Goal: Task Accomplishment & Management: Manage account settings

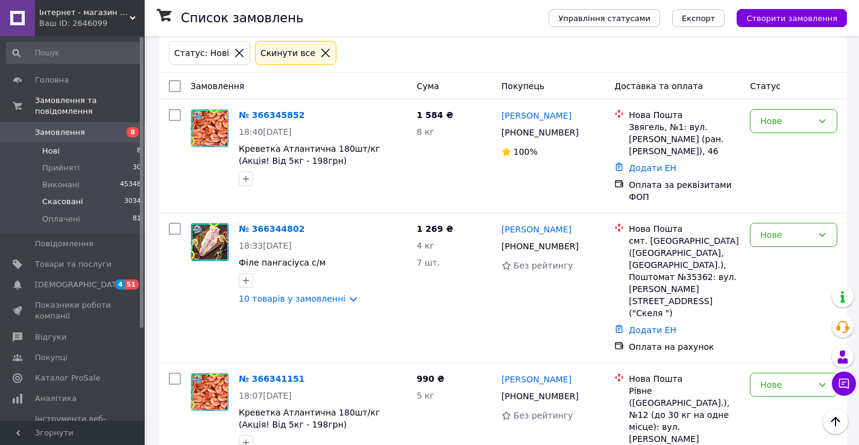
scroll to position [121, 0]
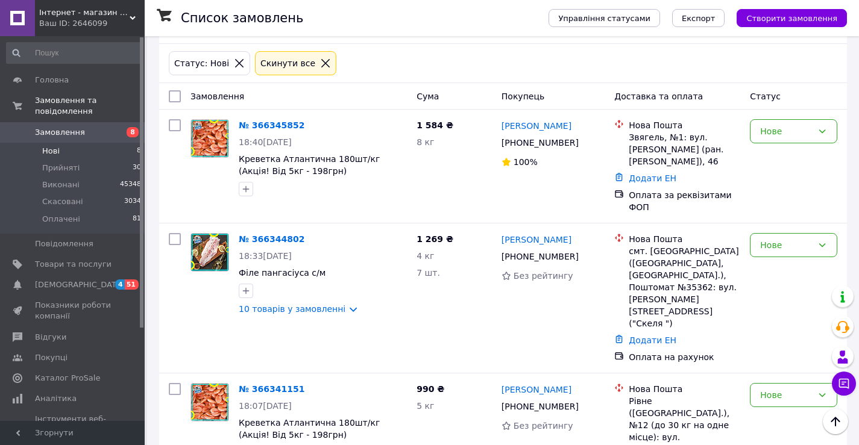
click at [59, 143] on li "Нові 8" at bounding box center [74, 151] width 148 height 17
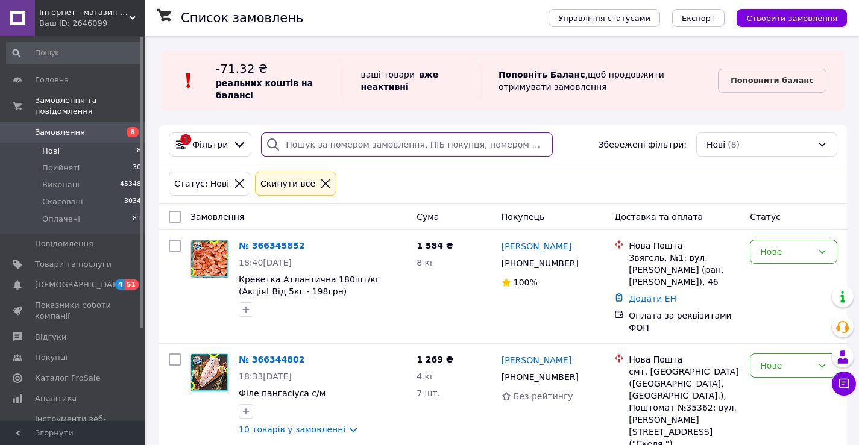
click at [318, 146] on input "search" at bounding box center [407, 145] width 292 height 24
paste input "+380958340439"
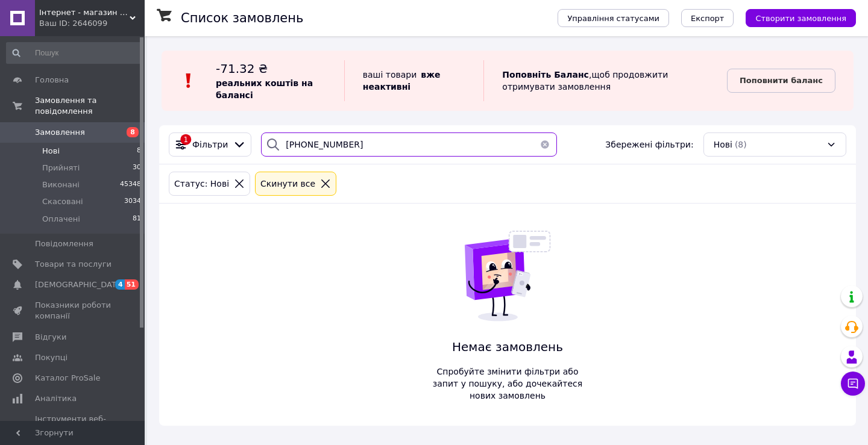
drag, startPoint x: 390, startPoint y: 155, endPoint x: 77, endPoint y: 130, distance: 313.8
click at [159, 155] on div "1 Фільтри +380958340439 Збережені фільтри: Нові (8)" at bounding box center [507, 144] width 697 height 39
type input "+380958340439"
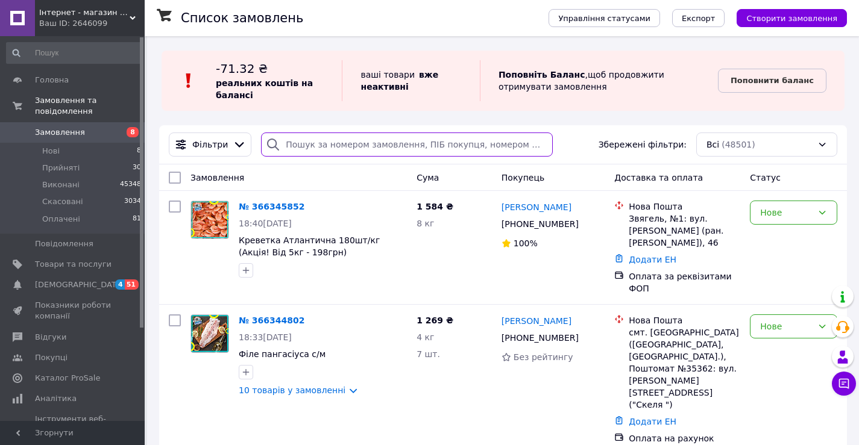
paste input "+380958340439"
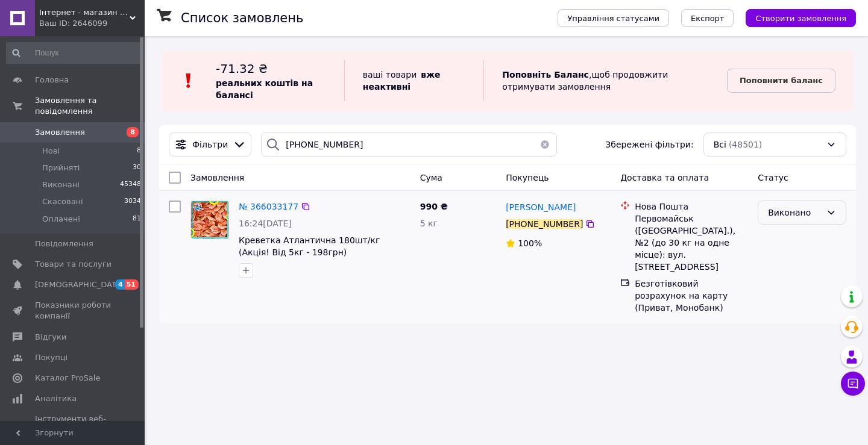
click at [800, 213] on div "Виконано" at bounding box center [795, 212] width 54 height 13
click at [781, 262] on li "Скасовано" at bounding box center [801, 261] width 87 height 22
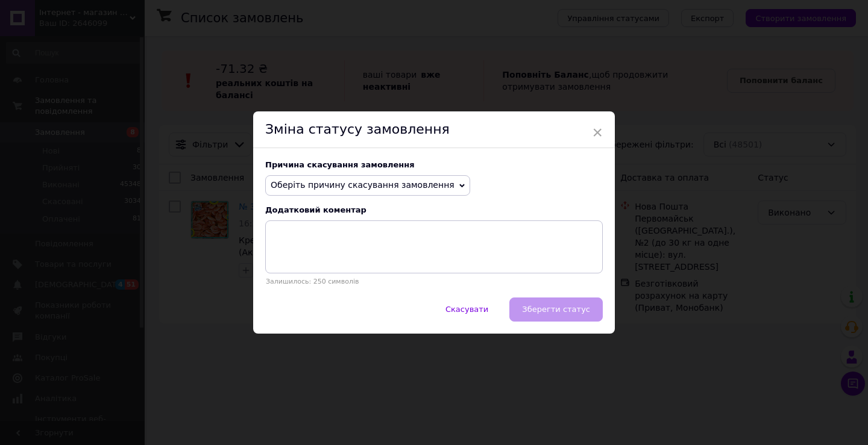
click at [372, 187] on span "Оберіть причину скасування замовлення" at bounding box center [363, 185] width 184 height 10
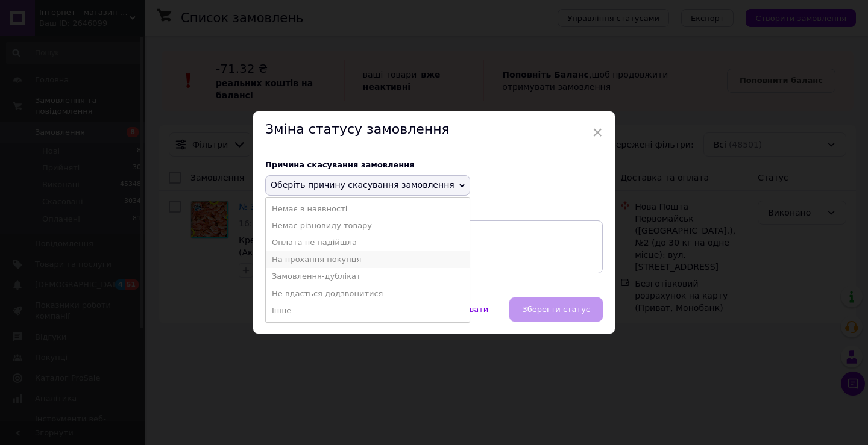
click at [324, 260] on li "На прохання покупця" at bounding box center [368, 259] width 204 height 17
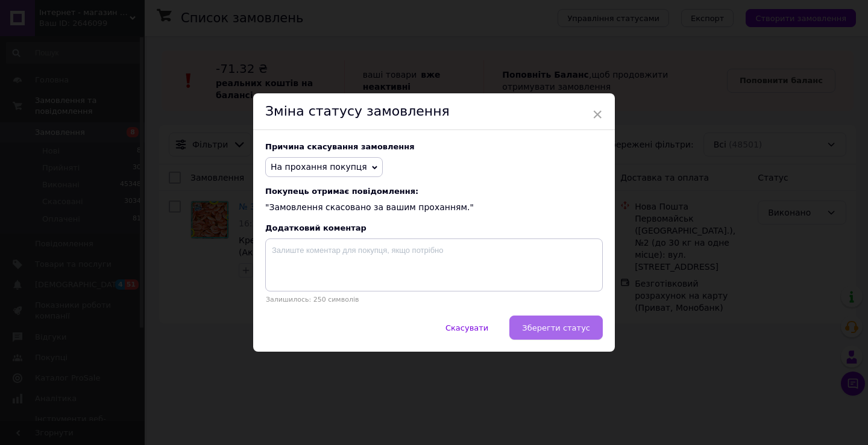
click at [574, 331] on span "Зберегти статус" at bounding box center [556, 328] width 68 height 9
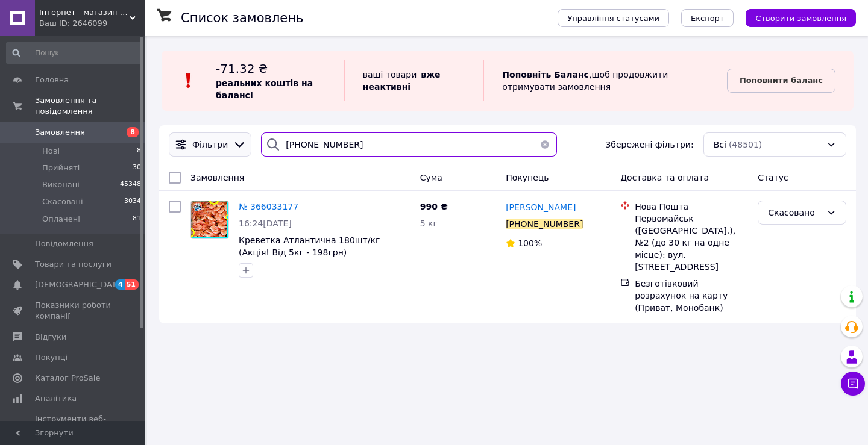
drag, startPoint x: 360, startPoint y: 143, endPoint x: 220, endPoint y: 145, distance: 140.4
click at [220, 145] on div "Фільтри +380958340439 Збережені фільтри: Всі (48501)" at bounding box center [507, 145] width 687 height 24
paste input "500677763"
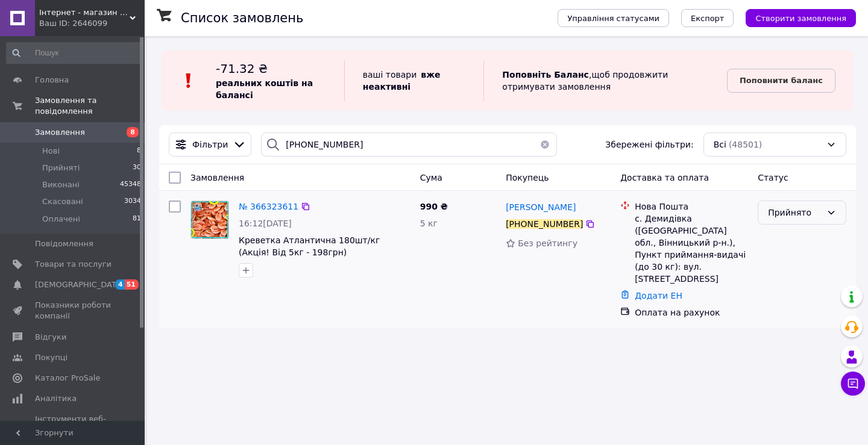
click at [820, 218] on div "Прийнято" at bounding box center [795, 212] width 54 height 13
click at [789, 281] on li "Оплачено" at bounding box center [801, 283] width 87 height 22
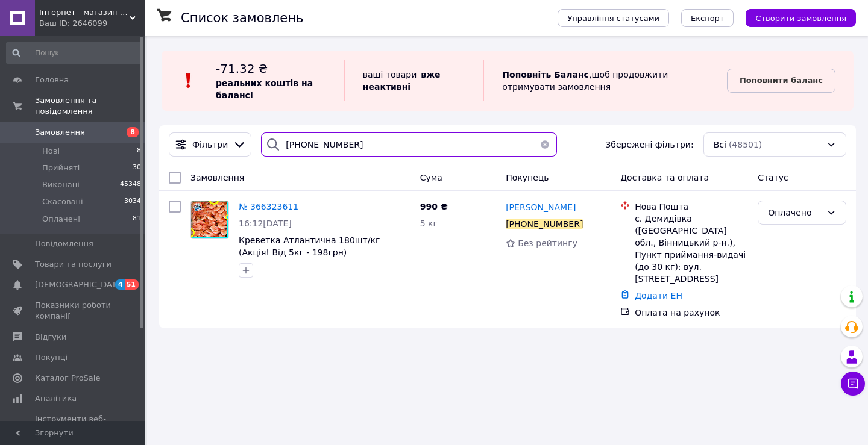
drag, startPoint x: 389, startPoint y: 152, endPoint x: 162, endPoint y: 142, distance: 227.4
click at [163, 142] on div "Фільтри +380500677763 Збережені фільтри: Всі (48501)" at bounding box center [507, 144] width 697 height 39
paste input "680347160"
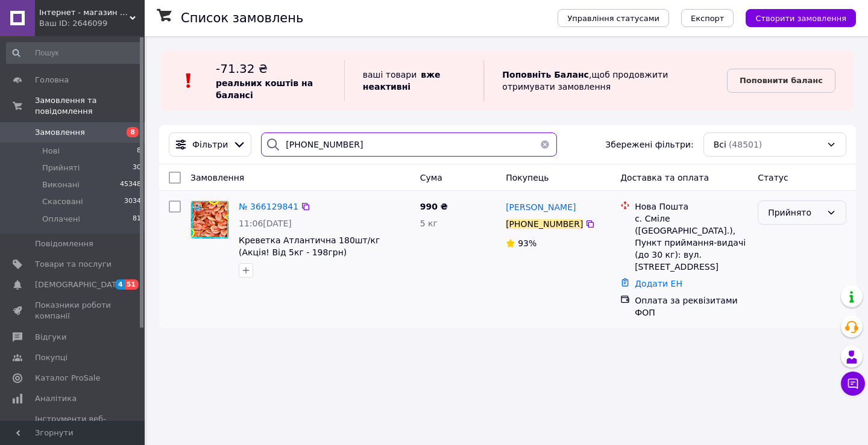
type input "+380680347160"
click at [794, 218] on div "Прийнято" at bounding box center [795, 212] width 54 height 13
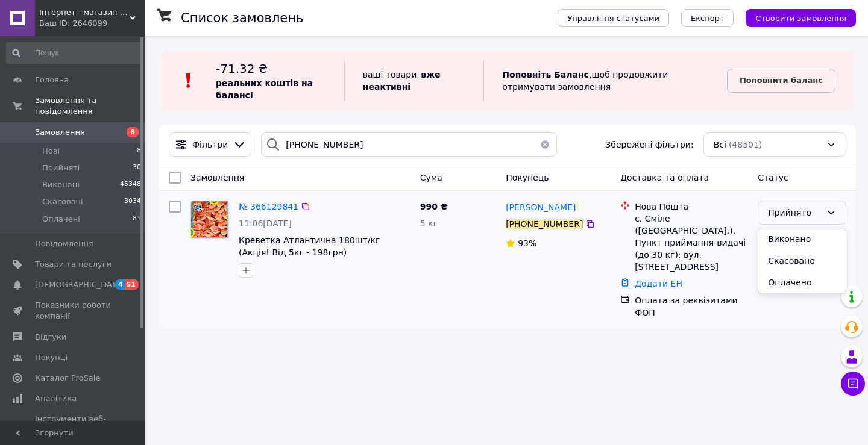
drag, startPoint x: 785, startPoint y: 281, endPoint x: 730, endPoint y: 262, distance: 58.3
click at [783, 283] on li "Оплачено" at bounding box center [801, 283] width 87 height 22
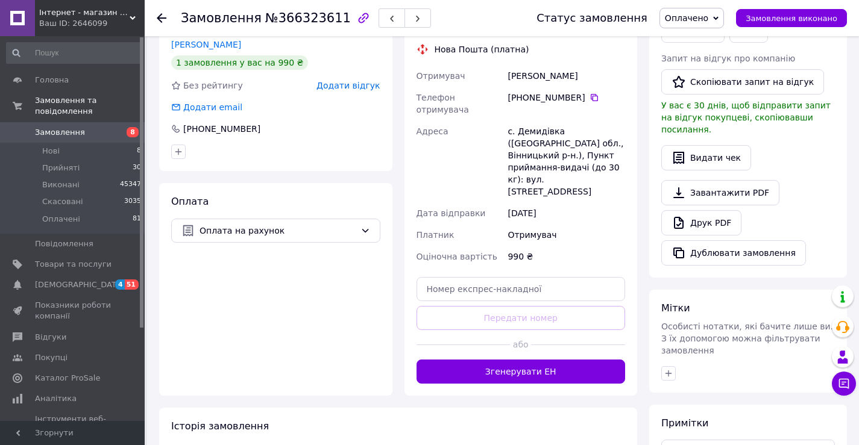
scroll to position [362, 0]
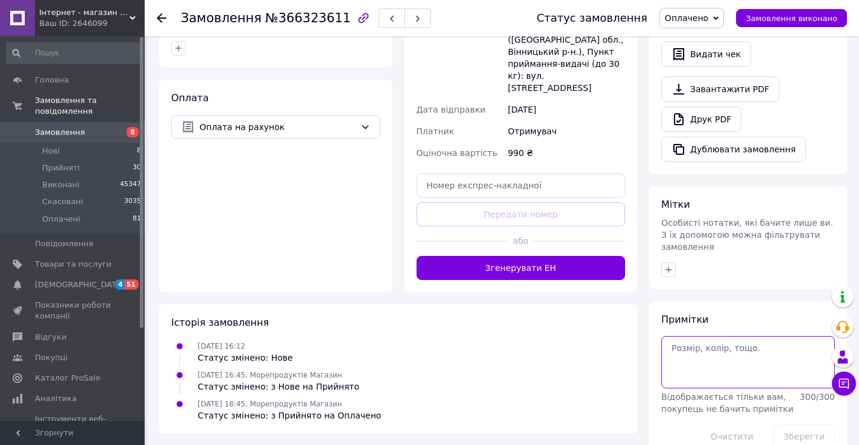
click at [685, 336] on textarea at bounding box center [748, 362] width 174 height 52
type textarea "Бурлик 12.10"
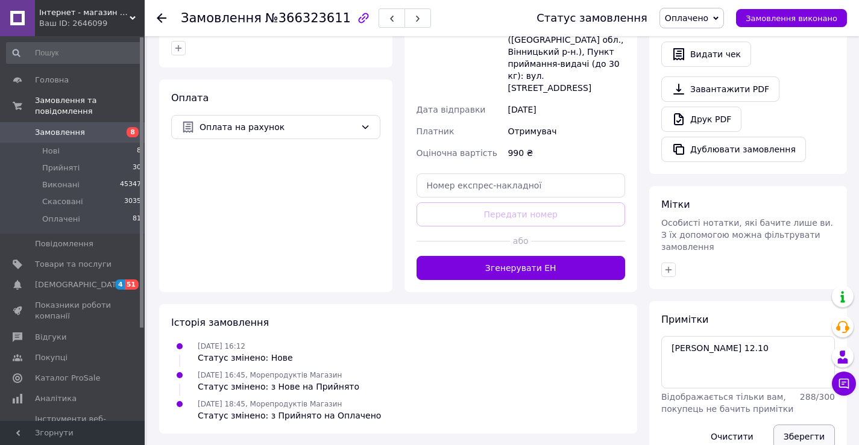
click at [812, 425] on button "Зберегти" at bounding box center [803, 437] width 61 height 24
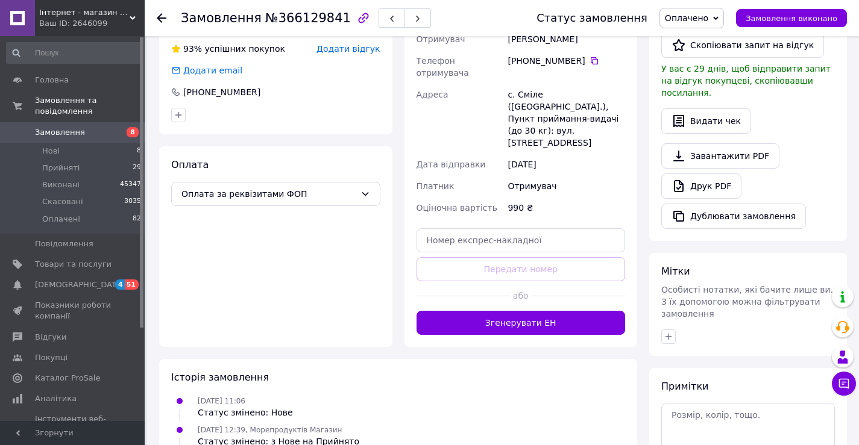
scroll to position [362, 0]
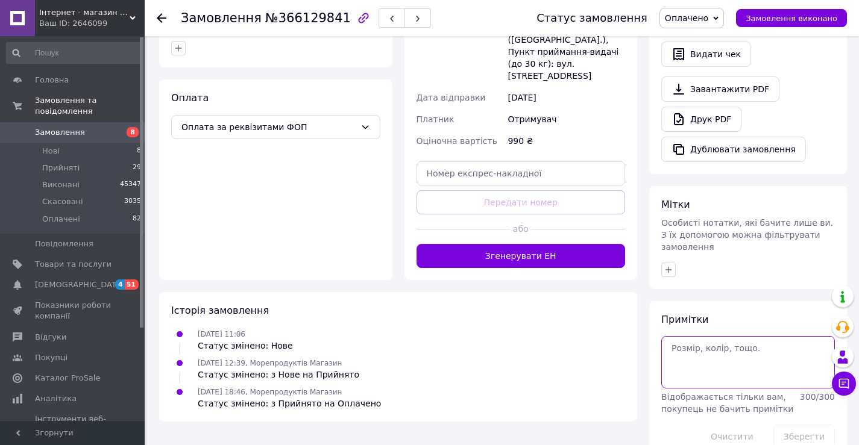
click at [713, 336] on textarea at bounding box center [748, 362] width 174 height 52
type textarea "[PERSON_NAME] 12.10"
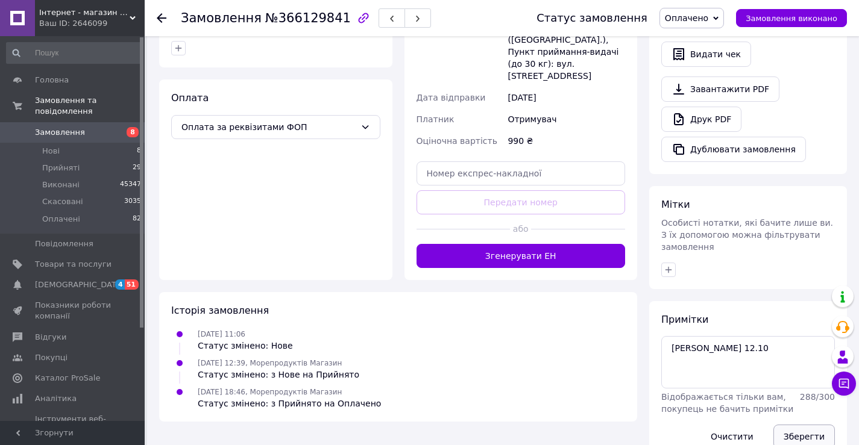
click at [802, 425] on button "Зберегти" at bounding box center [803, 437] width 61 height 24
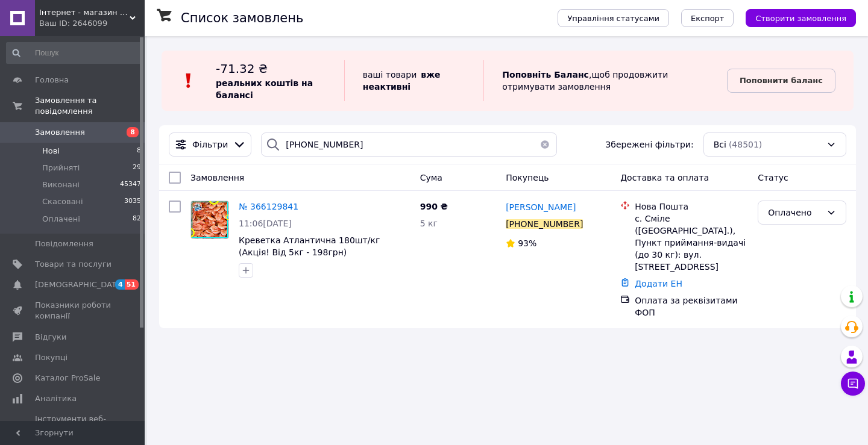
click at [68, 143] on li "Нові 8" at bounding box center [74, 151] width 148 height 17
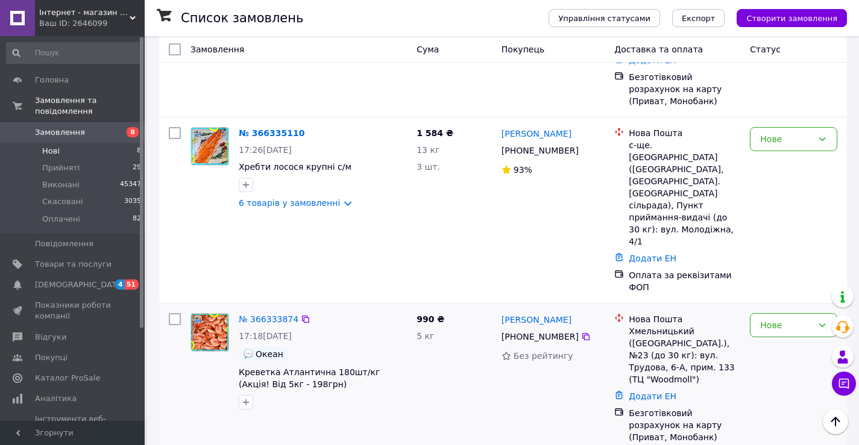
scroll to position [703, 0]
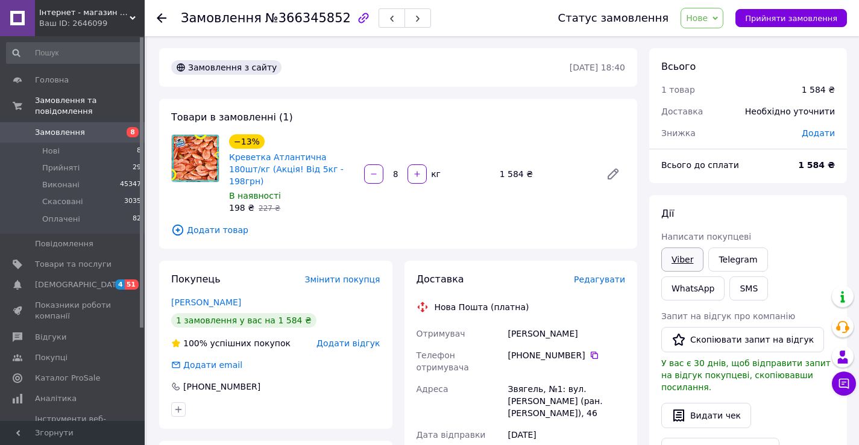
click at [693, 260] on link "Viber" at bounding box center [682, 260] width 42 height 24
click at [714, 25] on span "Нове" at bounding box center [701, 18] width 43 height 20
click at [715, 44] on li "Прийнято" at bounding box center [708, 42] width 55 height 18
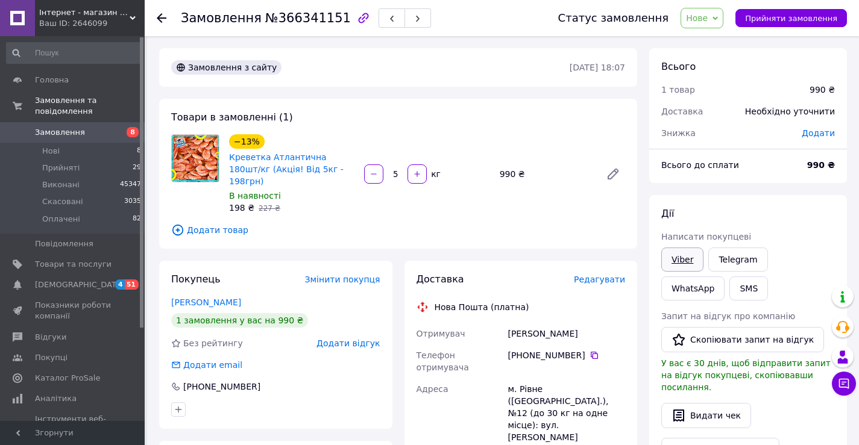
click at [688, 262] on link "Viber" at bounding box center [682, 260] width 42 height 24
drag, startPoint x: 717, startPoint y: 17, endPoint x: 701, endPoint y: 42, distance: 29.3
click at [707, 18] on span "Нове" at bounding box center [697, 18] width 22 height 10
click at [708, 44] on li "Прийнято" at bounding box center [708, 42] width 55 height 18
click at [686, 257] on link "Viber" at bounding box center [682, 260] width 42 height 24
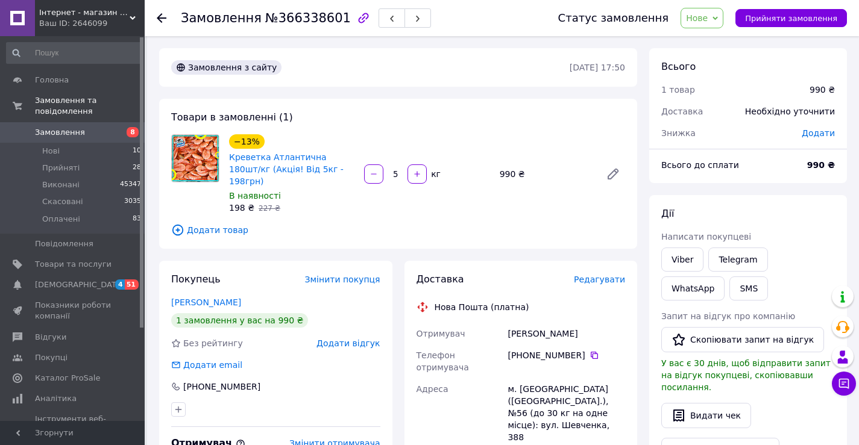
click at [720, 16] on span "Нове" at bounding box center [701, 18] width 43 height 20
click at [714, 44] on li "Прийнято" at bounding box center [708, 42] width 55 height 18
click at [671, 266] on link "Viber" at bounding box center [682, 260] width 42 height 24
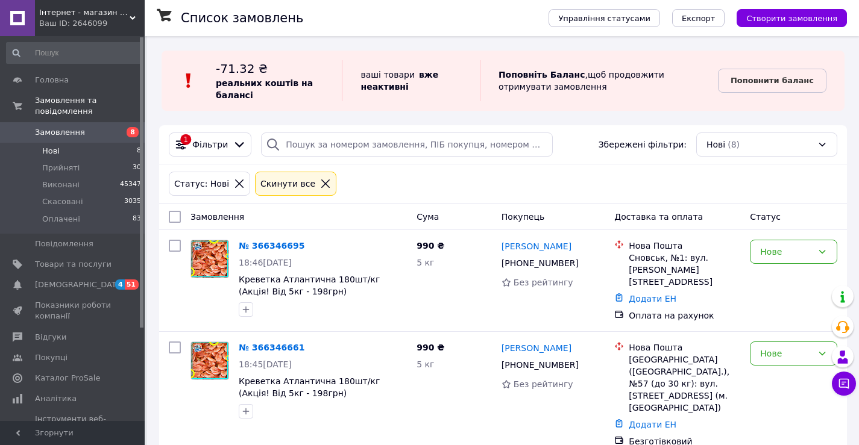
click at [54, 146] on span "Нові" at bounding box center [50, 151] width 17 height 11
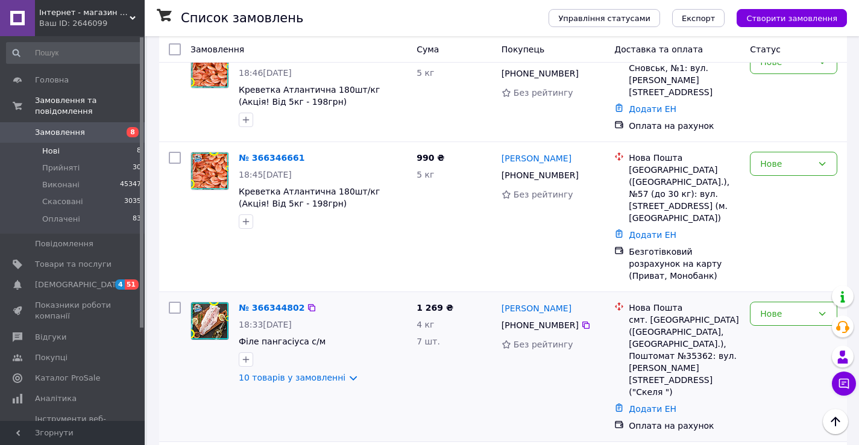
scroll to position [301, 0]
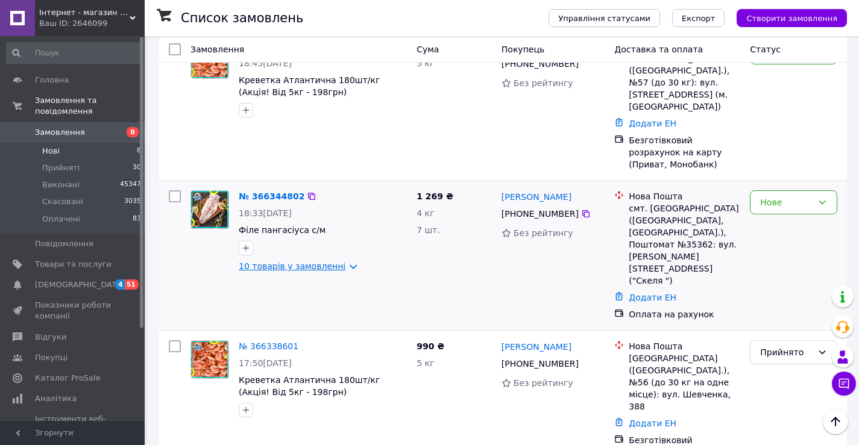
click at [281, 262] on link "10 товарів у замовленні" at bounding box center [292, 267] width 107 height 10
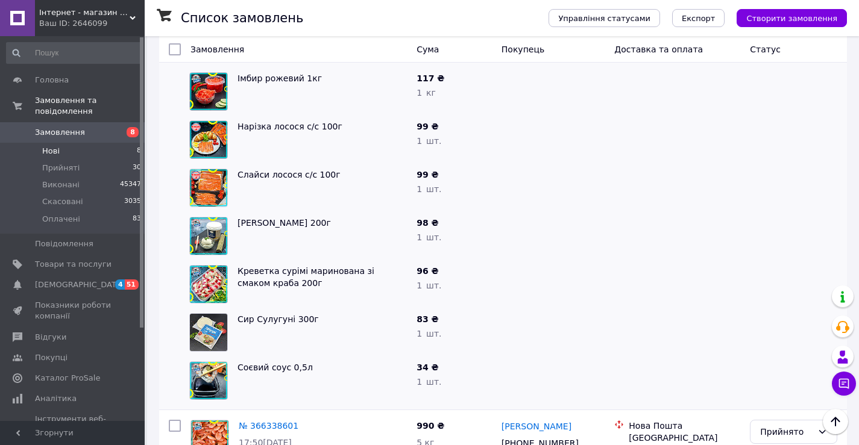
scroll to position [723, 0]
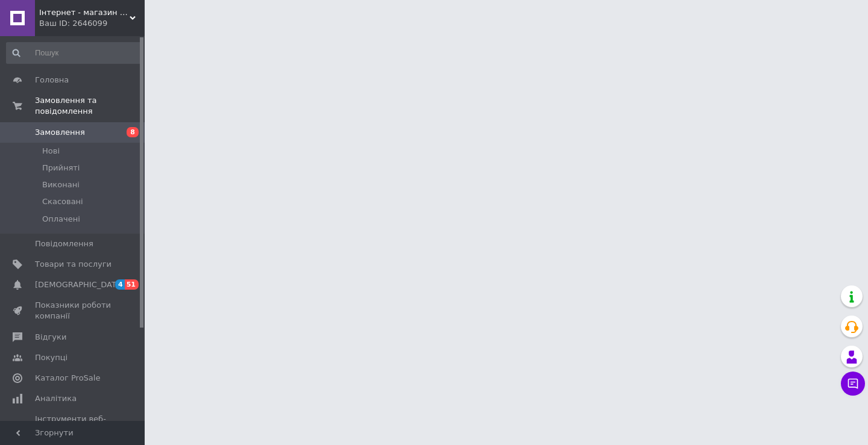
click at [122, 27] on div "Ваш ID: 2646099" at bounding box center [91, 23] width 105 height 11
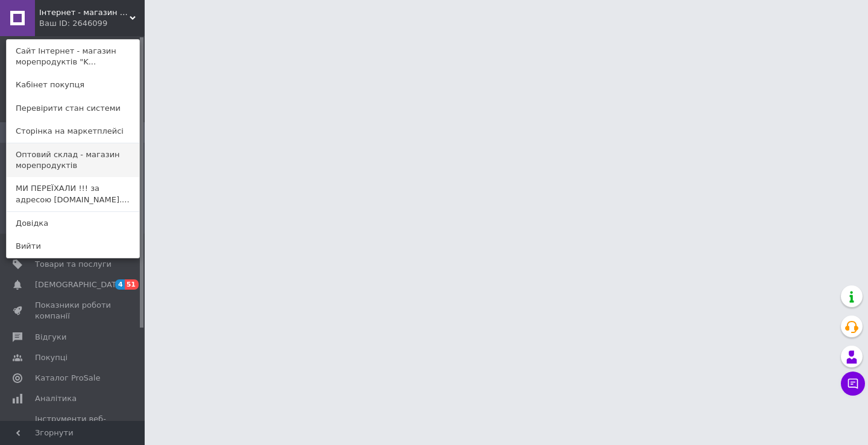
click at [51, 166] on link "Оптовий склад - магазин морепродуктів" at bounding box center [73, 160] width 133 height 34
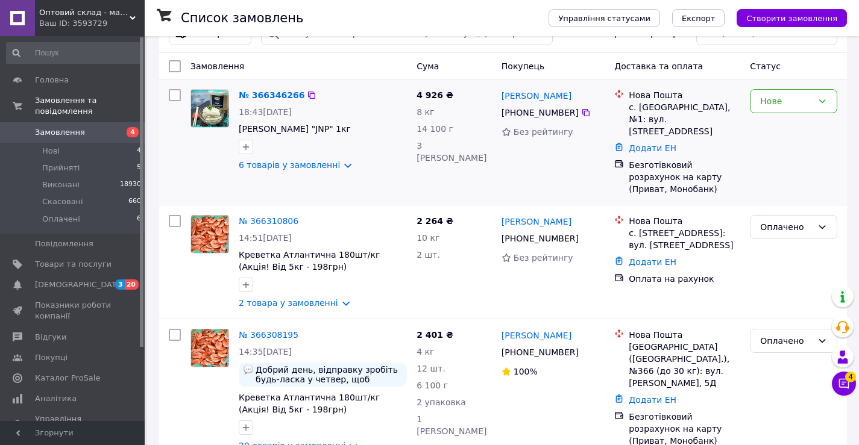
scroll to position [121, 0]
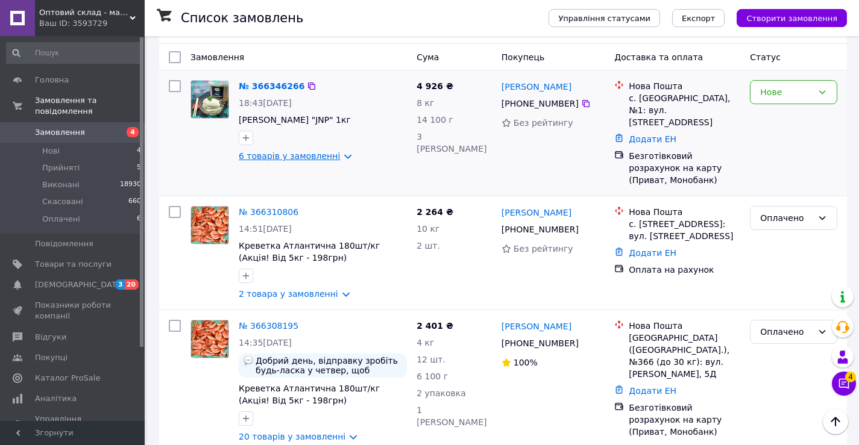
click at [325, 156] on link "6 товарів у замовленні" at bounding box center [289, 156] width 101 height 10
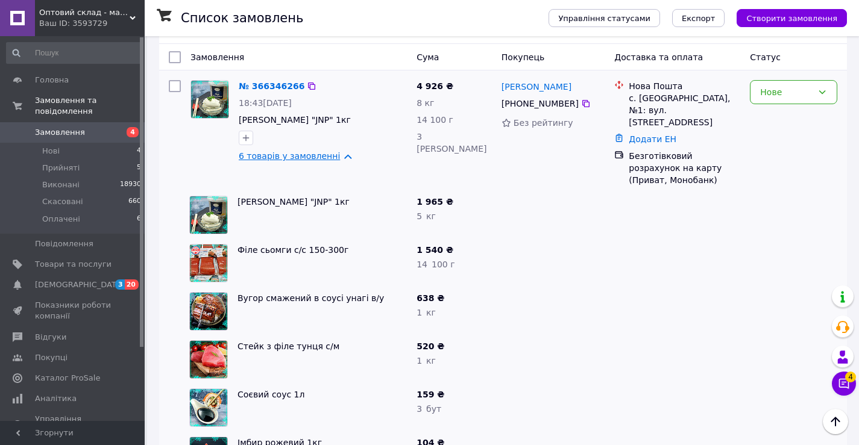
click at [325, 156] on link "6 товарів у замовленні" at bounding box center [289, 156] width 101 height 10
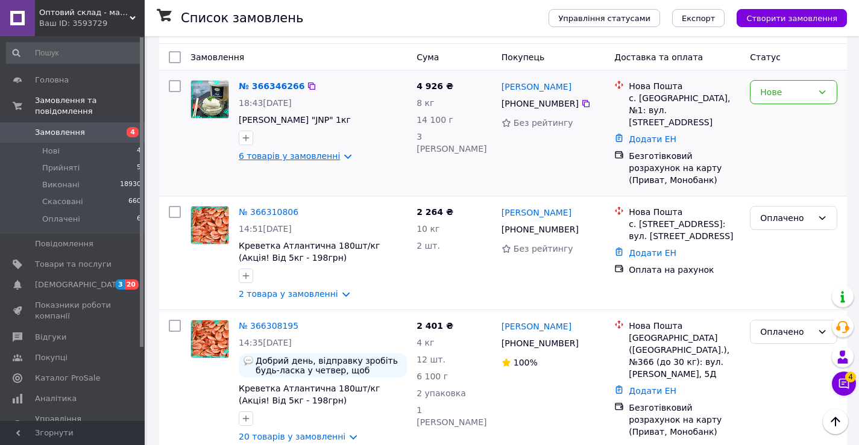
click at [325, 156] on link "6 товарів у замовленні" at bounding box center [289, 156] width 101 height 10
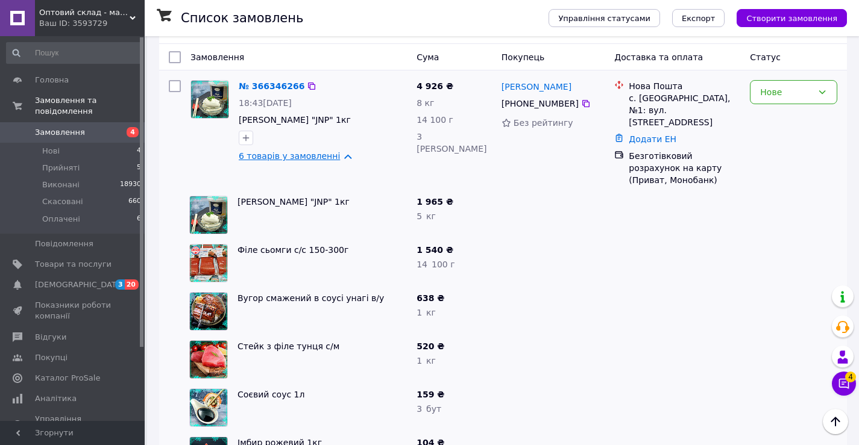
click at [325, 156] on link "6 товарів у замовленні" at bounding box center [289, 156] width 101 height 10
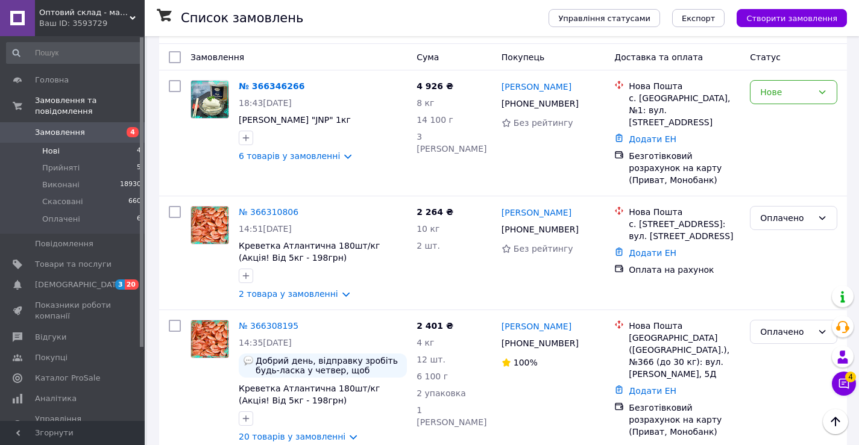
click at [59, 143] on li "Нові 4" at bounding box center [74, 151] width 148 height 17
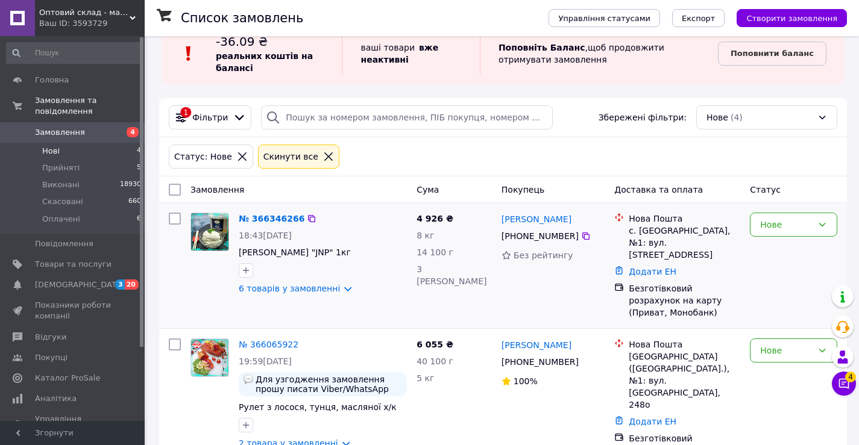
scroll to position [42, 0]
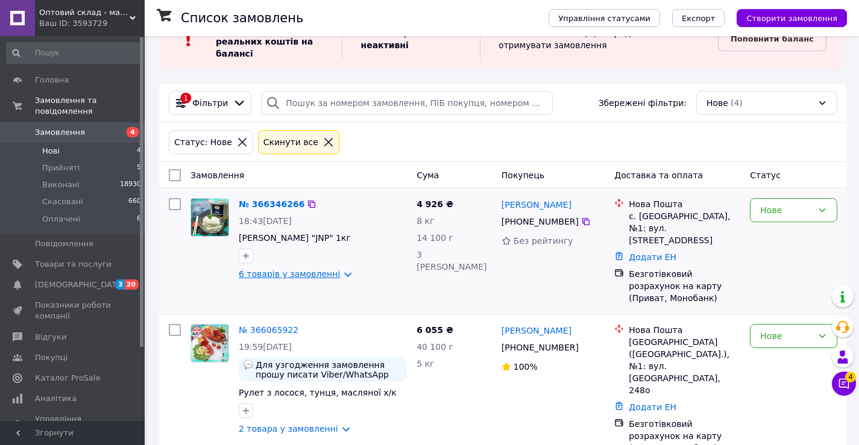
click at [284, 275] on link "6 товарів у замовленні" at bounding box center [289, 274] width 101 height 10
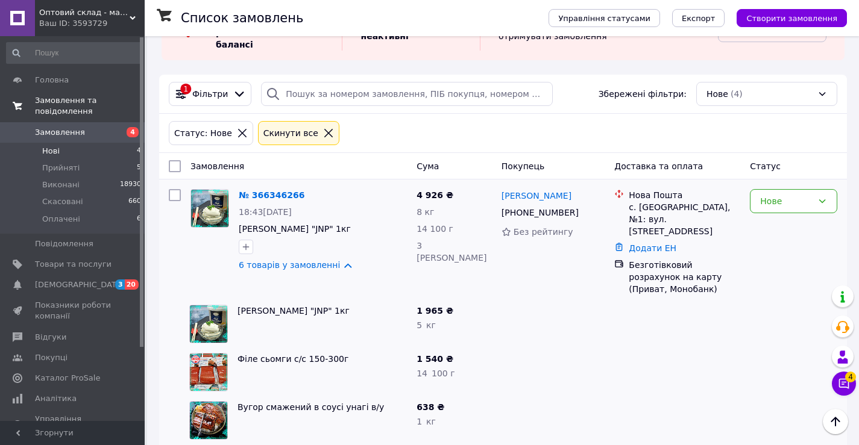
scroll to position [30, 0]
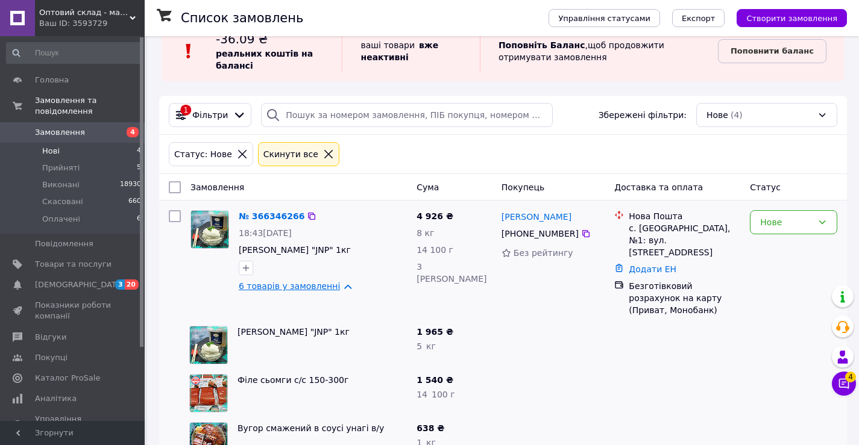
click at [278, 288] on link "6 товарів у замовленні" at bounding box center [289, 286] width 101 height 10
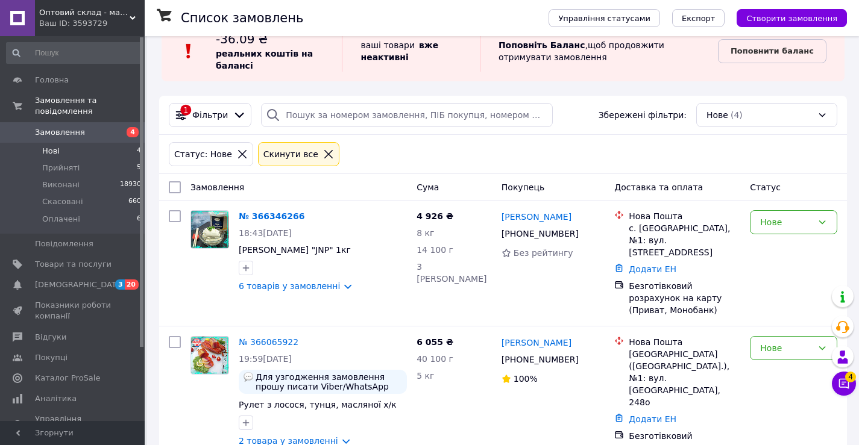
click at [71, 13] on span "Оптовий склад - магазин морепродуктів" at bounding box center [84, 12] width 90 height 11
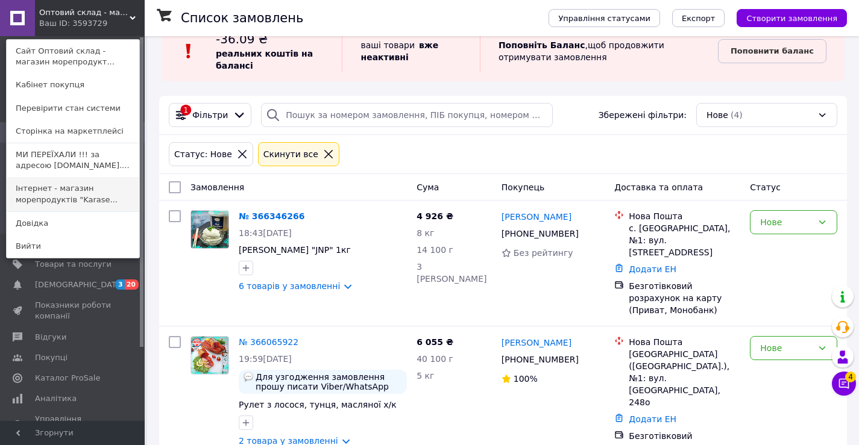
click at [54, 197] on link "Інтернет - магазин морепродуктів "Karase..." at bounding box center [73, 194] width 133 height 34
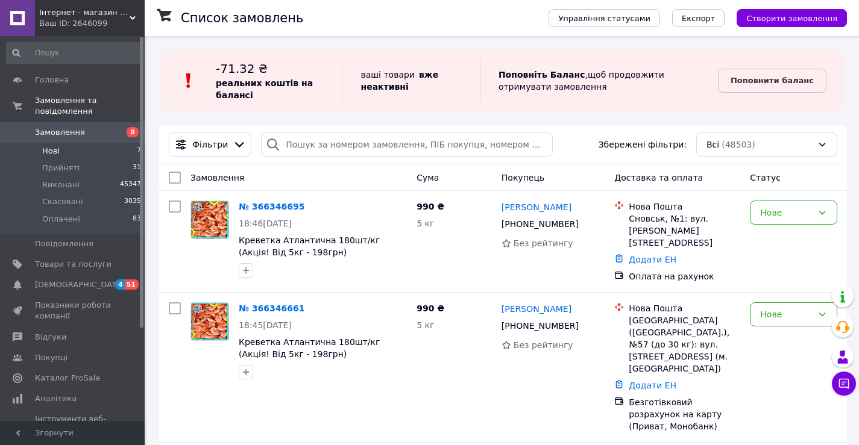
click at [58, 143] on li "Нові 7" at bounding box center [74, 151] width 148 height 17
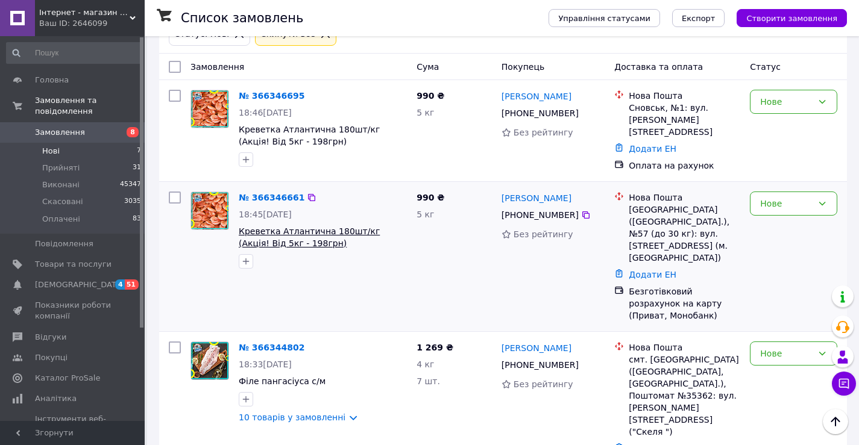
scroll to position [121, 0]
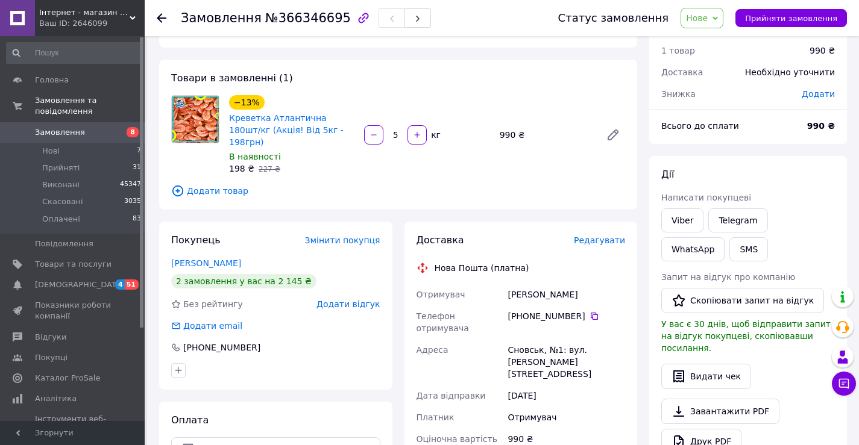
scroll to position [60, 0]
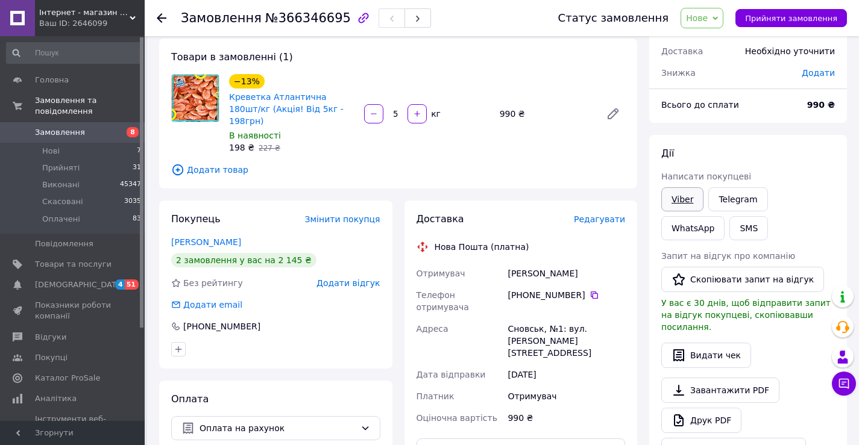
click at [679, 202] on link "Viber" at bounding box center [682, 199] width 42 height 24
click at [721, 18] on span "Нове" at bounding box center [701, 18] width 43 height 20
click at [717, 42] on li "Прийнято" at bounding box center [708, 42] width 55 height 18
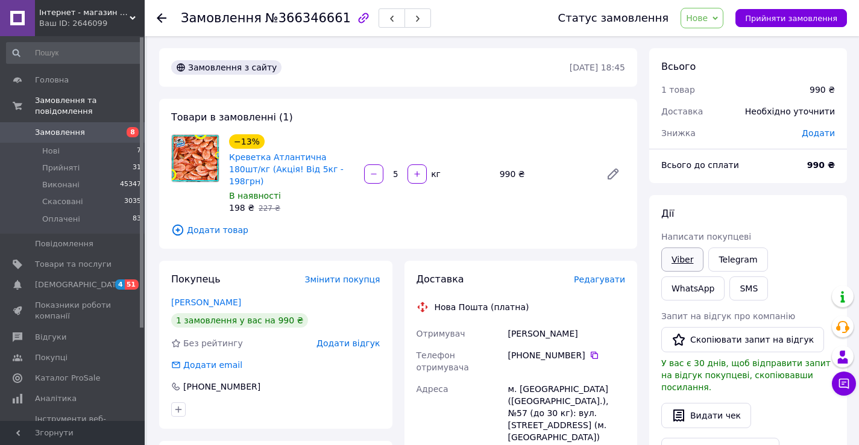
click at [688, 258] on link "Viber" at bounding box center [682, 260] width 42 height 24
click at [707, 16] on span "Нове" at bounding box center [697, 18] width 22 height 10
click at [711, 42] on li "Прийнято" at bounding box center [708, 42] width 55 height 18
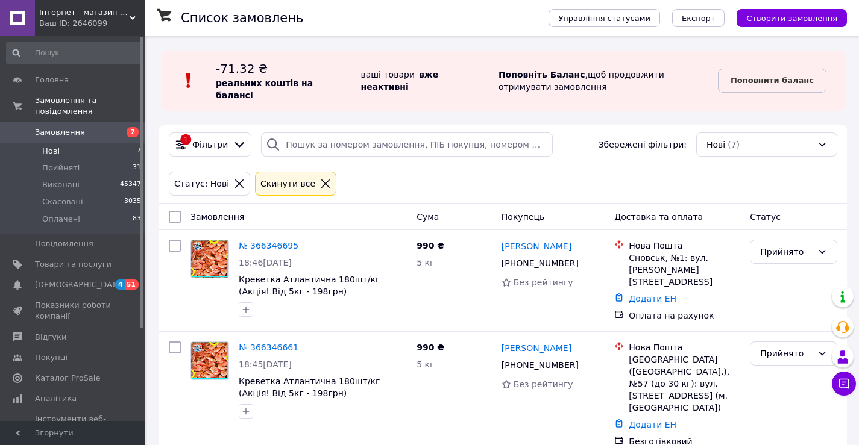
click at [58, 146] on span "Нові" at bounding box center [50, 151] width 17 height 11
click at [316, 145] on input "search" at bounding box center [407, 145] width 292 height 24
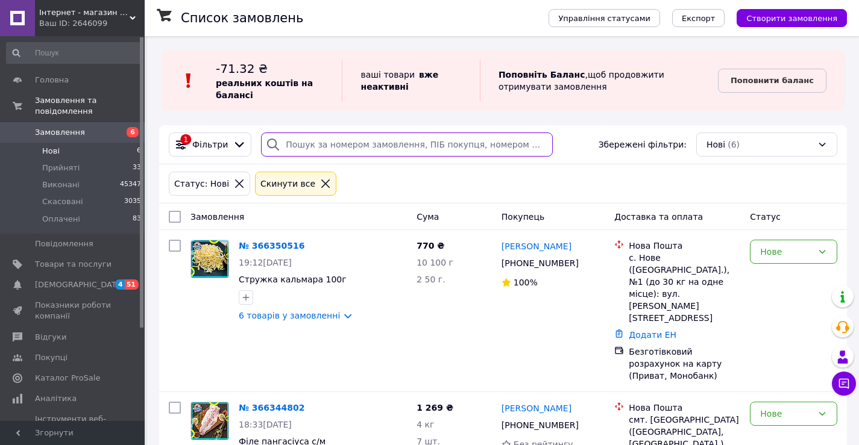
click at [333, 148] on input "search" at bounding box center [407, 145] width 292 height 24
paste input "[PHONE_NUMBER]"
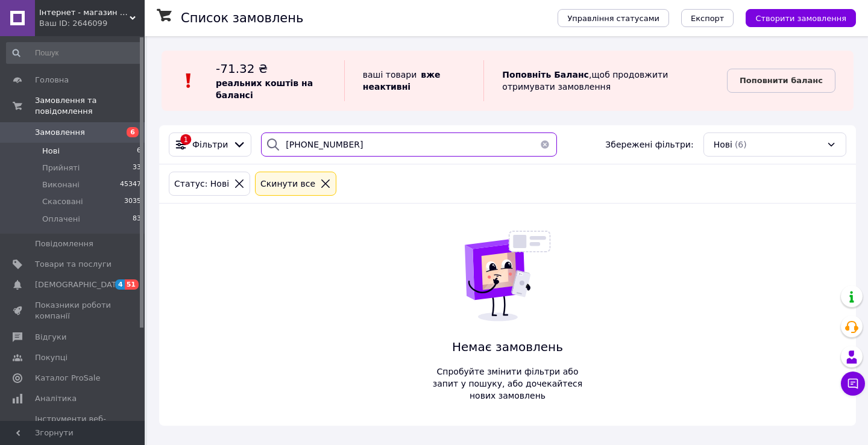
type input "+380957778342"
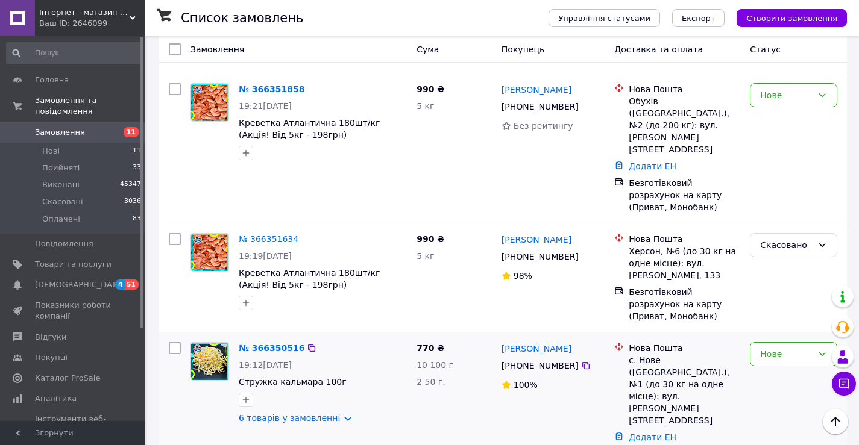
scroll to position [603, 0]
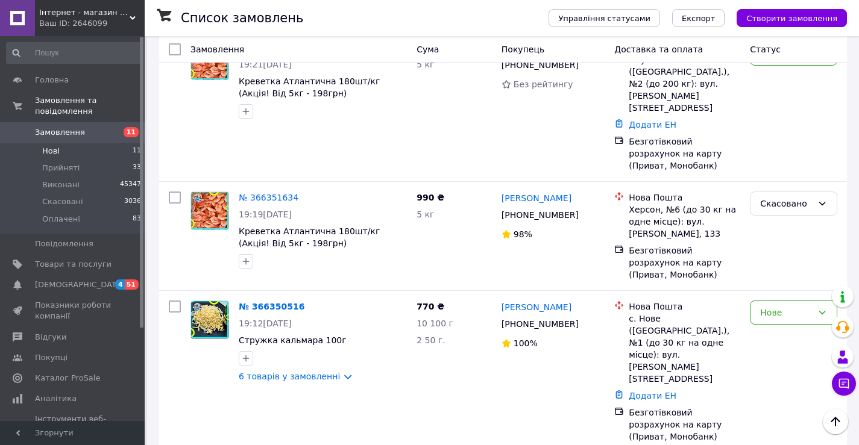
click at [55, 146] on span "Нові" at bounding box center [50, 151] width 17 height 11
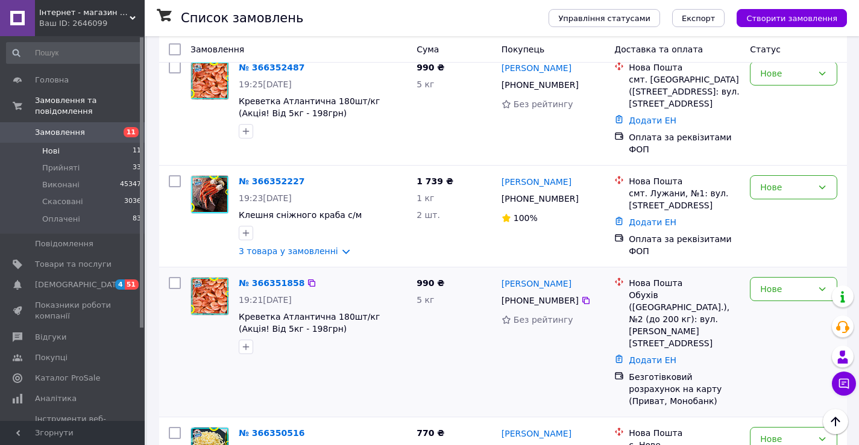
scroll to position [422, 0]
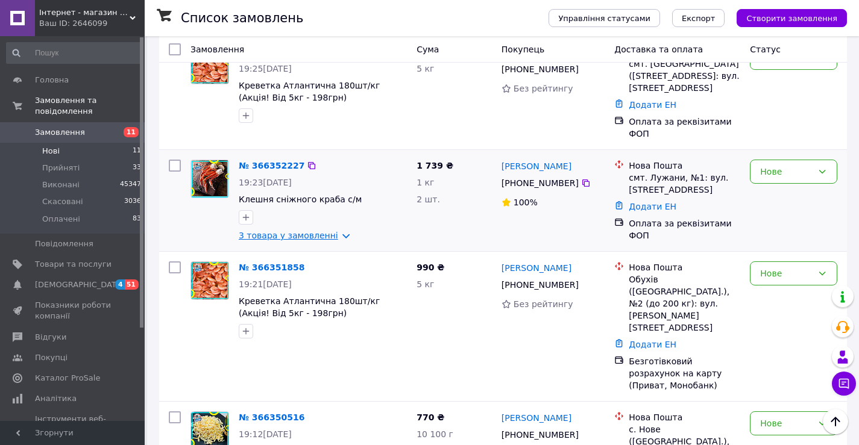
click at [293, 231] on link "3 товара у замовленні" at bounding box center [288, 236] width 99 height 10
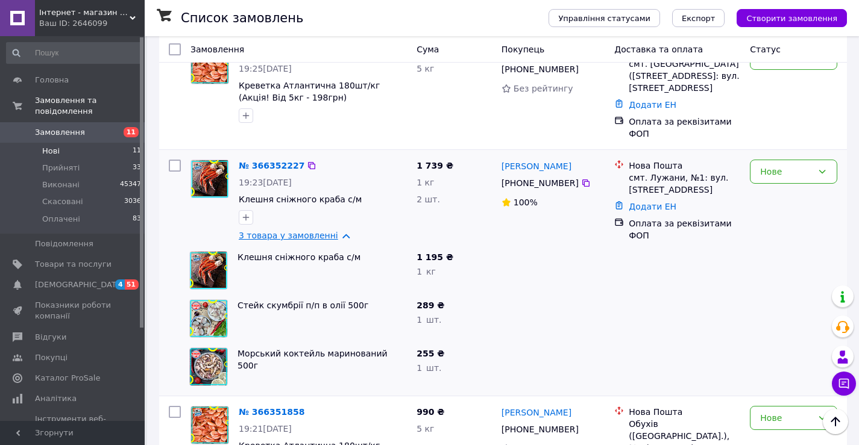
click at [294, 231] on link "3 товара у замовленні" at bounding box center [288, 236] width 99 height 10
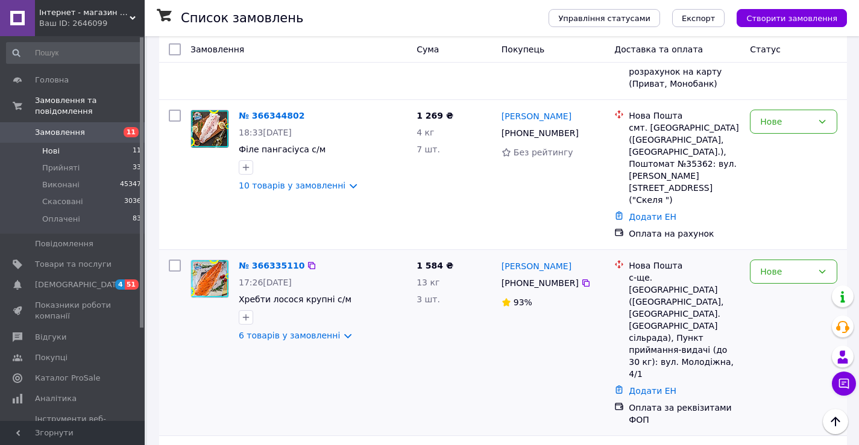
scroll to position [964, 0]
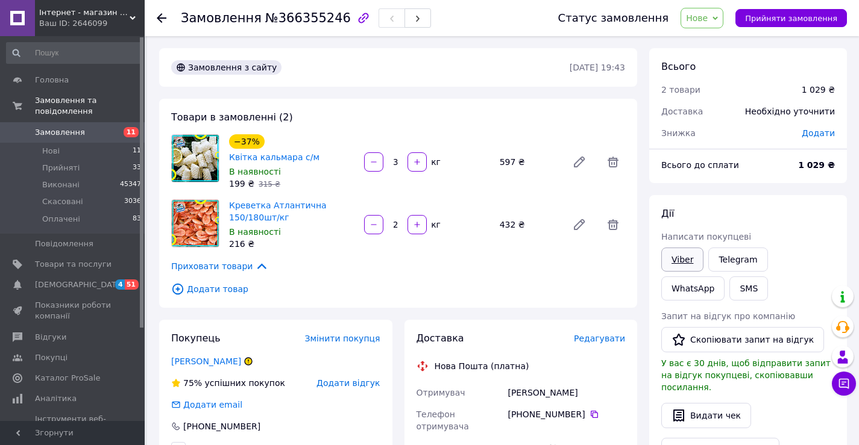
click at [684, 257] on link "Viber" at bounding box center [682, 260] width 42 height 24
click at [704, 19] on span "Нове" at bounding box center [697, 18] width 22 height 10
click at [732, 40] on li "Прийнято" at bounding box center [708, 42] width 55 height 18
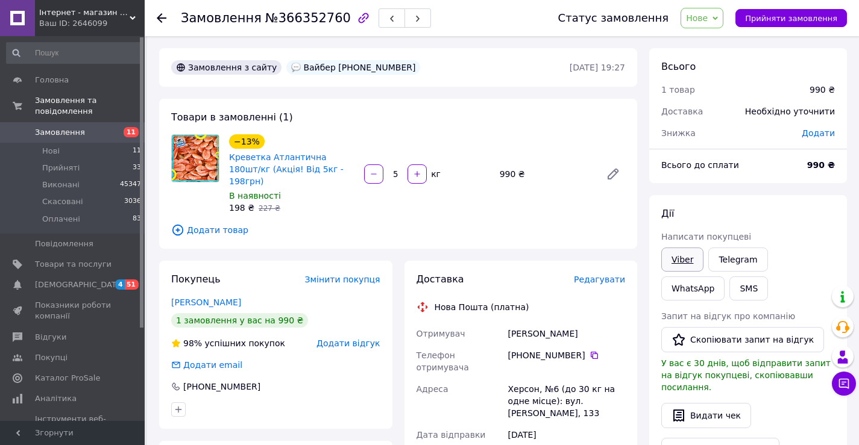
click at [682, 259] on link "Viber" at bounding box center [682, 260] width 42 height 24
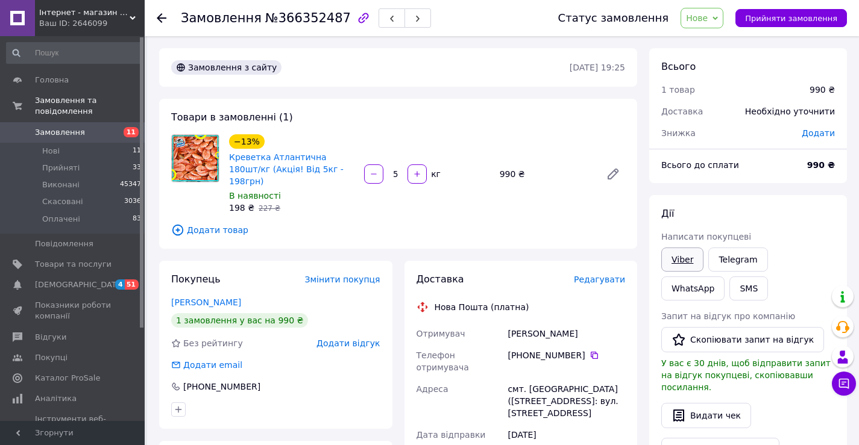
click at [682, 259] on link "Viber" at bounding box center [682, 260] width 42 height 24
click at [722, 20] on span "Нове" at bounding box center [701, 18] width 43 height 20
click at [720, 40] on li "Прийнято" at bounding box center [708, 42] width 55 height 18
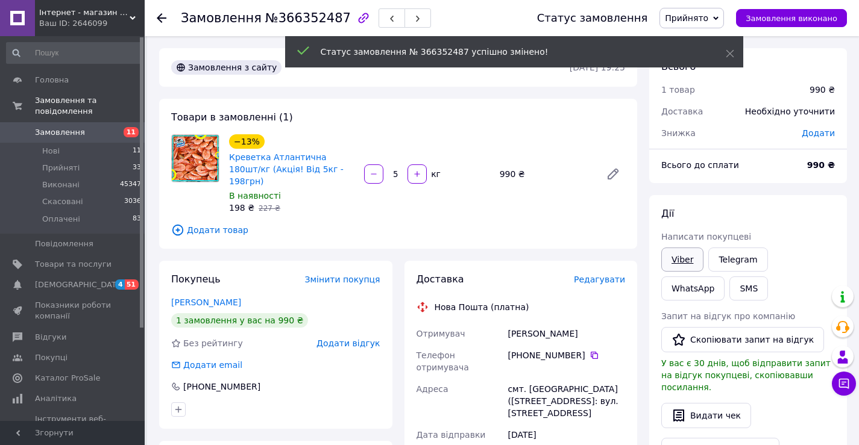
click at [679, 263] on link "Viber" at bounding box center [682, 260] width 42 height 24
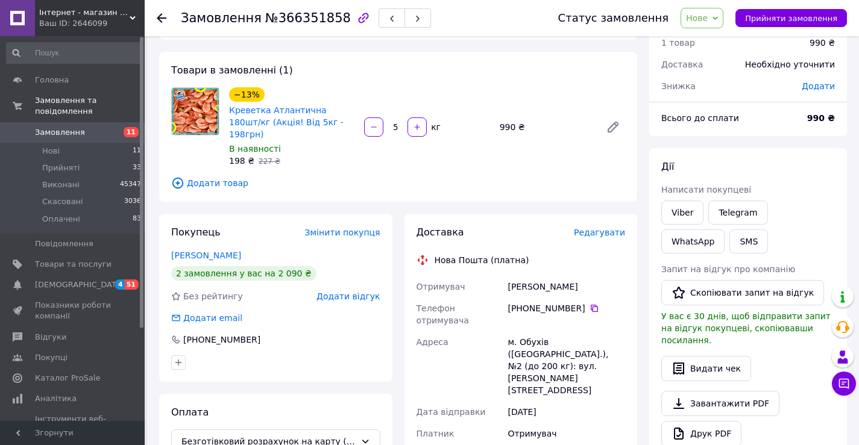
scroll to position [60, 0]
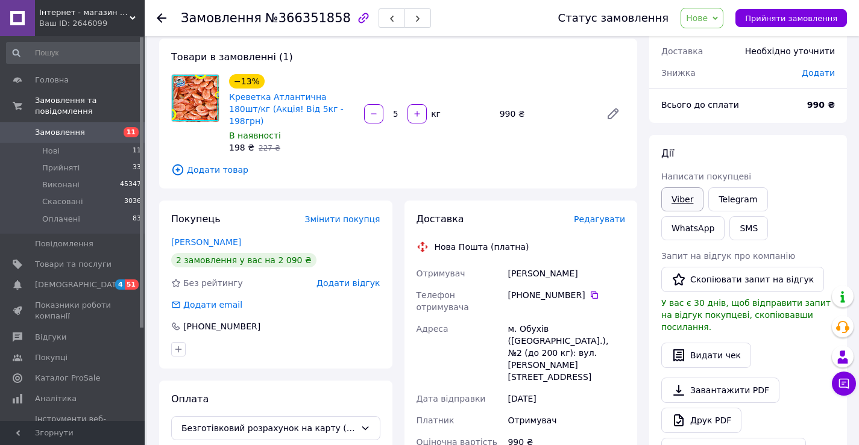
click at [690, 205] on link "Viber" at bounding box center [682, 199] width 42 height 24
click at [707, 21] on span "Нове" at bounding box center [697, 18] width 22 height 10
click at [720, 39] on li "Прийнято" at bounding box center [708, 42] width 55 height 18
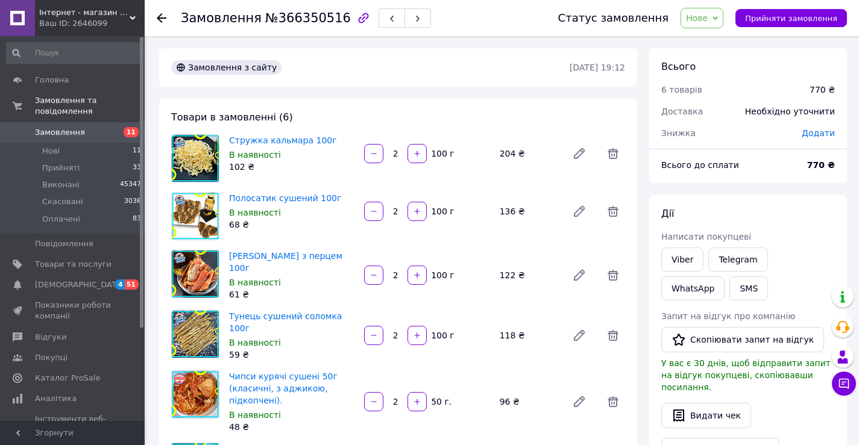
click at [700, 21] on span "Нове" at bounding box center [697, 18] width 22 height 10
drag, startPoint x: 720, startPoint y: 40, endPoint x: 685, endPoint y: 41, distance: 35.0
click at [719, 40] on li "Прийнято" at bounding box center [708, 42] width 55 height 18
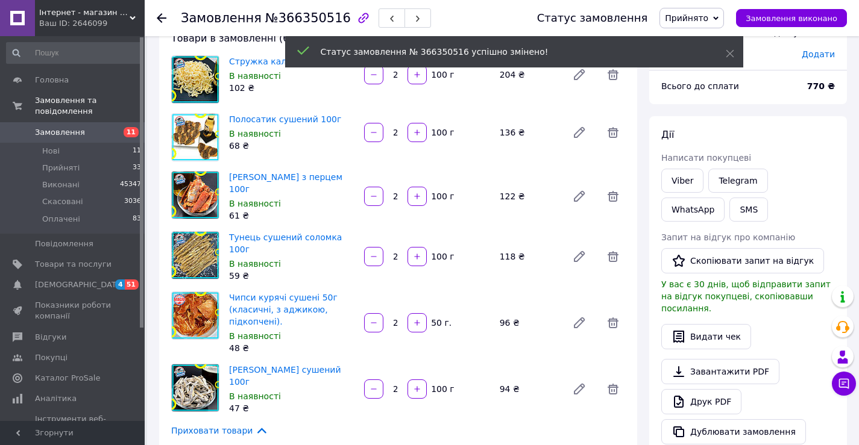
scroll to position [121, 0]
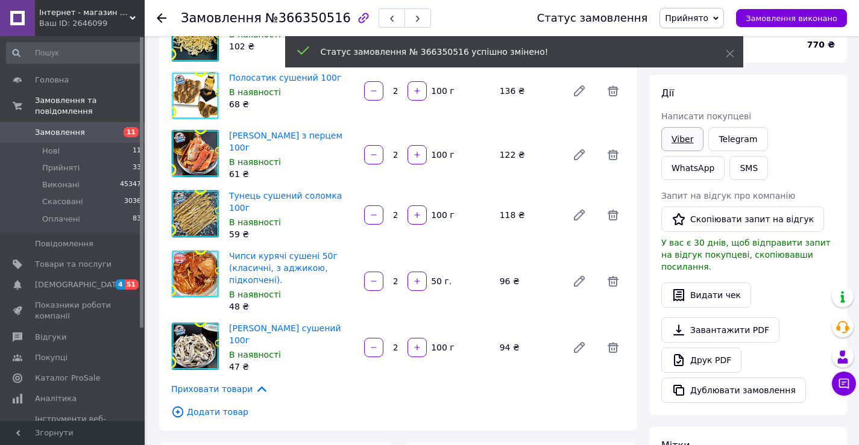
click at [695, 138] on link "Viber" at bounding box center [682, 139] width 42 height 24
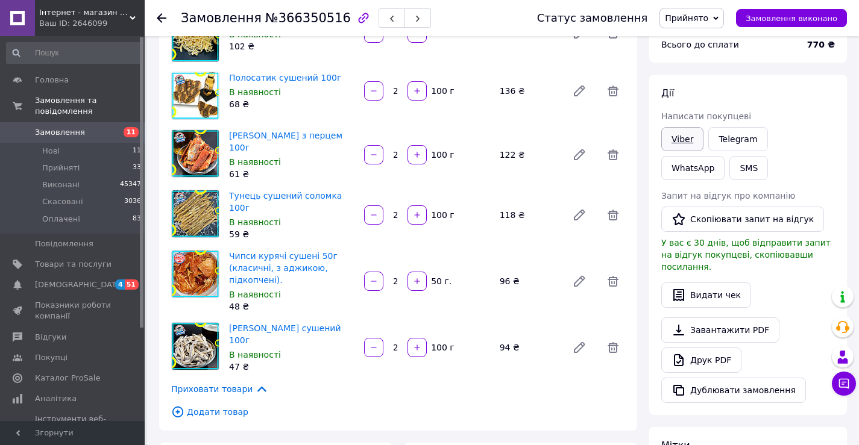
click at [686, 139] on link "Viber" at bounding box center [682, 139] width 42 height 24
click at [673, 139] on link "Viber" at bounding box center [682, 139] width 42 height 24
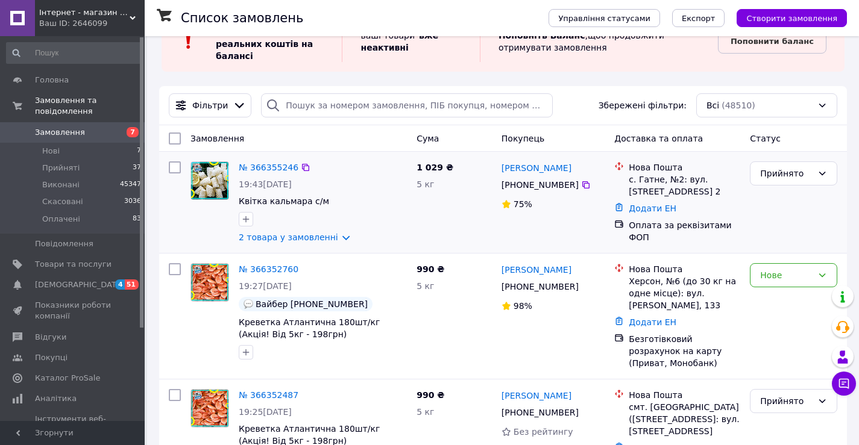
scroll to position [60, 0]
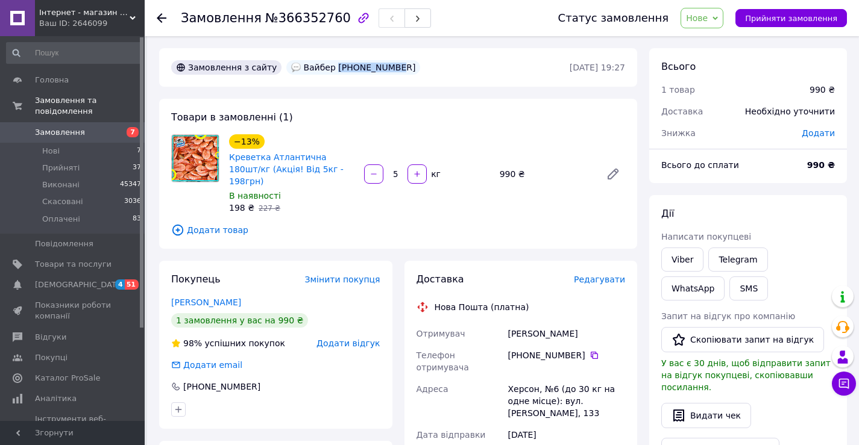
drag, startPoint x: 376, startPoint y: 66, endPoint x: 323, endPoint y: 67, distance: 53.1
click at [323, 67] on div "Вайбер [PHONE_NUMBER]" at bounding box center [353, 67] width 134 height 14
copy div "[PHONE_NUMBER]"
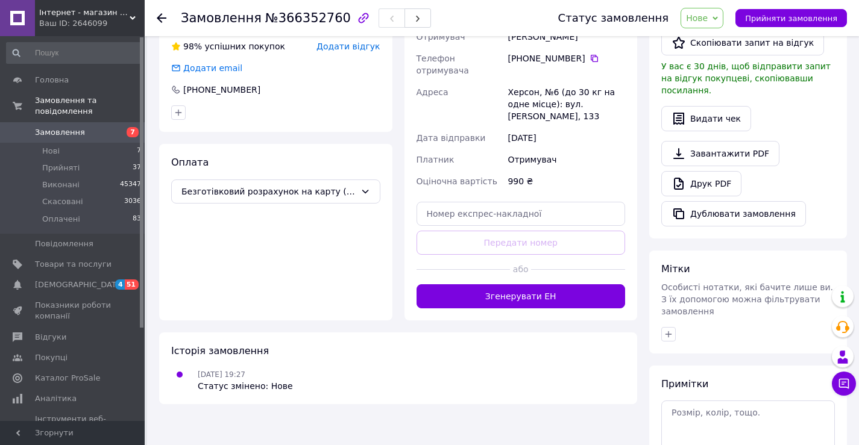
scroll to position [365, 0]
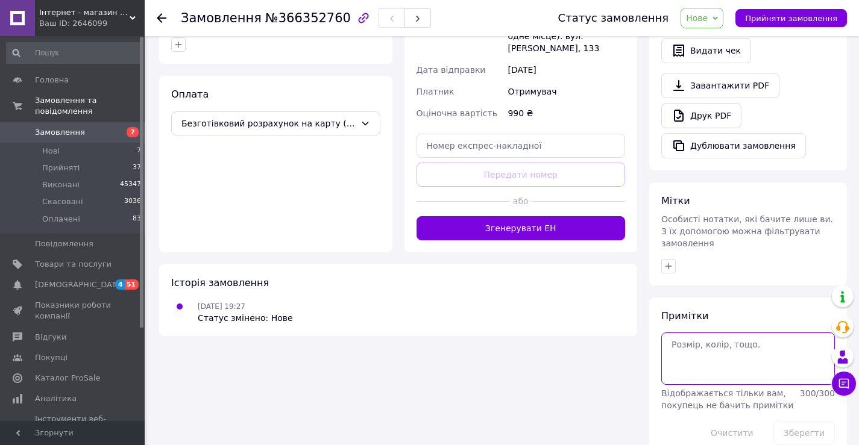
click at [700, 334] on textarea at bounding box center [748, 359] width 174 height 52
paste textarea "[PHONE_NUMBER]"
type textarea "[PHONE_NUMBER]"
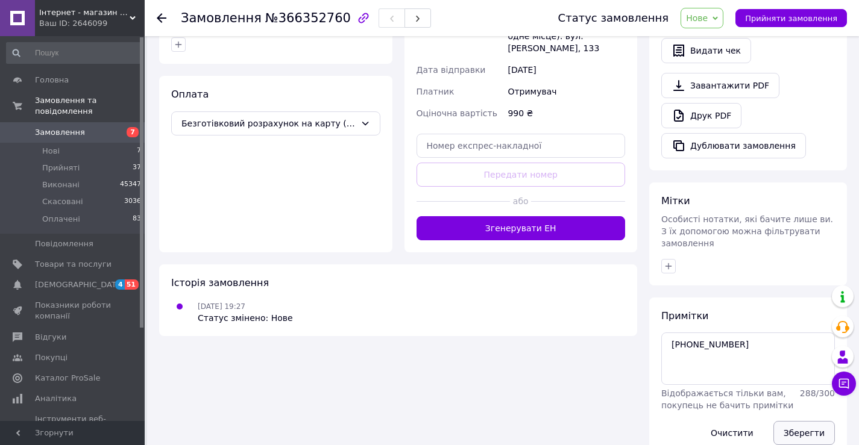
click at [792, 421] on button "Зберегти" at bounding box center [803, 433] width 61 height 24
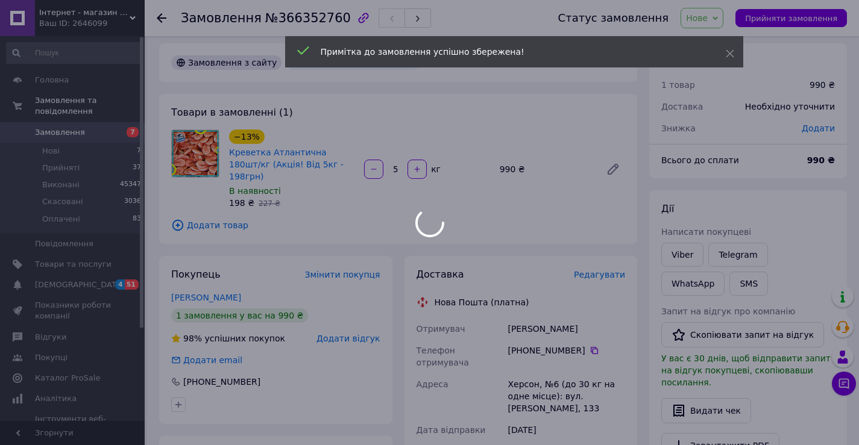
scroll to position [0, 0]
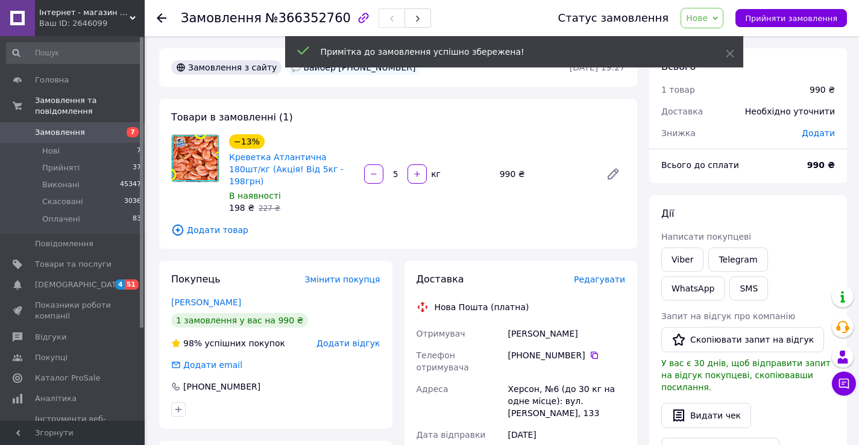
click at [707, 16] on span "Нове" at bounding box center [697, 18] width 22 height 10
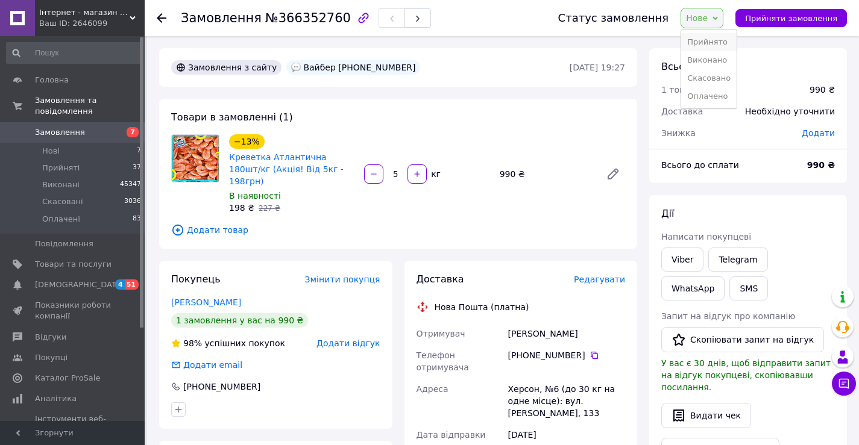
click at [722, 43] on li "Прийнято" at bounding box center [708, 42] width 55 height 18
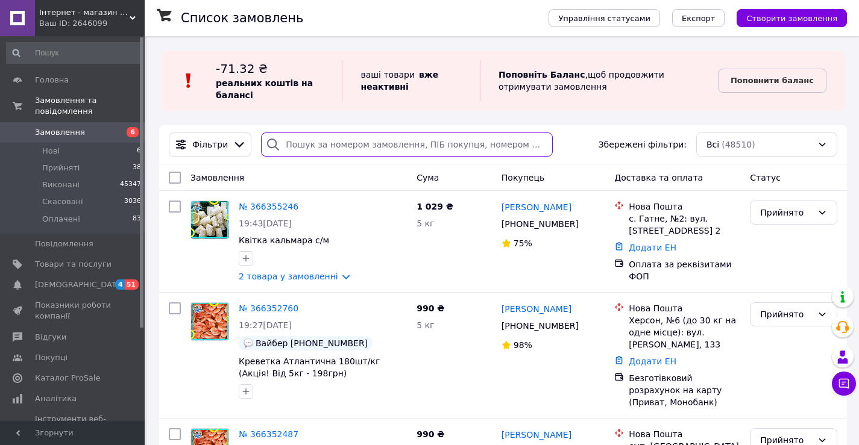
click at [308, 145] on input "search" at bounding box center [407, 145] width 292 height 24
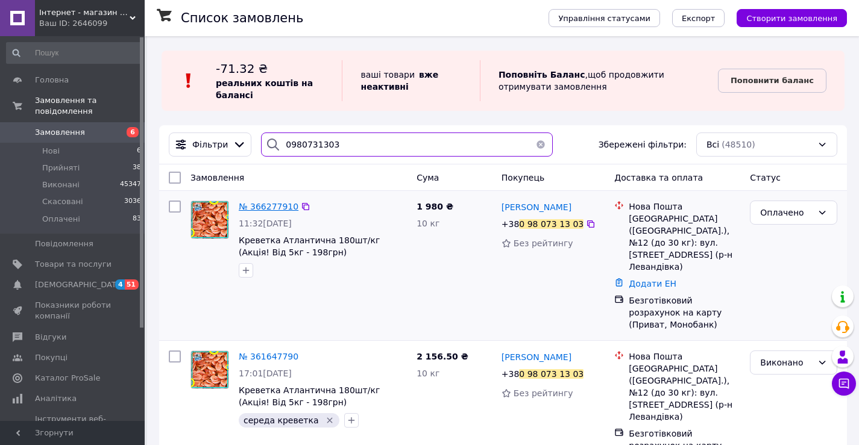
type input "0980731303"
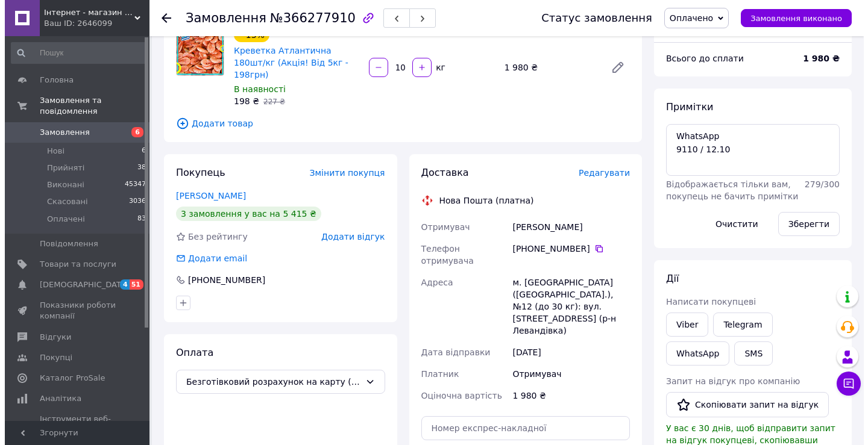
scroll to position [121, 0]
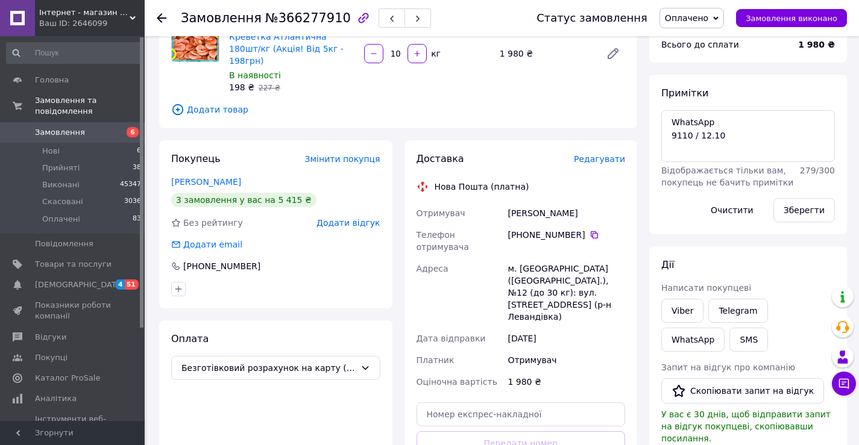
click at [597, 154] on span "Редагувати" at bounding box center [599, 159] width 51 height 10
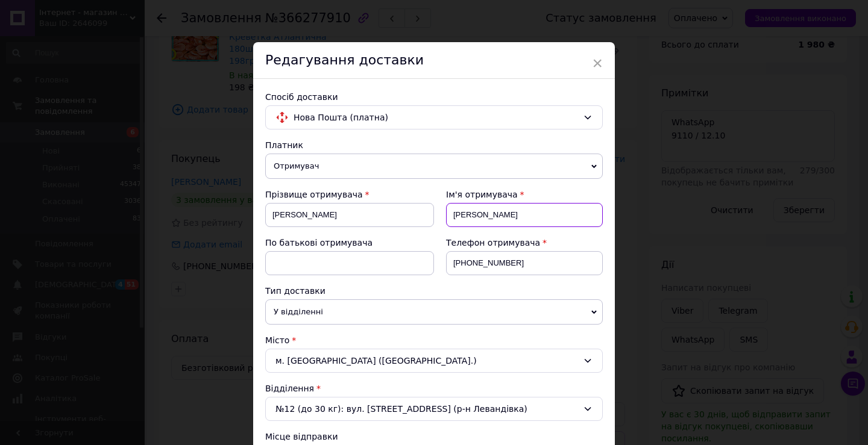
drag, startPoint x: 494, startPoint y: 219, endPoint x: 446, endPoint y: 218, distance: 48.2
click at [446, 218] on input "[PERSON_NAME]" at bounding box center [524, 215] width 157 height 24
type input "[PERSON_NAME]"
drag, startPoint x: 513, startPoint y: 263, endPoint x: 470, endPoint y: 263, distance: 42.8
click at [470, 263] on input "[PHONE_NUMBER]" at bounding box center [524, 263] width 157 height 24
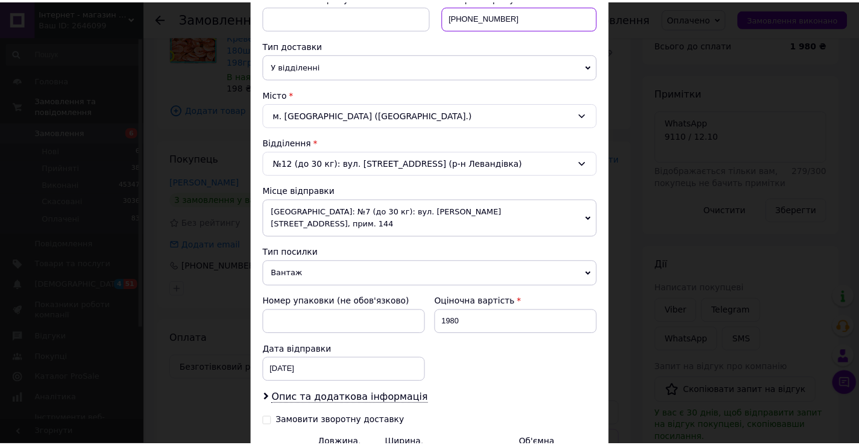
scroll to position [362, 0]
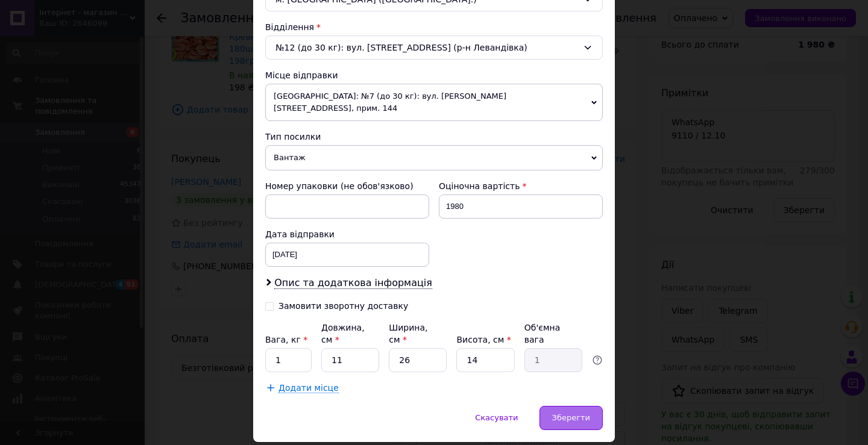
type input "[PHONE_NUMBER]"
click at [588, 413] on span "Зберегти" at bounding box center [571, 417] width 38 height 9
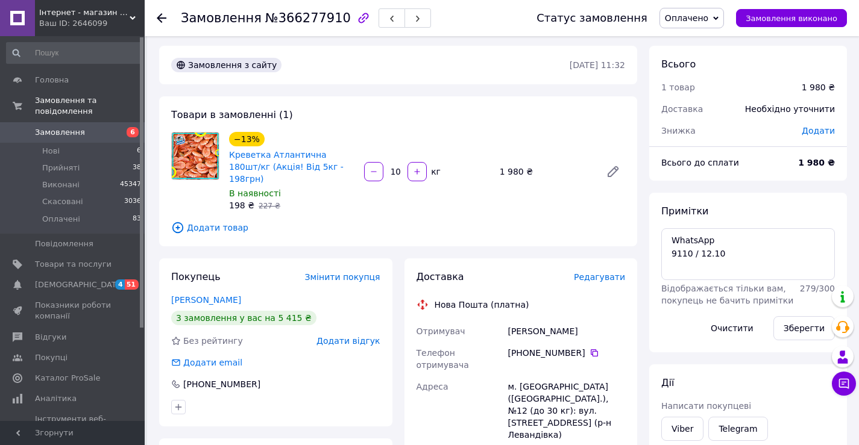
scroll to position [0, 0]
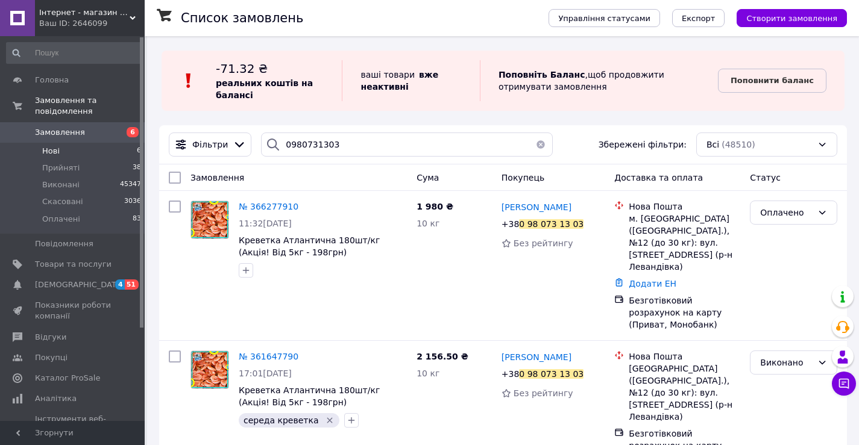
click at [55, 146] on span "Нові" at bounding box center [50, 151] width 17 height 11
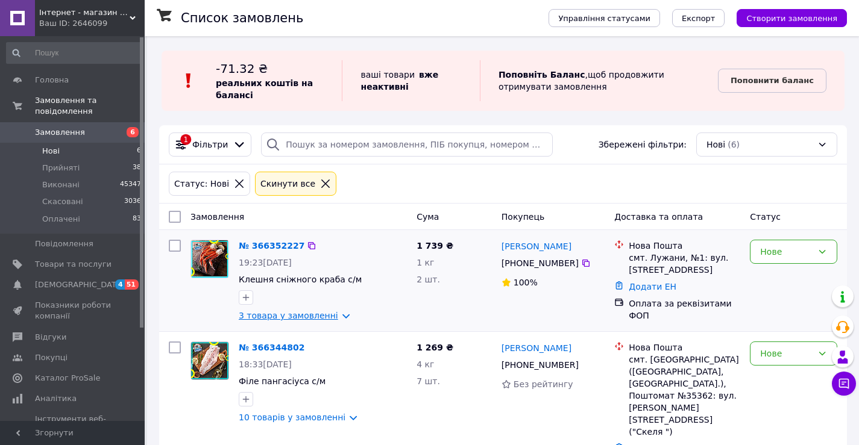
click at [295, 319] on link "3 товара у замовленні" at bounding box center [288, 316] width 99 height 10
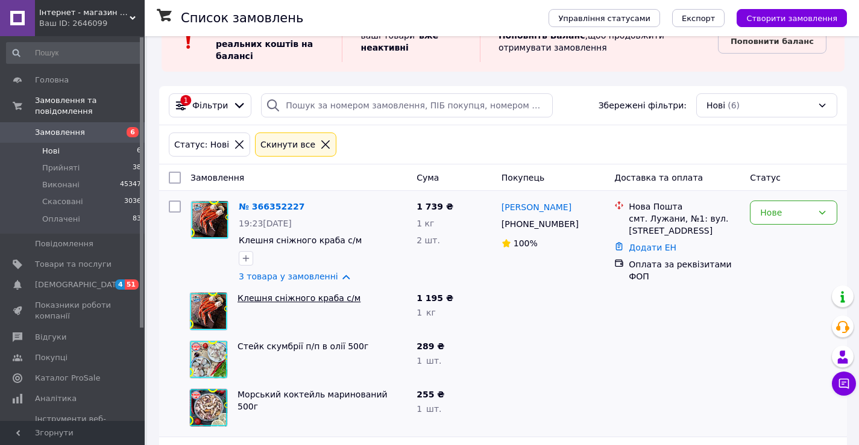
scroll to position [60, 0]
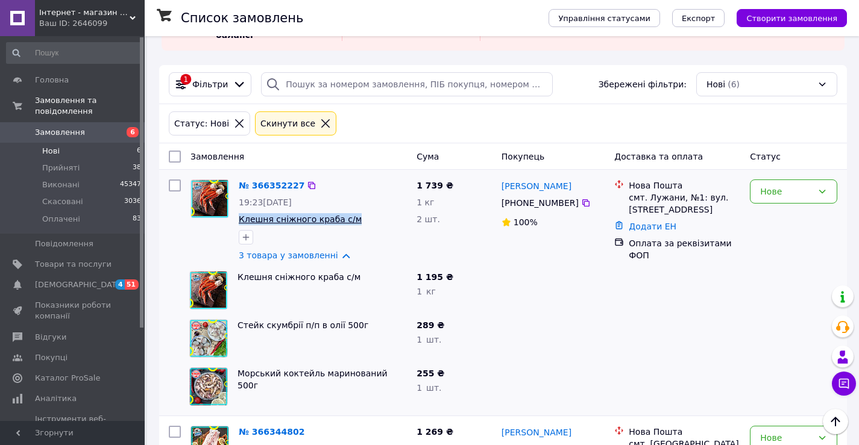
drag, startPoint x: 234, startPoint y: 219, endPoint x: 341, endPoint y: 224, distance: 106.7
click at [345, 226] on div "№ 366352227 19:23, 12.10.2025 Клешня сніжного краба с/м 3 товара у замовленні" at bounding box center [323, 221] width 178 height 92
copy div "Клешня сніжного краба с/м"
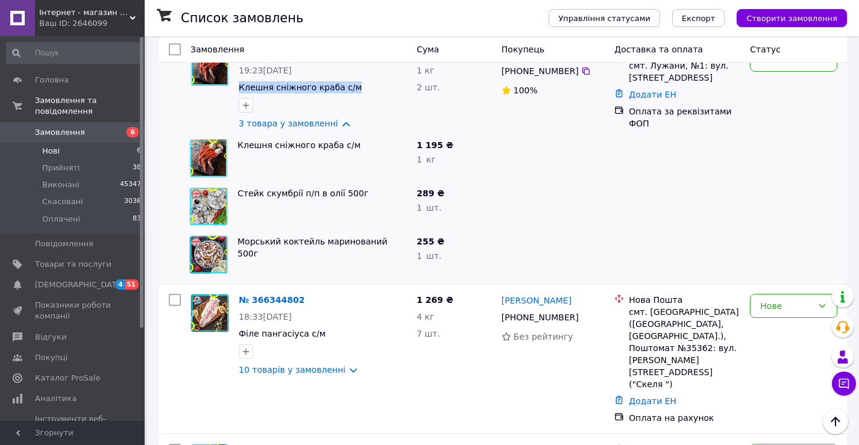
scroll to position [121, 0]
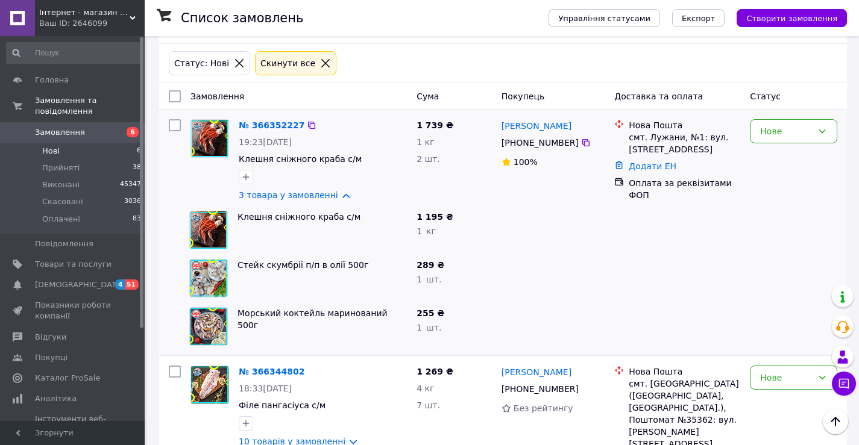
drag, startPoint x: 283, startPoint y: 195, endPoint x: 281, endPoint y: 207, distance: 12.8
click at [283, 195] on link "3 товара у замовленні" at bounding box center [288, 195] width 99 height 10
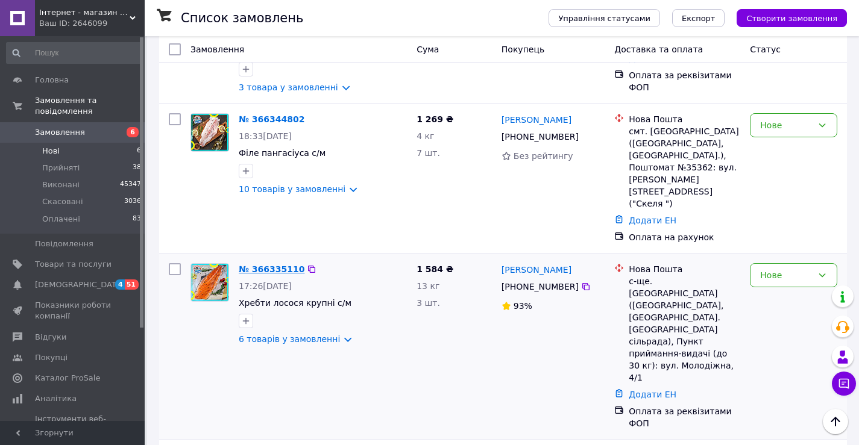
scroll to position [241, 0]
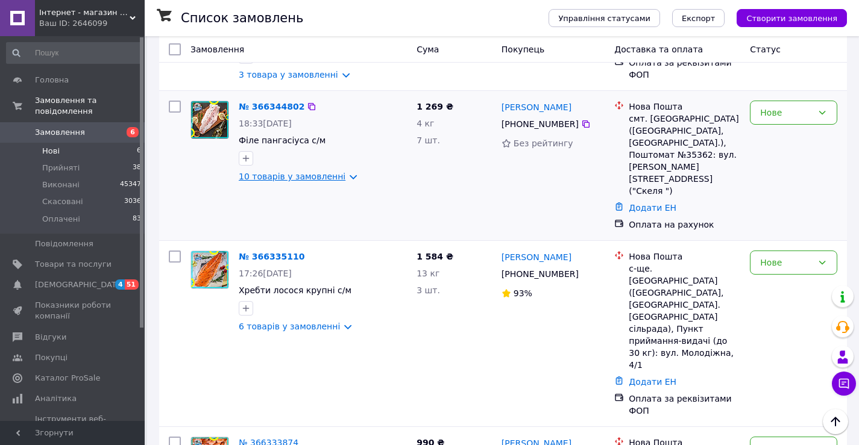
click at [275, 178] on link "10 товарів у замовленні" at bounding box center [292, 177] width 107 height 10
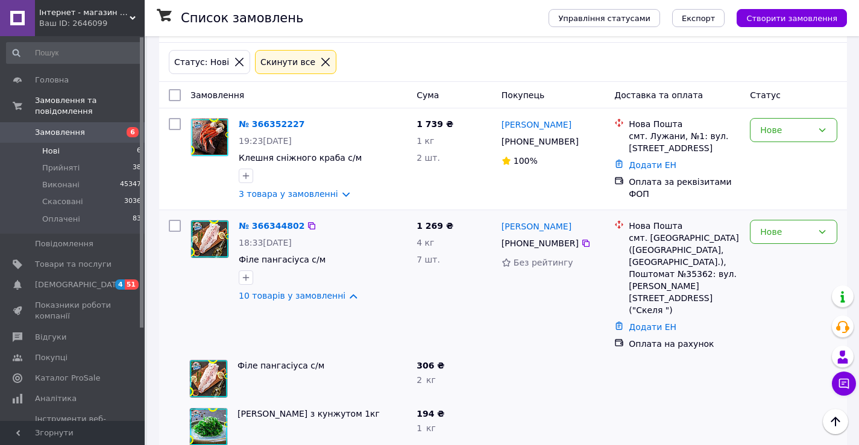
scroll to position [121, 0]
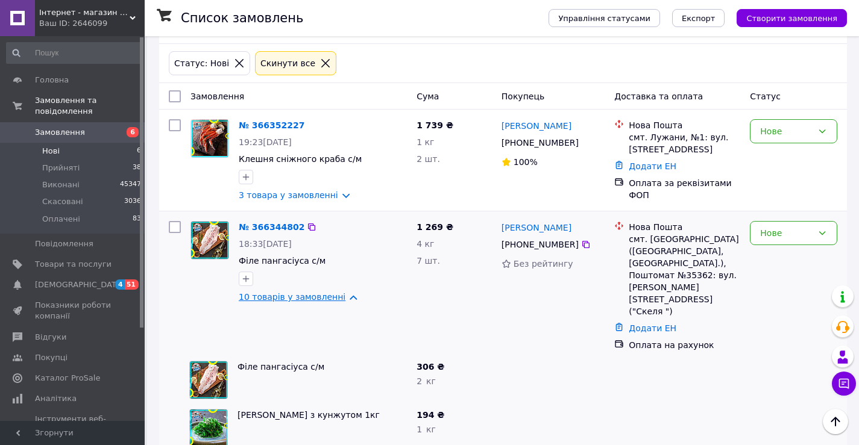
click at [288, 295] on link "10 товарів у замовленні" at bounding box center [292, 297] width 107 height 10
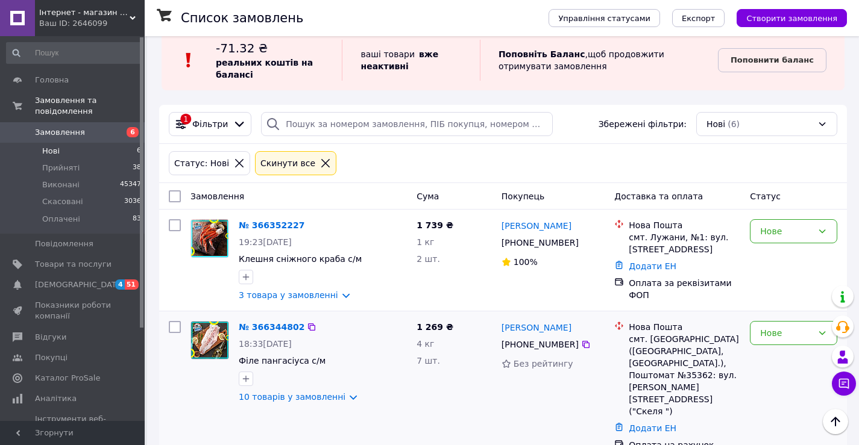
scroll to position [0, 0]
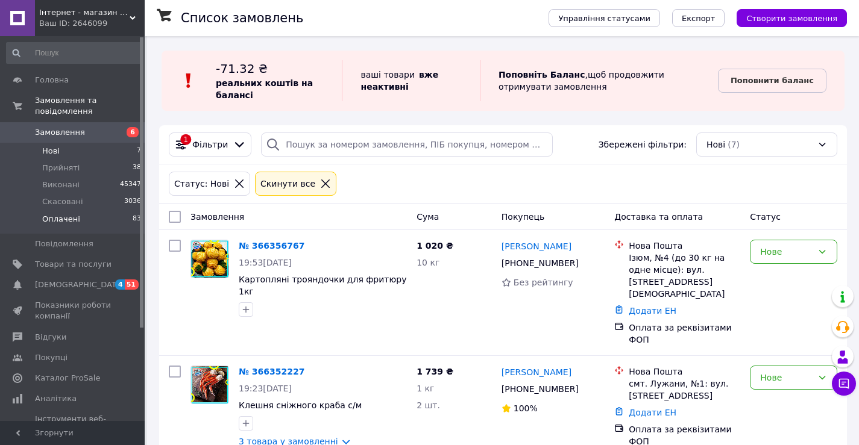
click at [61, 214] on span "Оплачені" at bounding box center [61, 219] width 38 height 11
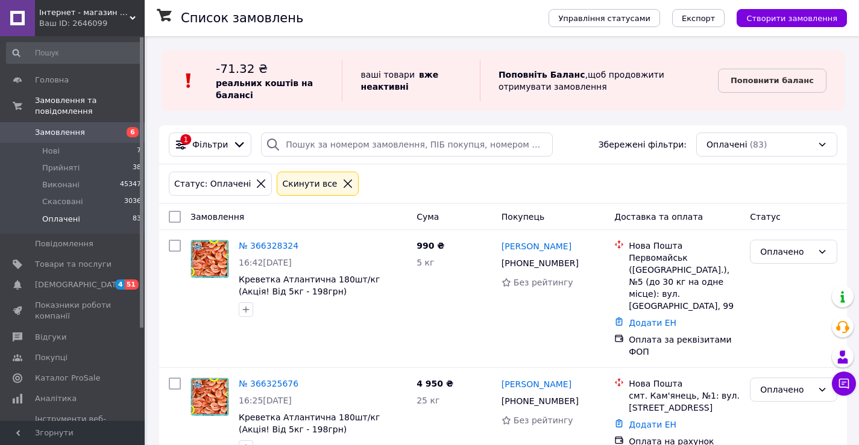
click at [69, 214] on span "Оплачені" at bounding box center [61, 219] width 38 height 11
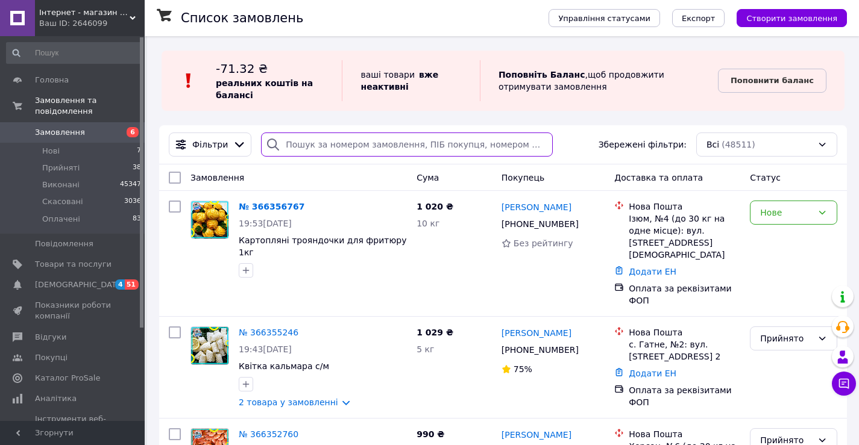
click at [318, 154] on input "search" at bounding box center [407, 145] width 292 height 24
paste input "+380970075324"
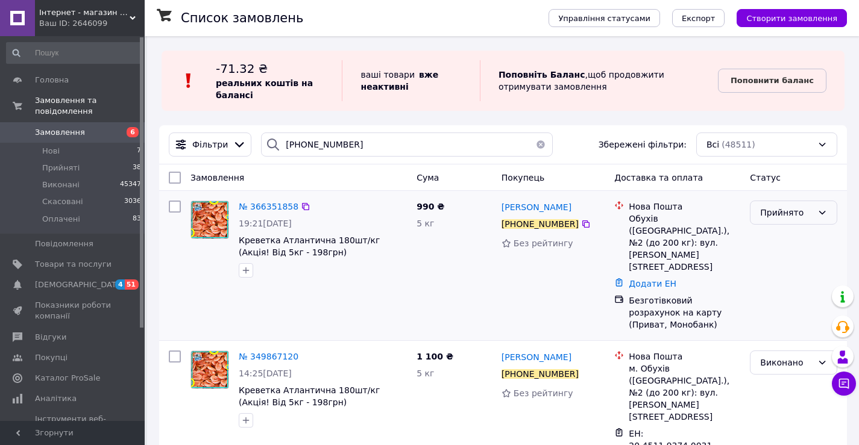
click at [798, 212] on div "Прийнято" at bounding box center [786, 212] width 52 height 13
click at [788, 286] on li "Оплачено" at bounding box center [793, 283] width 86 height 22
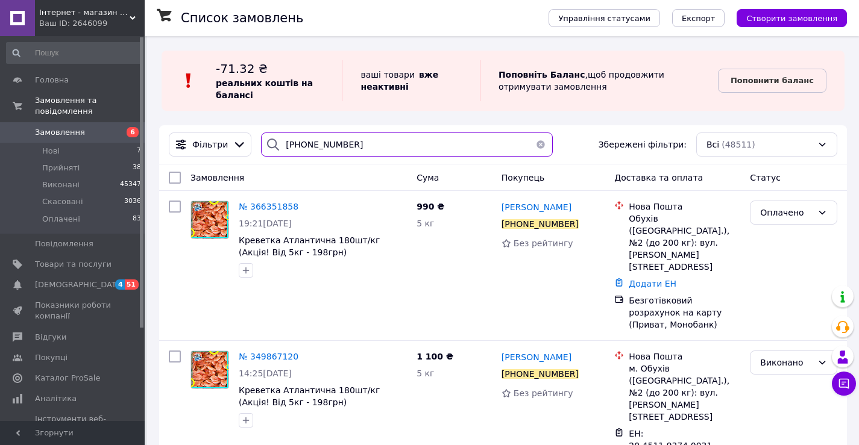
drag, startPoint x: 357, startPoint y: 151, endPoint x: 137, endPoint y: 116, distance: 223.3
click at [137, 116] on div "Інтернет - магазин морепродуктів "Karasey.net" Ваш ID: 2646099 Сайт Інтернет - …" at bounding box center [429, 266] width 859 height 532
paste input "55555159"
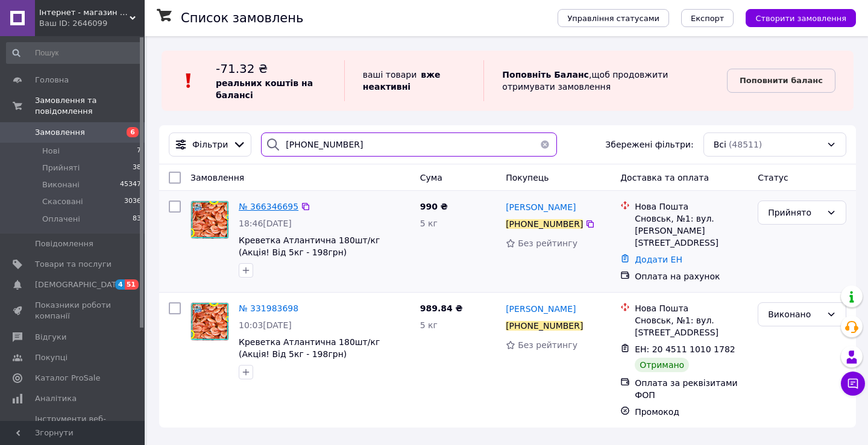
type input "+380955555159"
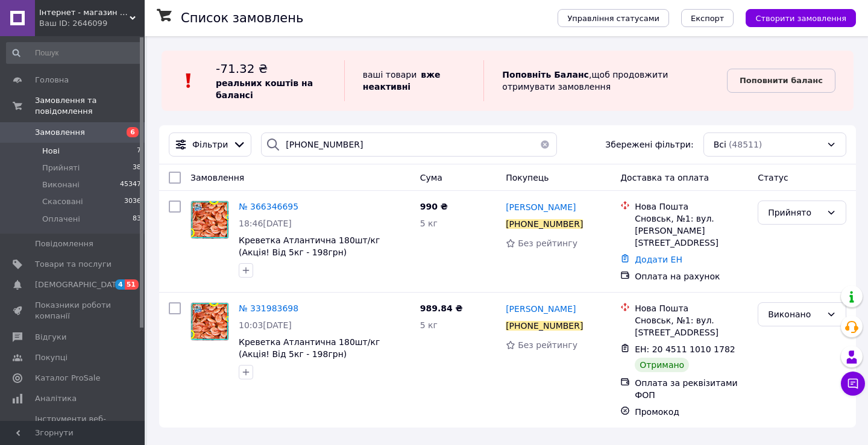
click at [51, 146] on span "Нові" at bounding box center [50, 151] width 17 height 11
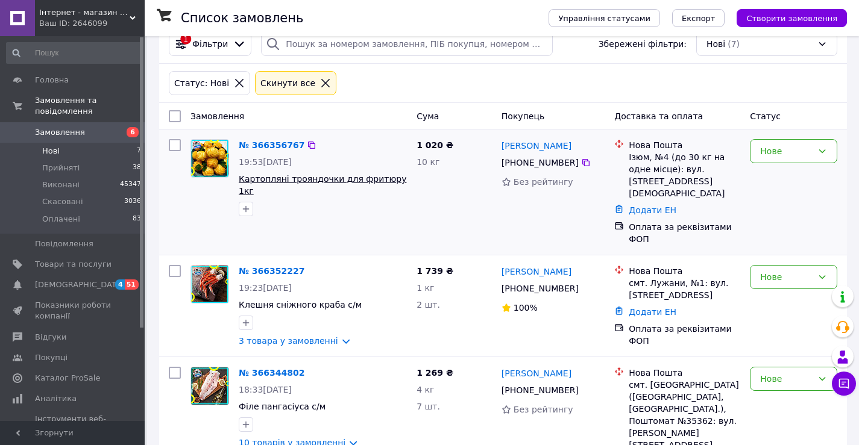
scroll to position [121, 0]
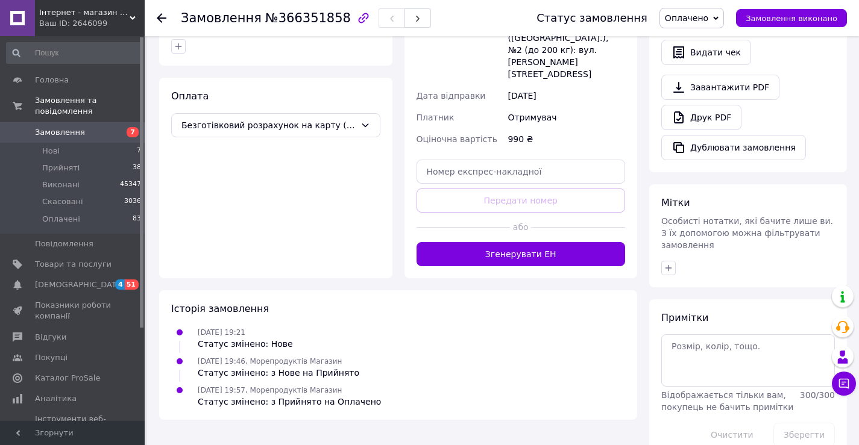
scroll to position [365, 0]
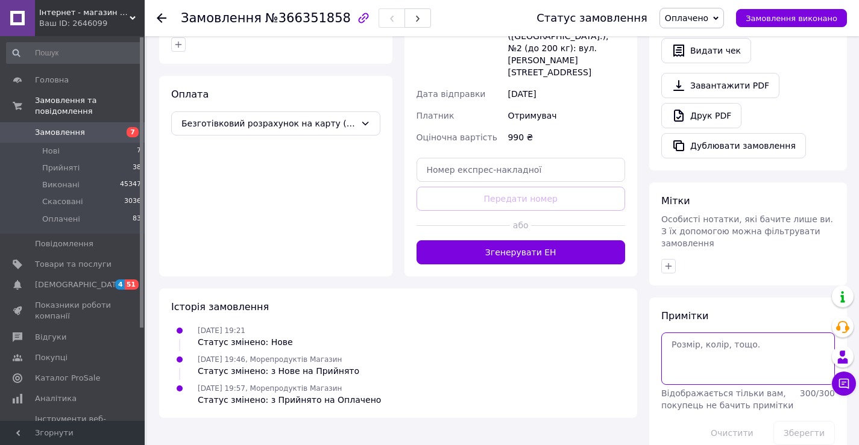
click at [711, 333] on textarea at bounding box center [748, 359] width 174 height 52
type textarea "9110 / 12.10"
click at [797, 421] on button "Зберегти" at bounding box center [803, 433] width 61 height 24
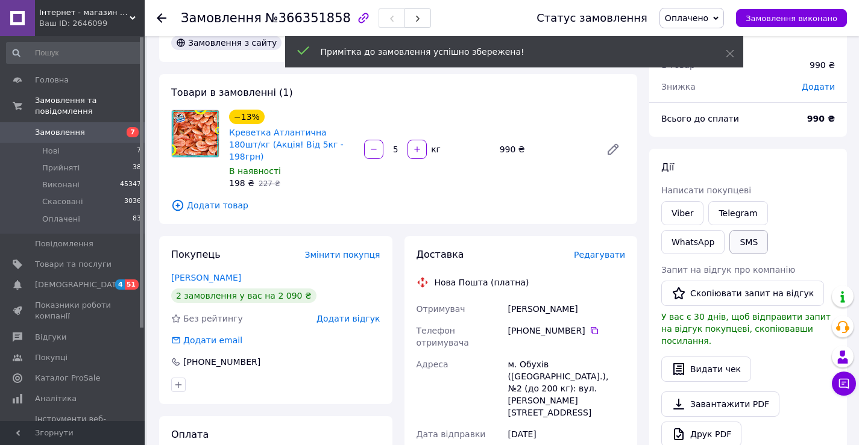
scroll to position [0, 0]
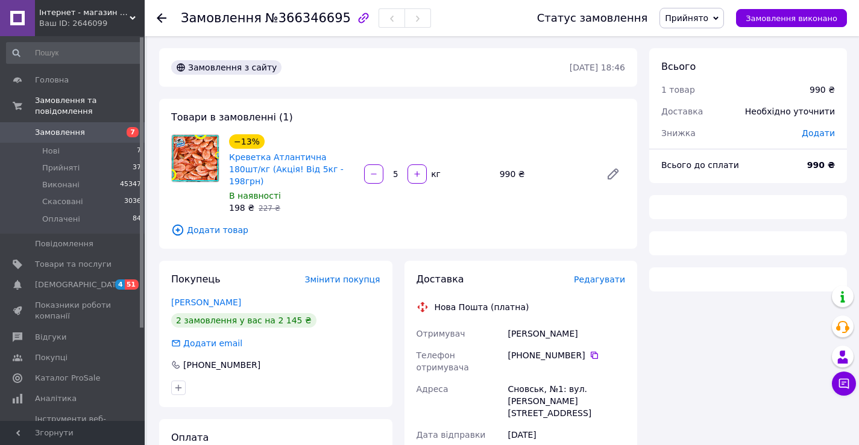
click at [692, 11] on span "Прийнято" at bounding box center [691, 18] width 64 height 20
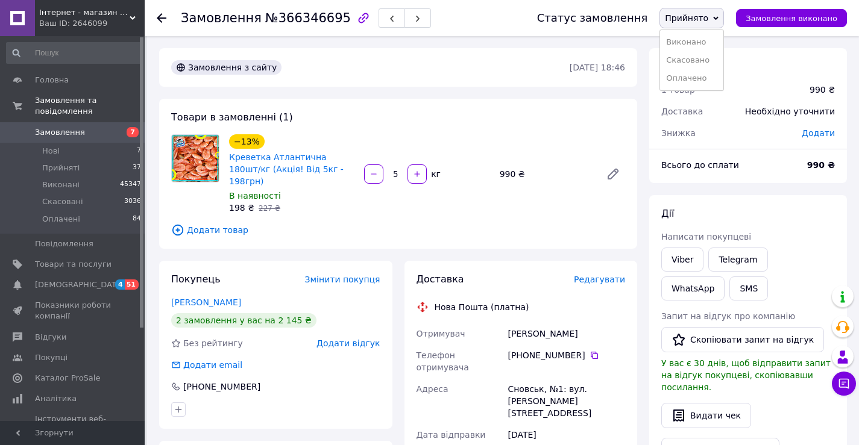
click at [698, 75] on li "Оплачено" at bounding box center [691, 78] width 63 height 18
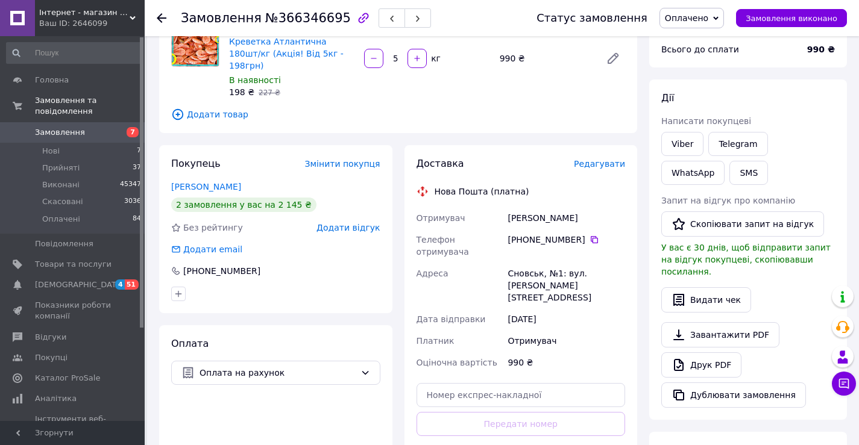
scroll to position [301, 0]
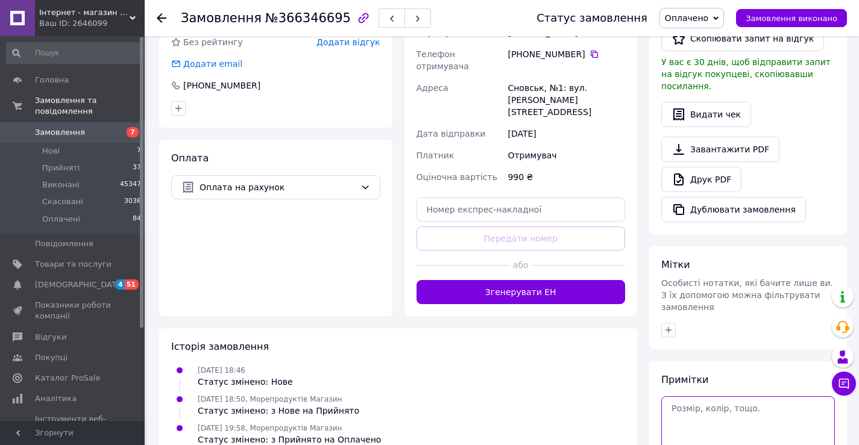
click at [724, 397] on textarea at bounding box center [748, 423] width 174 height 52
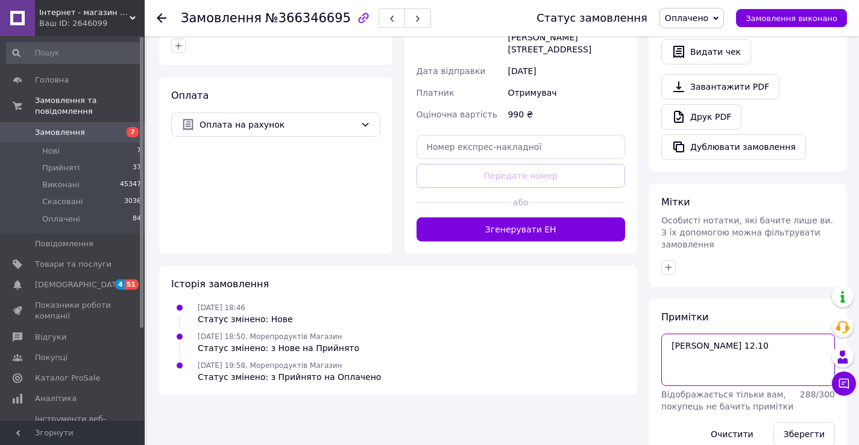
scroll to position [365, 0]
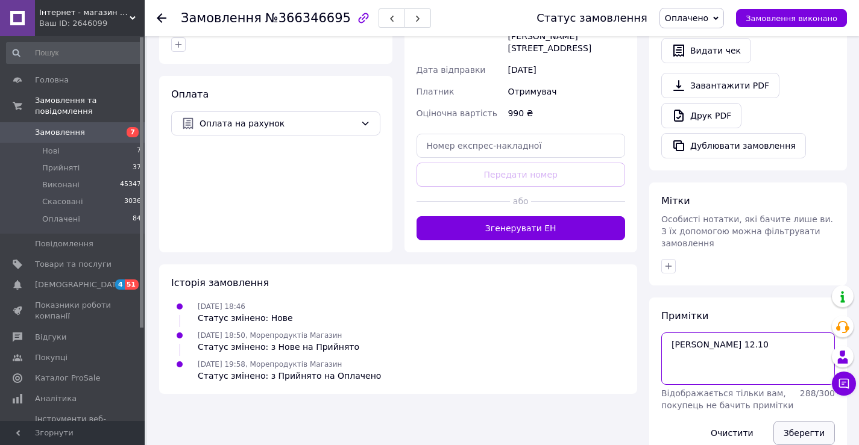
type textarea "[PERSON_NAME] 12.10"
click at [808, 421] on button "Зберегти" at bounding box center [803, 433] width 61 height 24
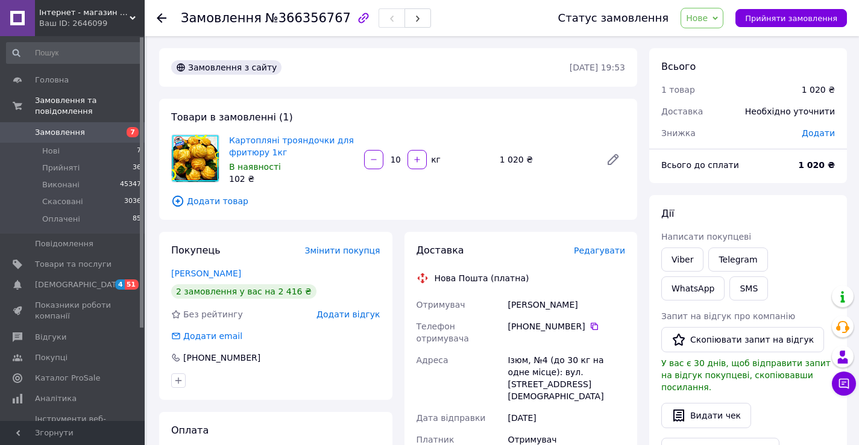
click at [703, 18] on span "Нове" at bounding box center [697, 18] width 22 height 10
click at [721, 43] on li "Прийнято" at bounding box center [708, 42] width 55 height 18
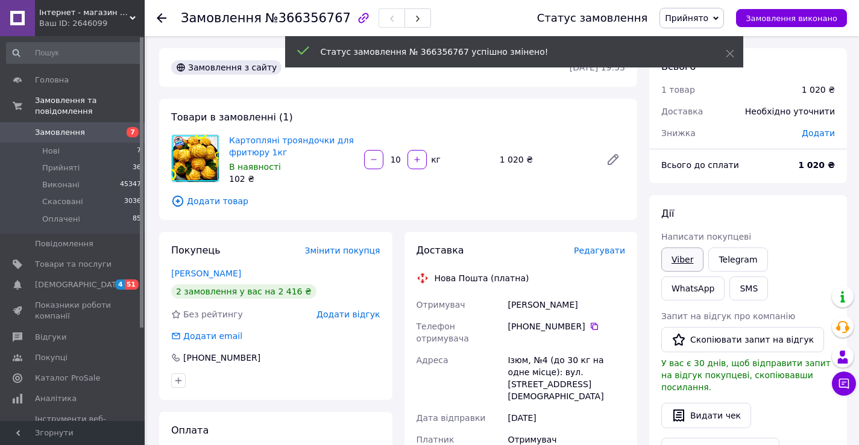
click at [675, 262] on link "Viber" at bounding box center [682, 260] width 42 height 24
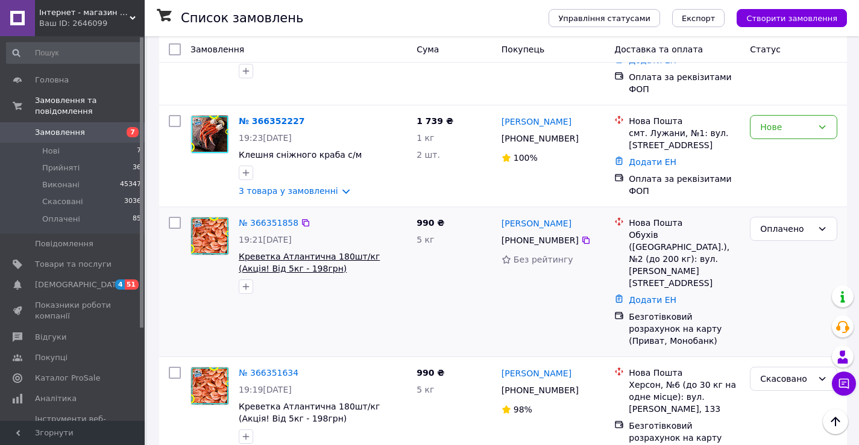
scroll to position [542, 0]
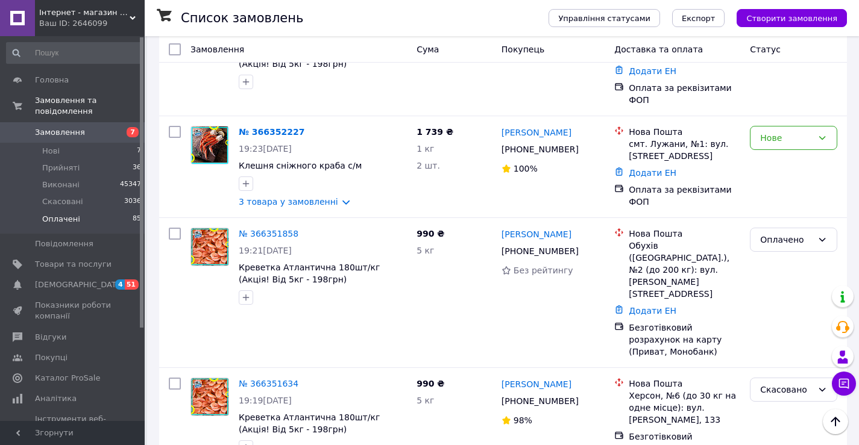
drag, startPoint x: 58, startPoint y: 207, endPoint x: 39, endPoint y: 199, distance: 20.8
click at [57, 214] on span "Оплачені" at bounding box center [61, 219] width 38 height 11
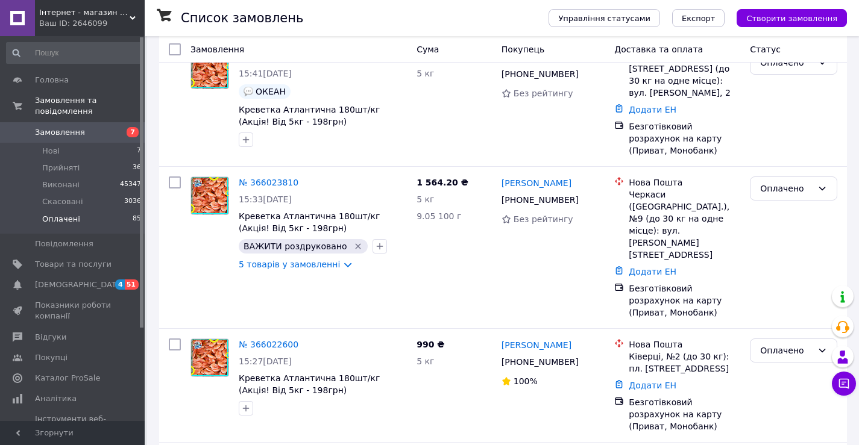
scroll to position [9937, 0]
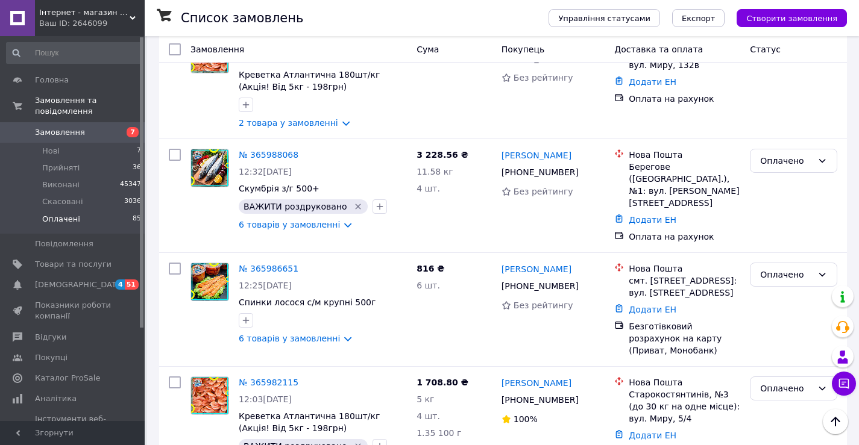
scroll to position [9756, 0]
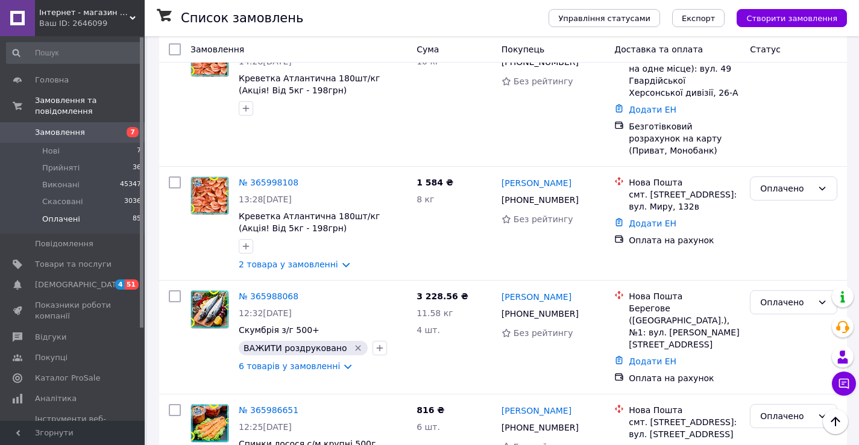
scroll to position [9635, 0]
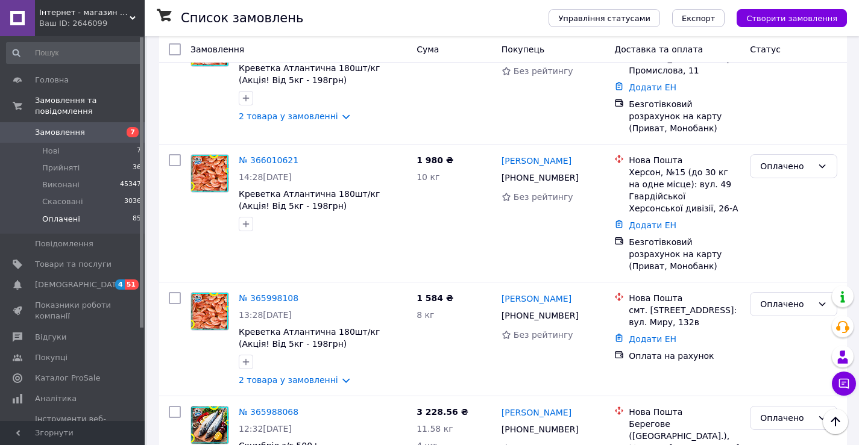
scroll to position [9515, 0]
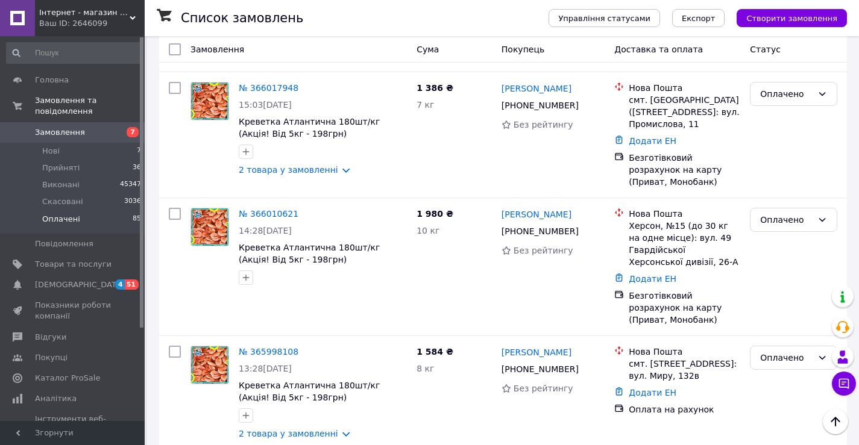
scroll to position [9455, 0]
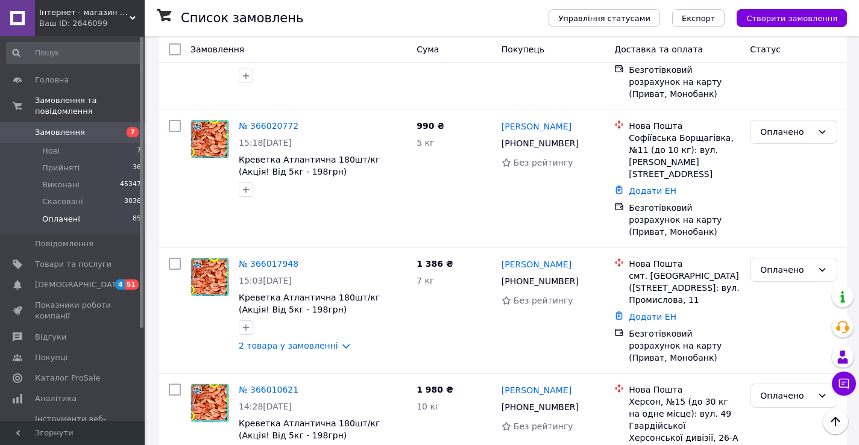
scroll to position [9274, 0]
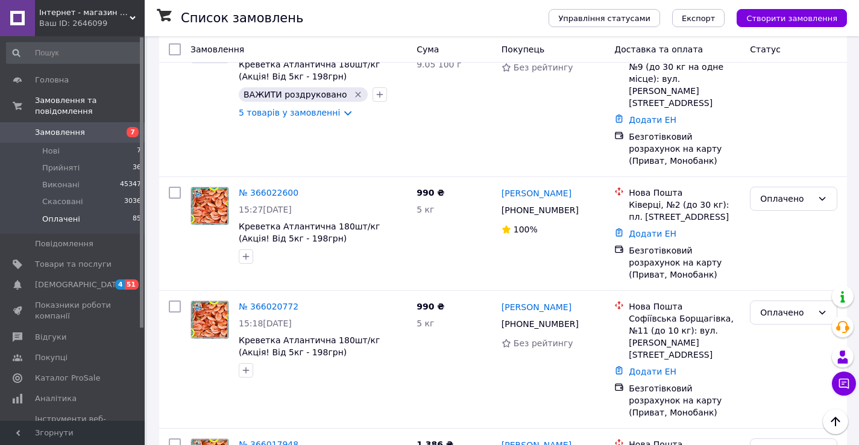
scroll to position [9093, 0]
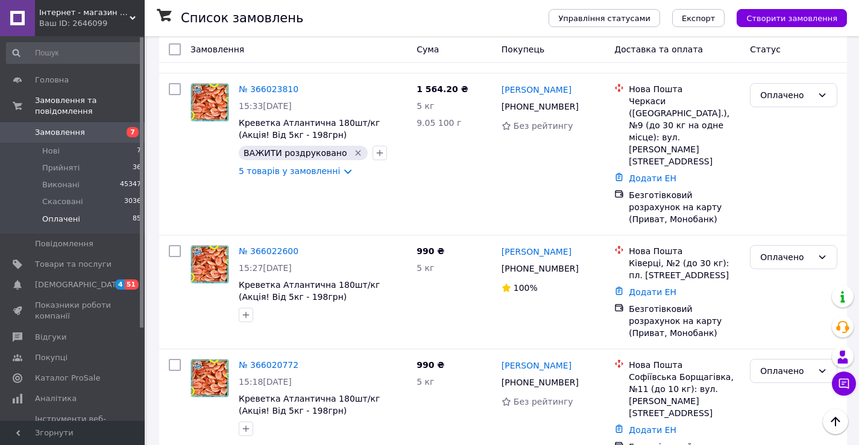
scroll to position [9033, 0]
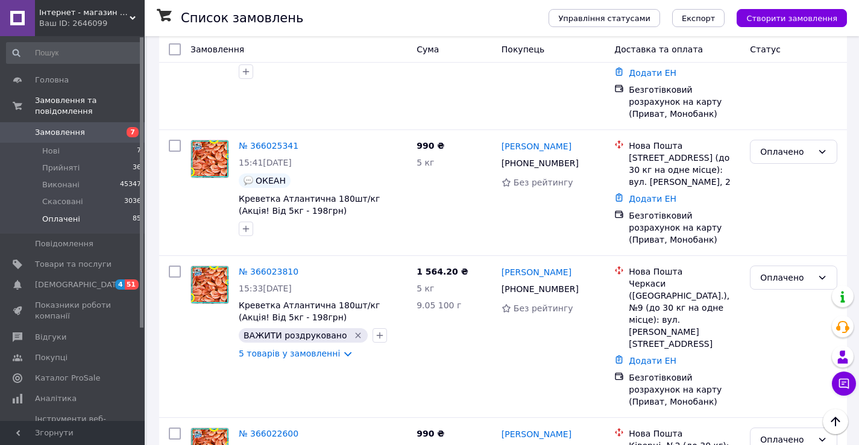
scroll to position [8852, 0]
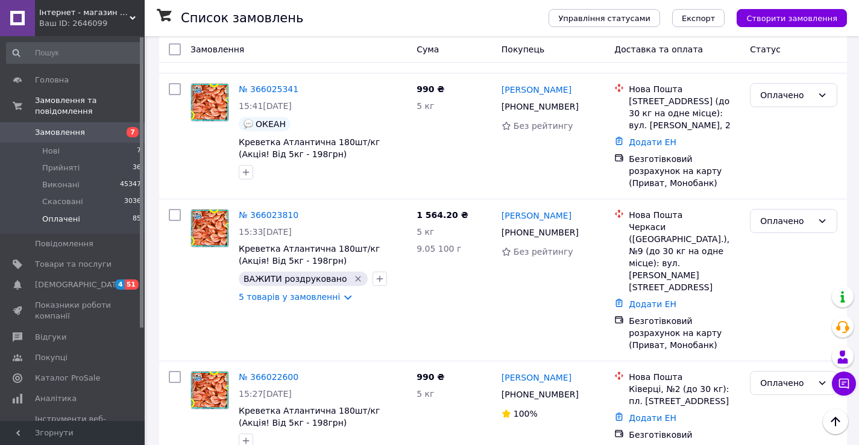
scroll to position [8912, 0]
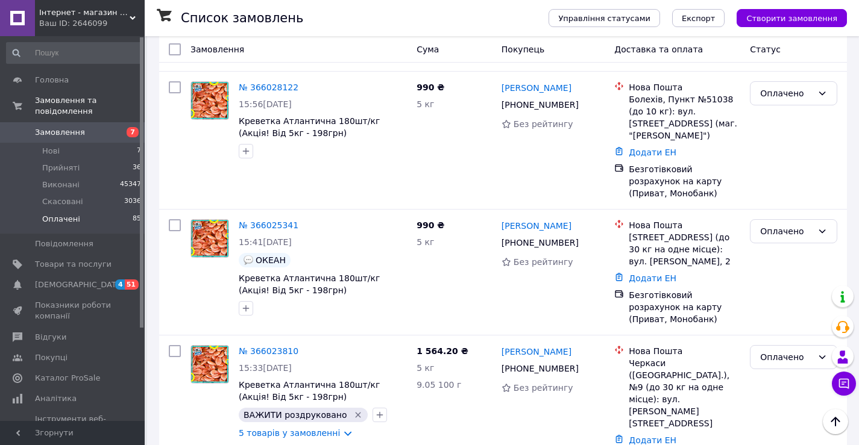
scroll to position [8792, 0]
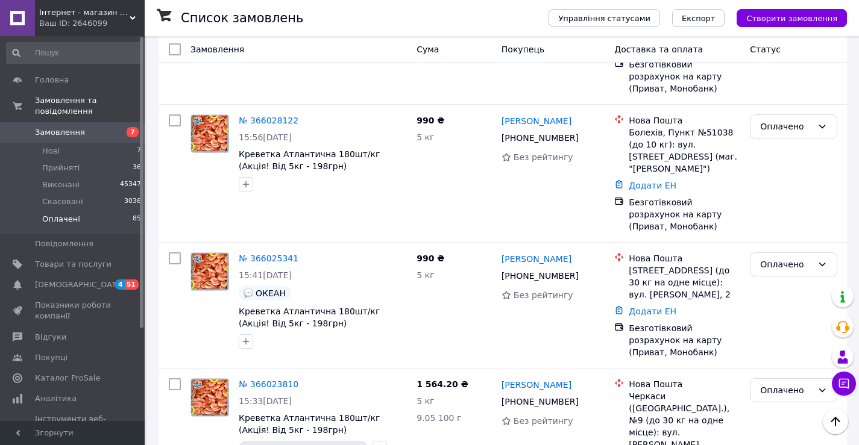
scroll to position [8732, 0]
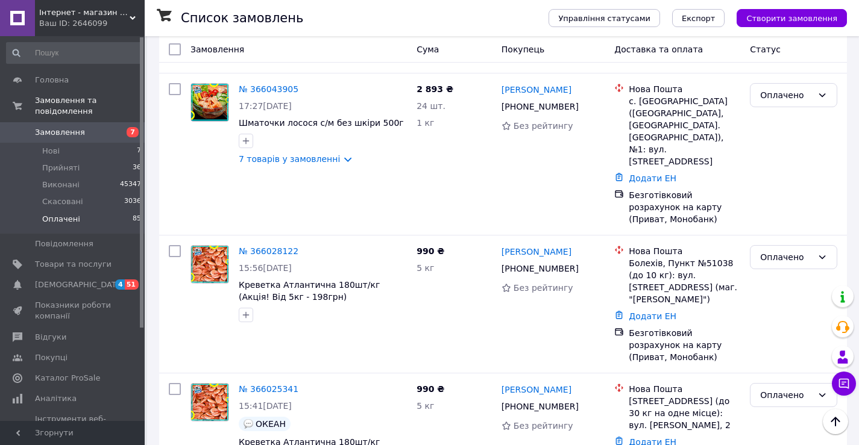
scroll to position [8611, 0]
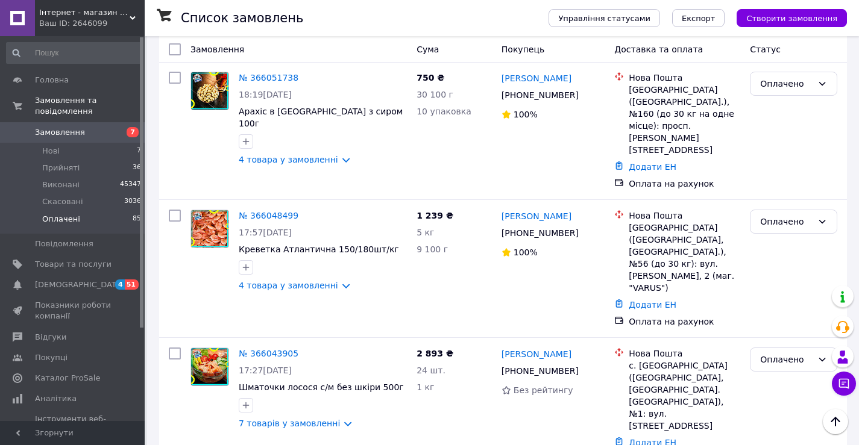
scroll to position [8310, 0]
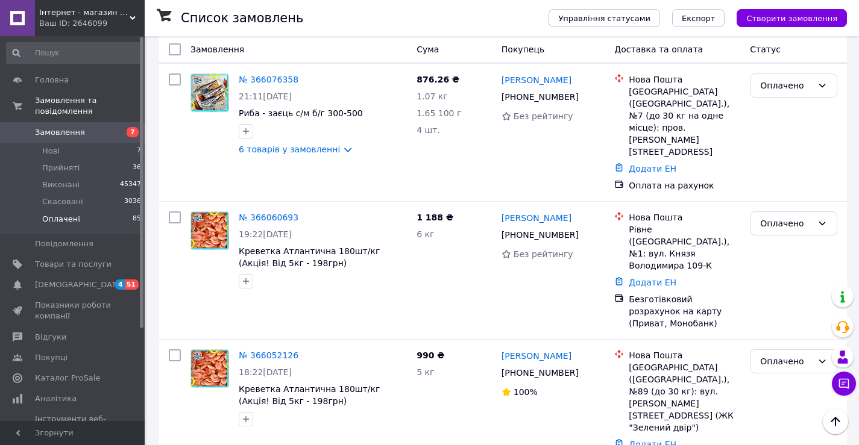
scroll to position [7948, 0]
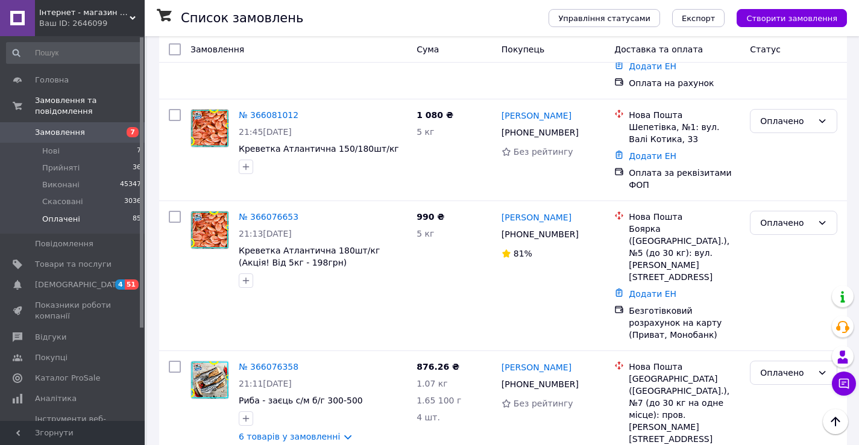
scroll to position [7587, 0]
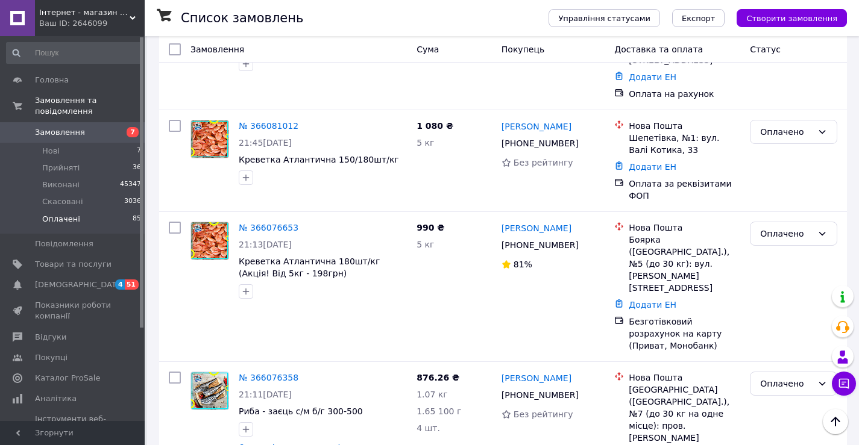
scroll to position [7647, 0]
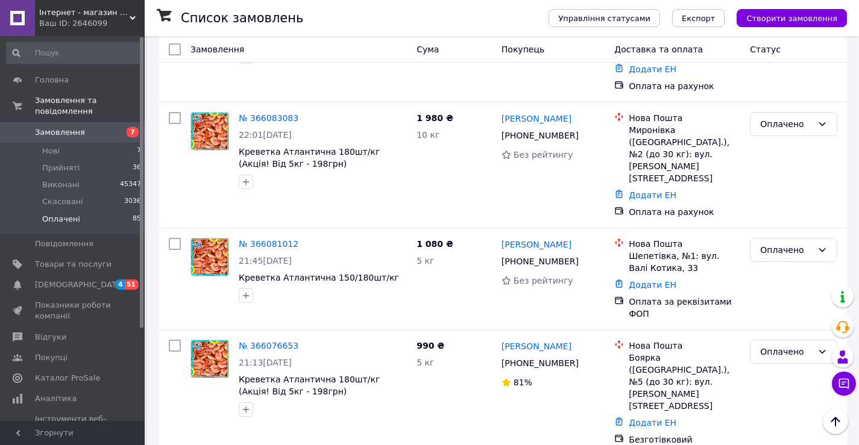
scroll to position [7526, 0]
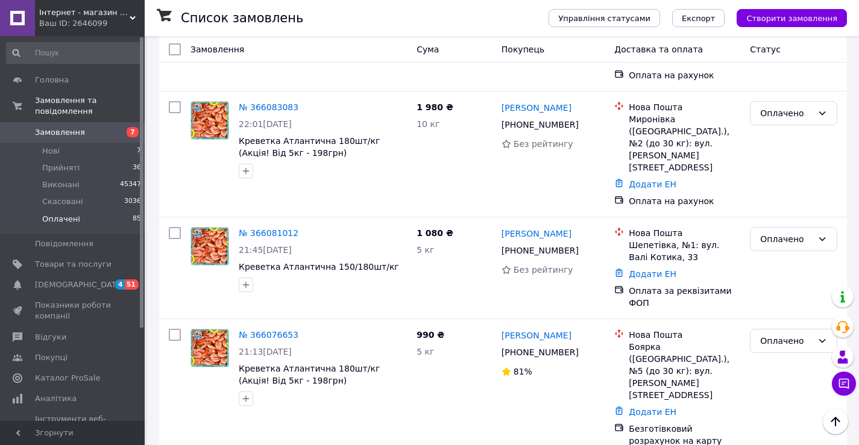
scroll to position [7466, 0]
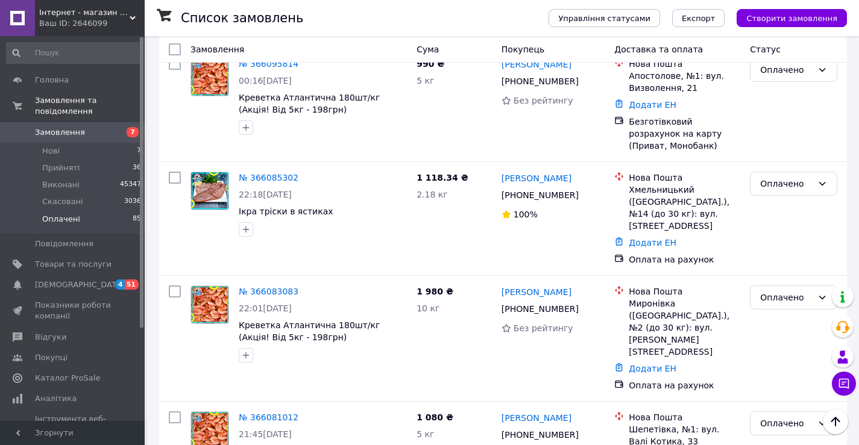
scroll to position [7345, 0]
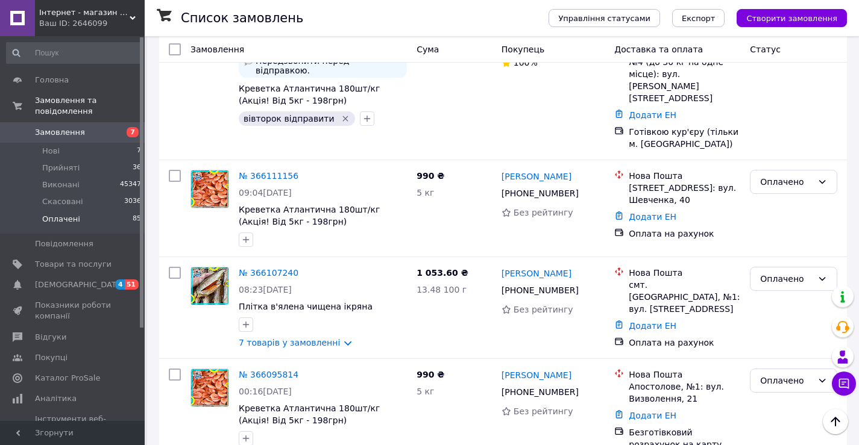
scroll to position [7044, 0]
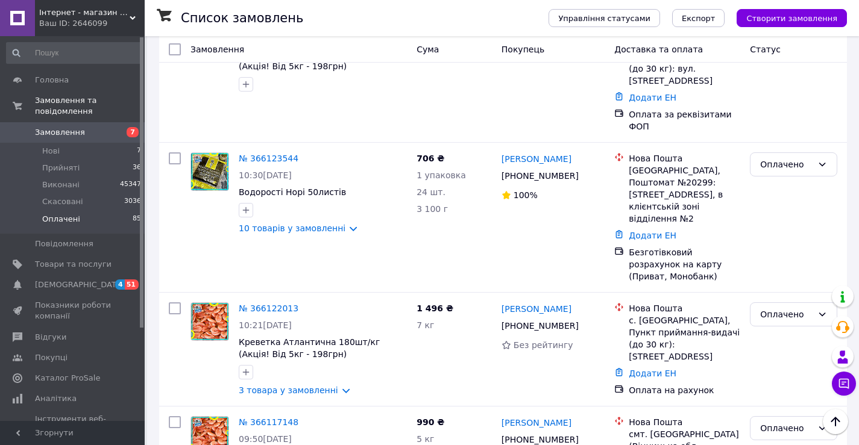
scroll to position [6321, 0]
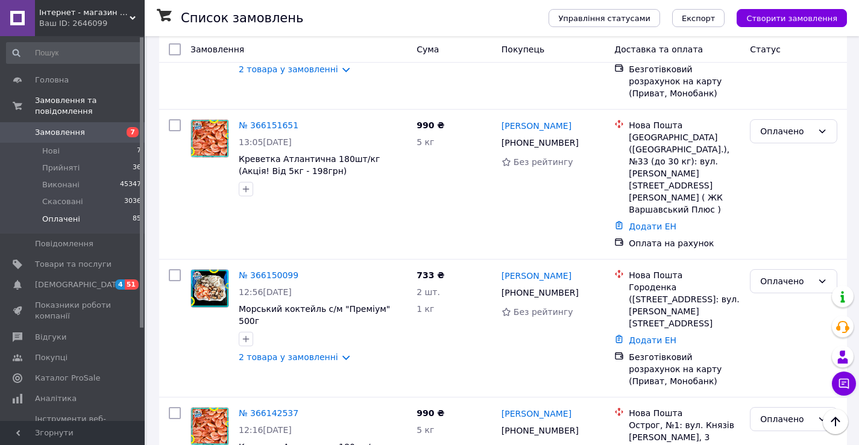
scroll to position [5658, 0]
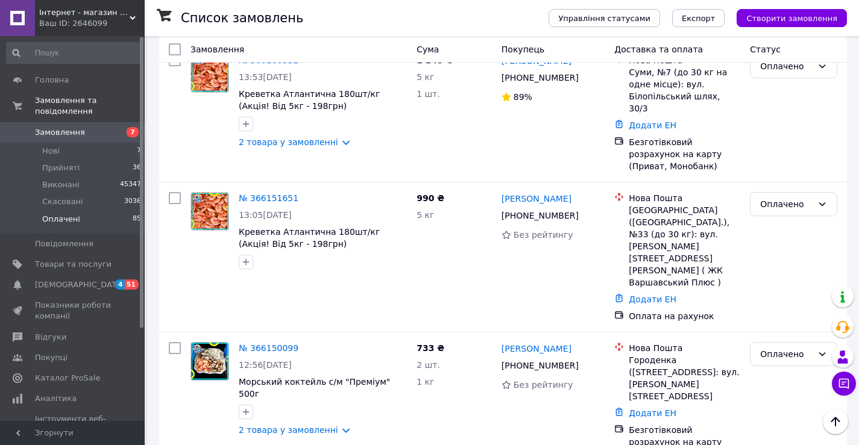
scroll to position [5598, 0]
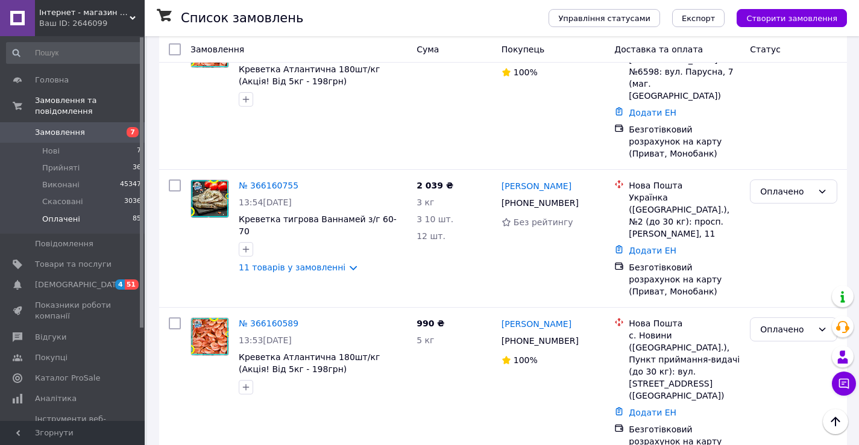
scroll to position [5176, 0]
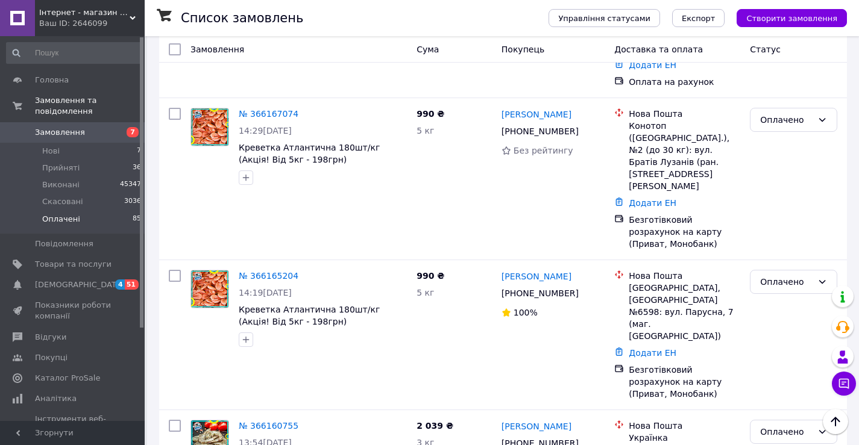
scroll to position [4935, 0]
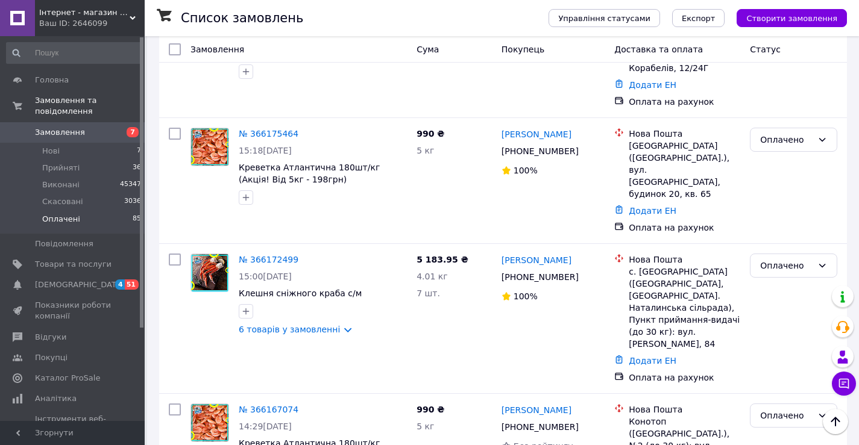
scroll to position [4634, 0]
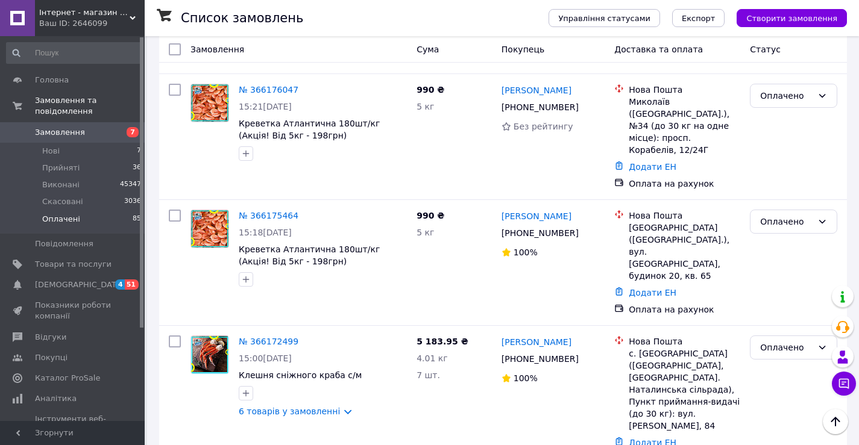
scroll to position [4573, 0]
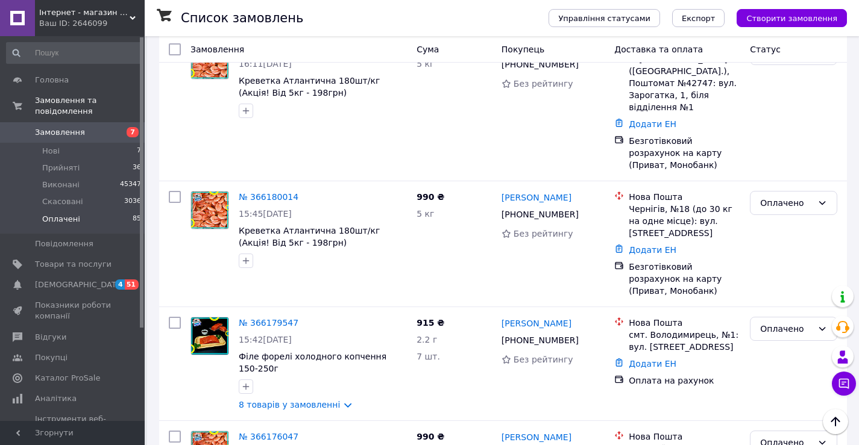
scroll to position [4212, 0]
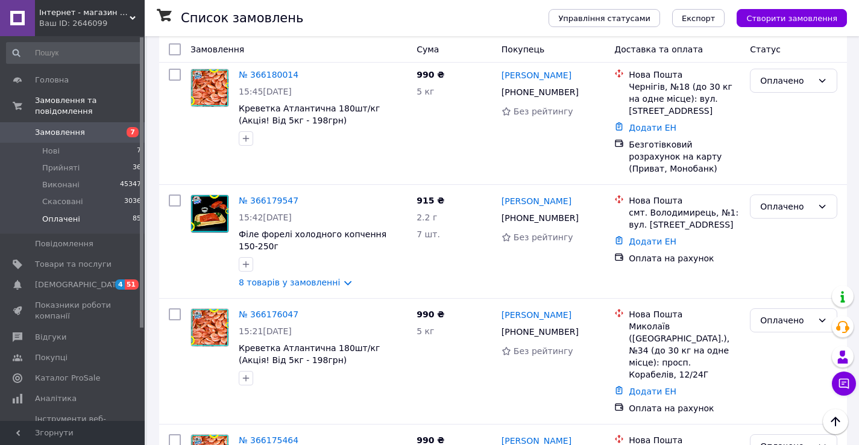
scroll to position [4332, 0]
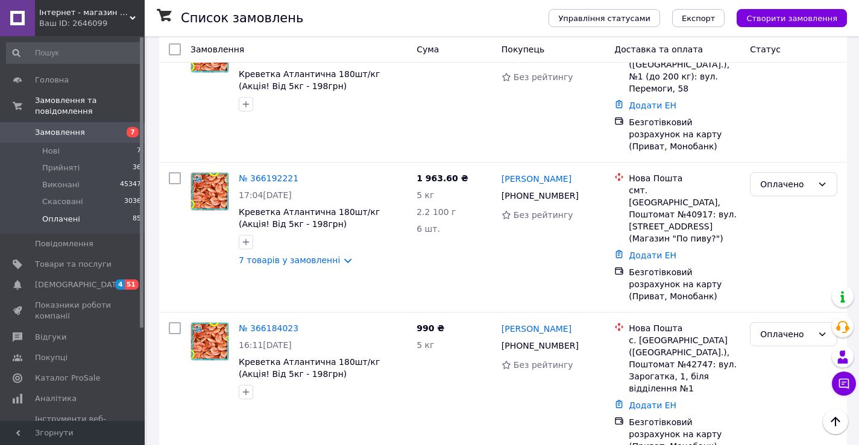
scroll to position [3910, 0]
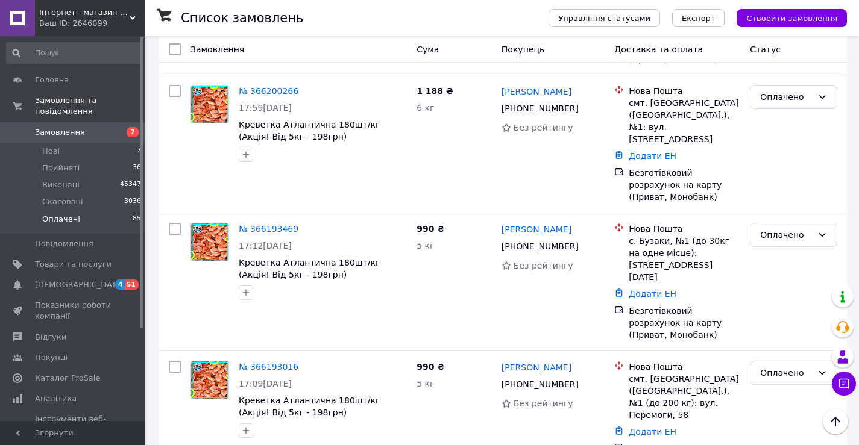
scroll to position [3549, 0]
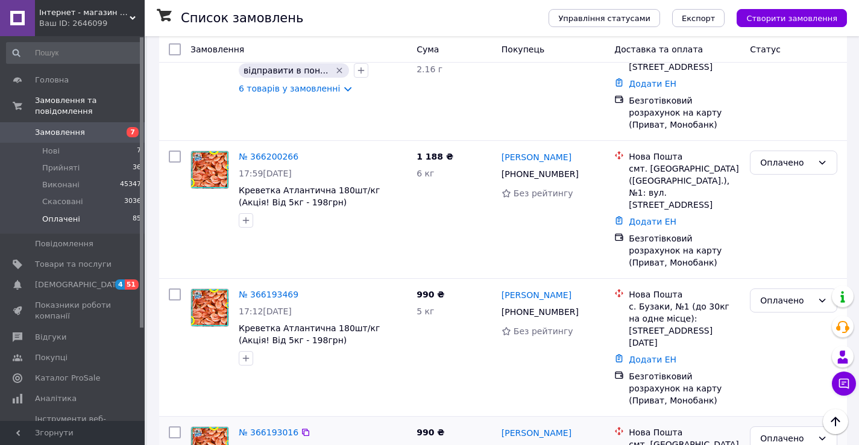
scroll to position [3428, 0]
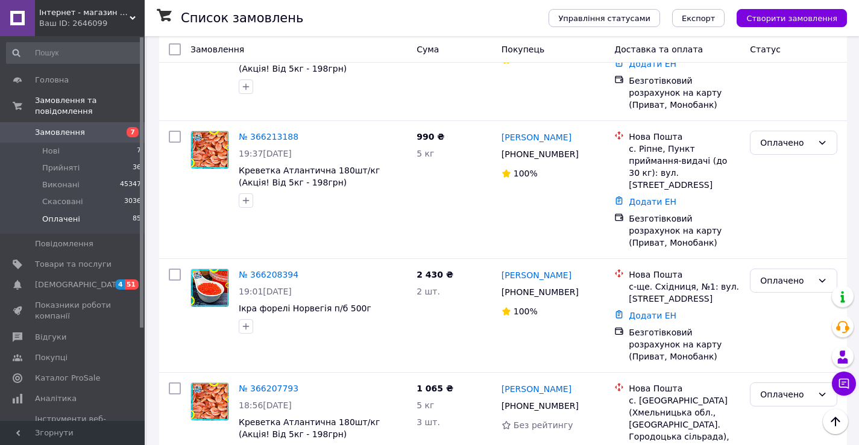
scroll to position [3007, 0]
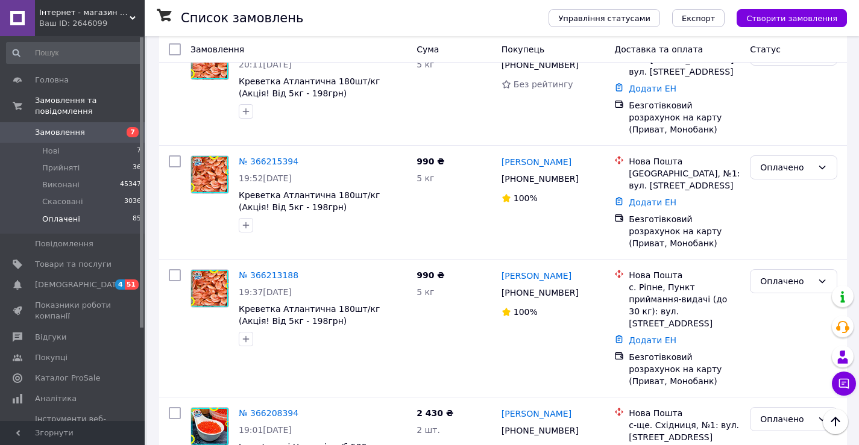
scroll to position [2886, 0]
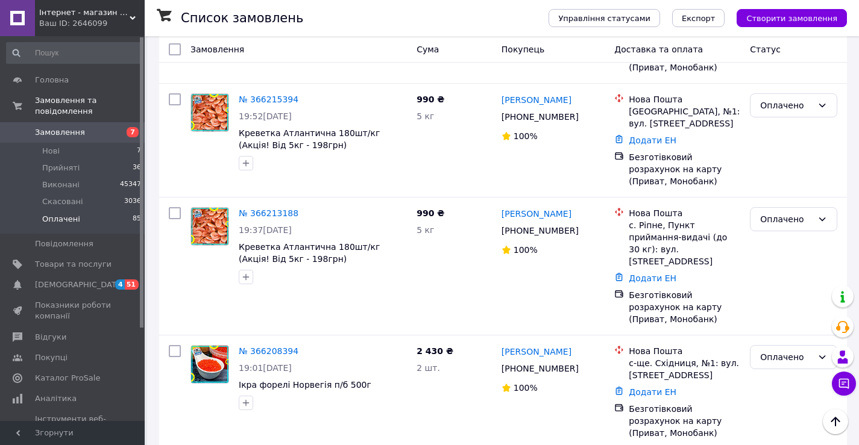
scroll to position [2946, 0]
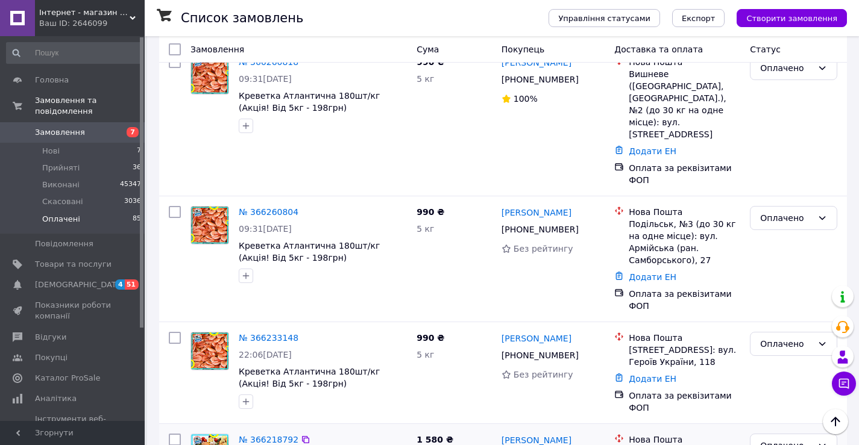
scroll to position [2344, 0]
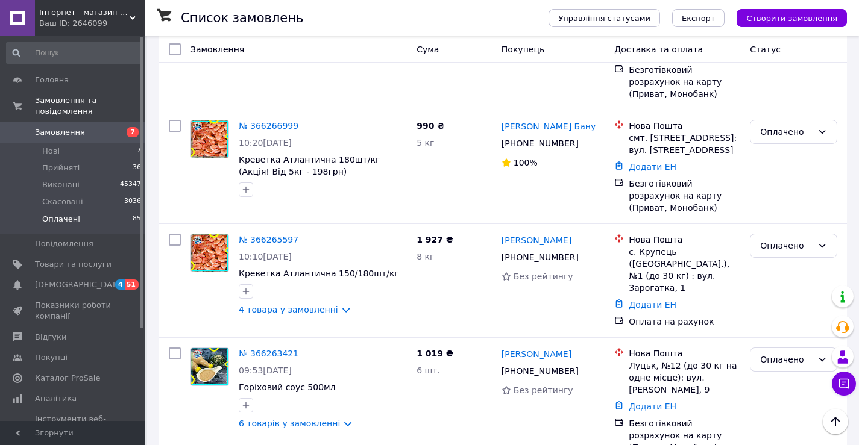
scroll to position [1922, 0]
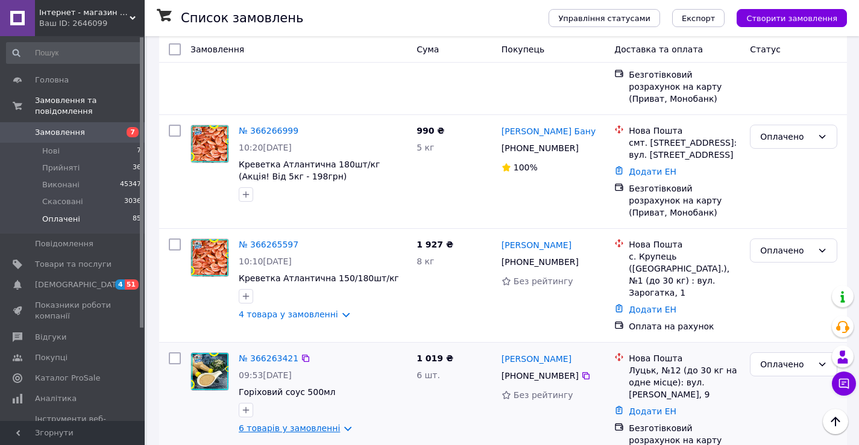
click at [281, 424] on link "6 товарів у замовленні" at bounding box center [289, 429] width 101 height 10
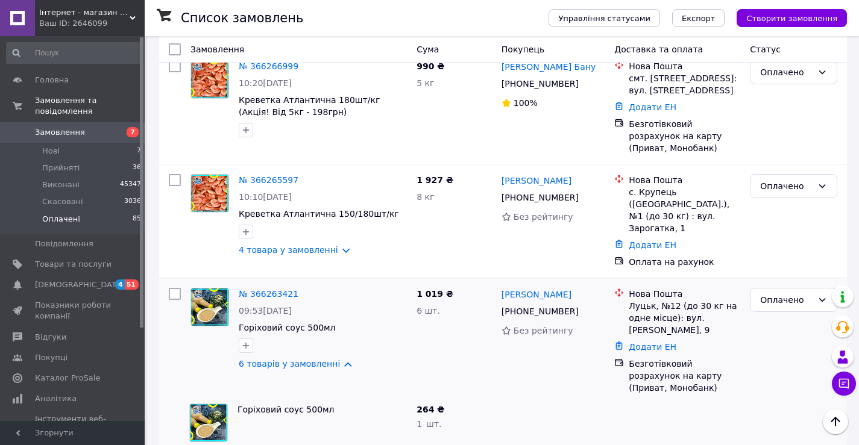
scroll to position [1982, 0]
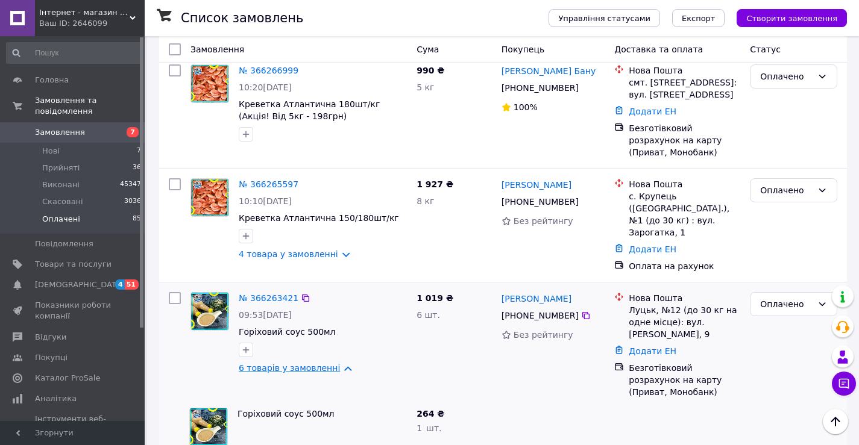
click at [292, 363] on link "6 товарів у замовленні" at bounding box center [289, 368] width 101 height 10
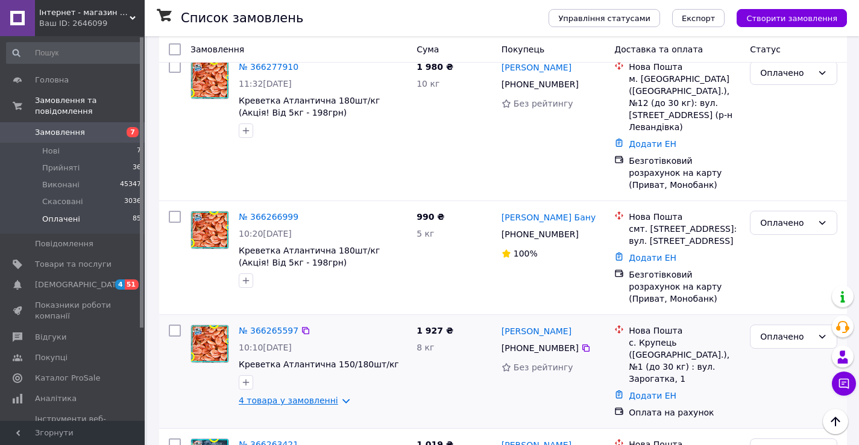
scroll to position [1801, 0]
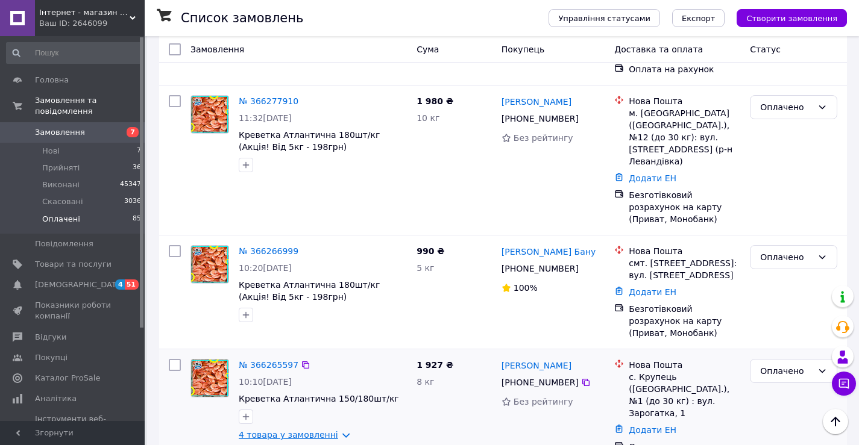
click at [277, 430] on link "4 товара у замовленні" at bounding box center [288, 435] width 99 height 10
click at [273, 430] on link "4 товара у замовленні" at bounding box center [288, 435] width 99 height 10
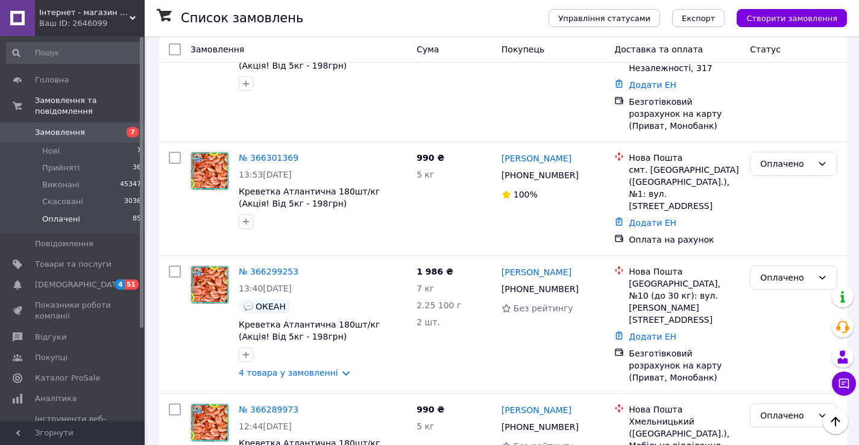
scroll to position [1078, 0]
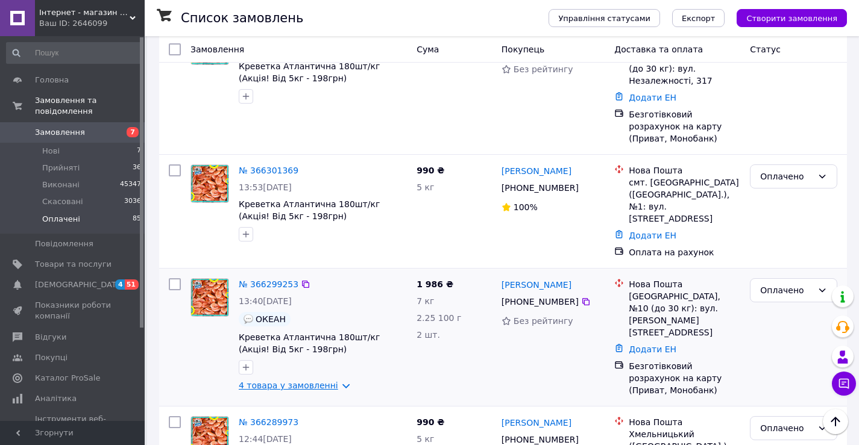
click at [283, 381] on link "4 товара у замовленні" at bounding box center [288, 386] width 99 height 10
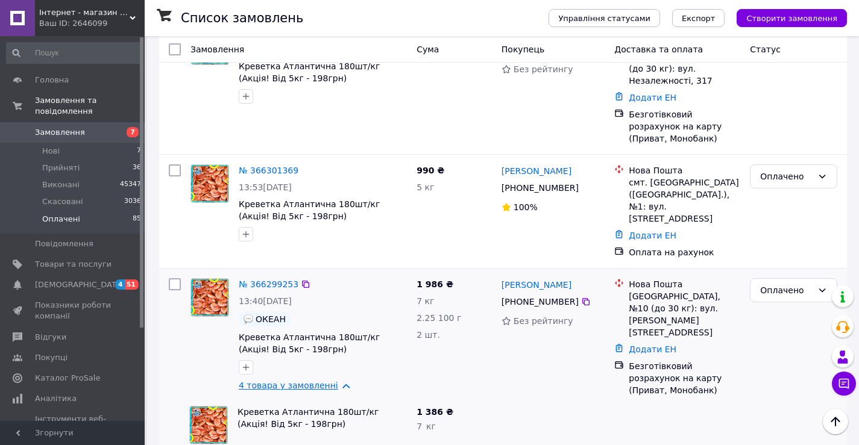
click at [290, 381] on link "4 товара у замовленні" at bounding box center [288, 386] width 99 height 10
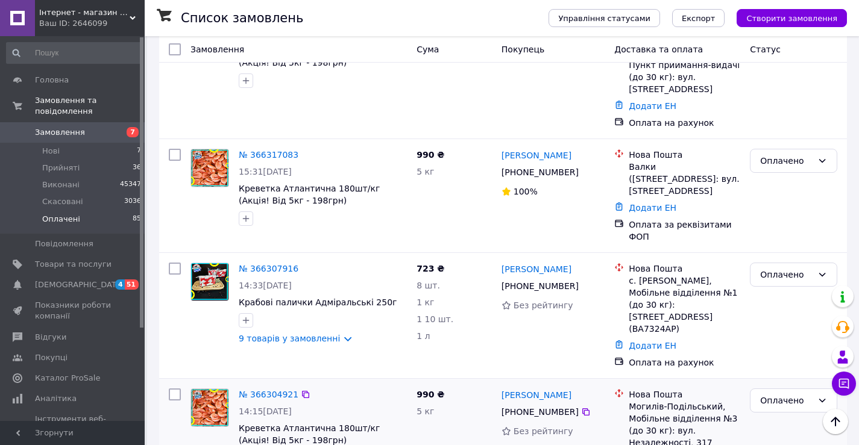
scroll to position [717, 0]
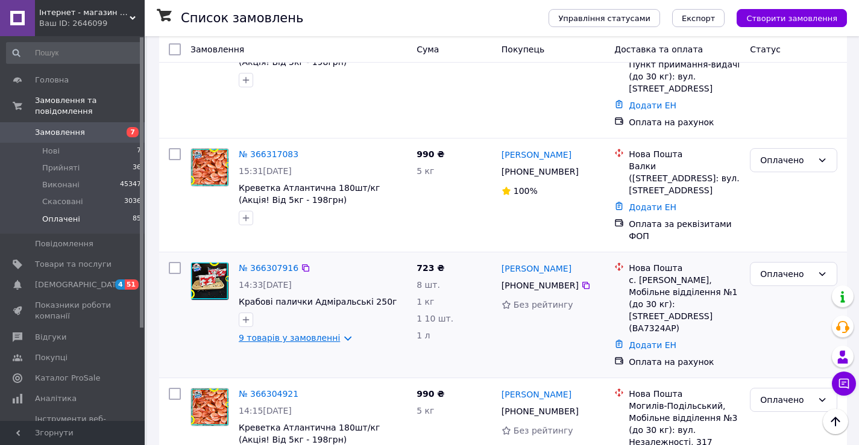
click at [289, 333] on link "9 товарів у замовленні" at bounding box center [289, 338] width 101 height 10
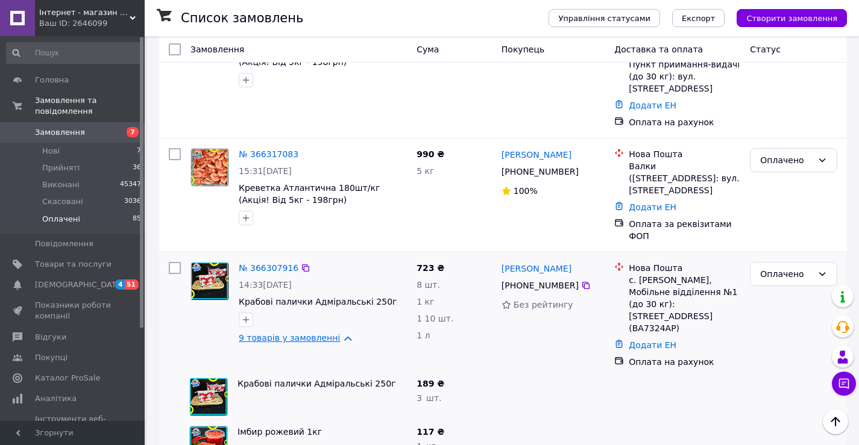
click at [277, 333] on link "9 товарів у замовленні" at bounding box center [289, 338] width 101 height 10
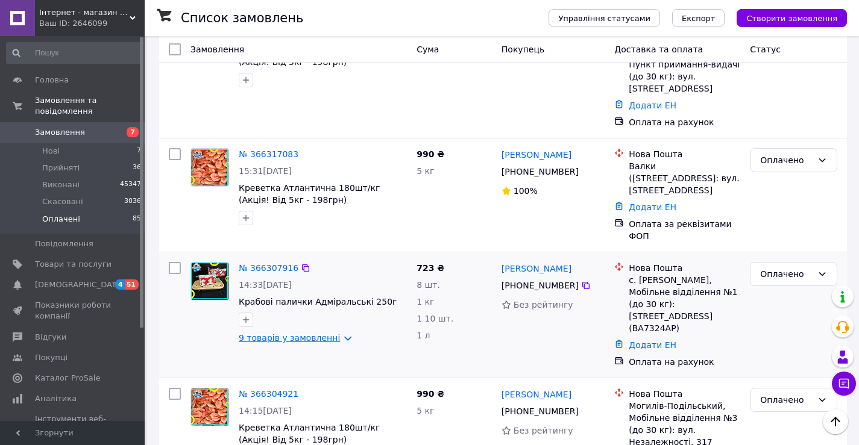
click at [277, 333] on link "9 товарів у замовленні" at bounding box center [289, 338] width 101 height 10
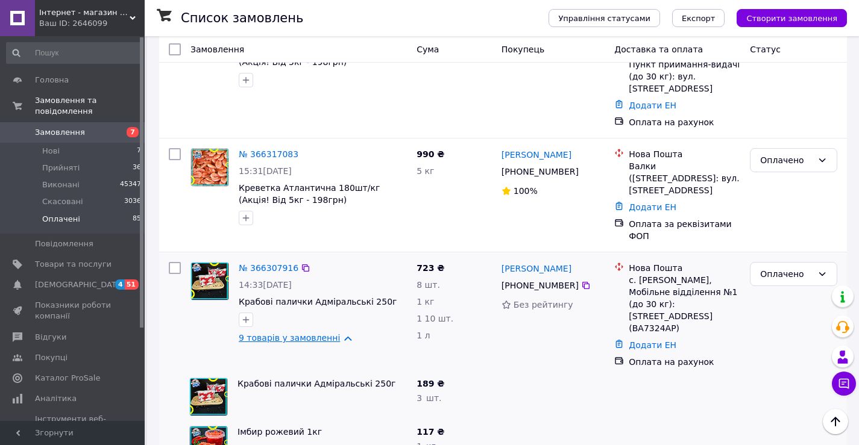
click at [304, 333] on link "9 товарів у замовленні" at bounding box center [289, 338] width 101 height 10
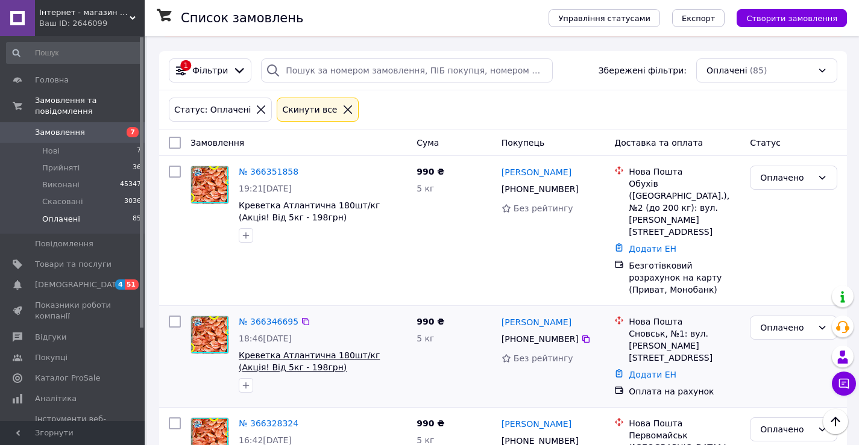
scroll to position [0, 0]
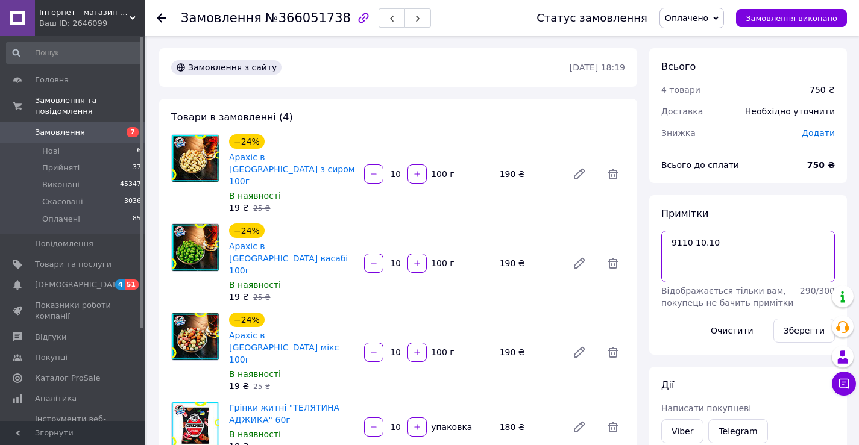
click at [747, 249] on textarea "9110 10.10" at bounding box center [748, 257] width 174 height 52
type textarea "9110 10.10 Грінки замовлені 4 на Янгеля і 6 на Келецькій"
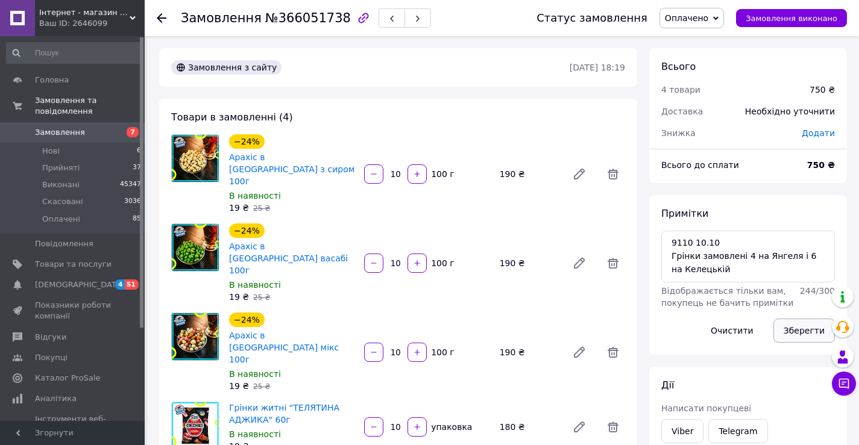
click at [795, 333] on button "Зберегти" at bounding box center [803, 331] width 61 height 24
click at [805, 334] on button "Зберегти" at bounding box center [803, 331] width 61 height 24
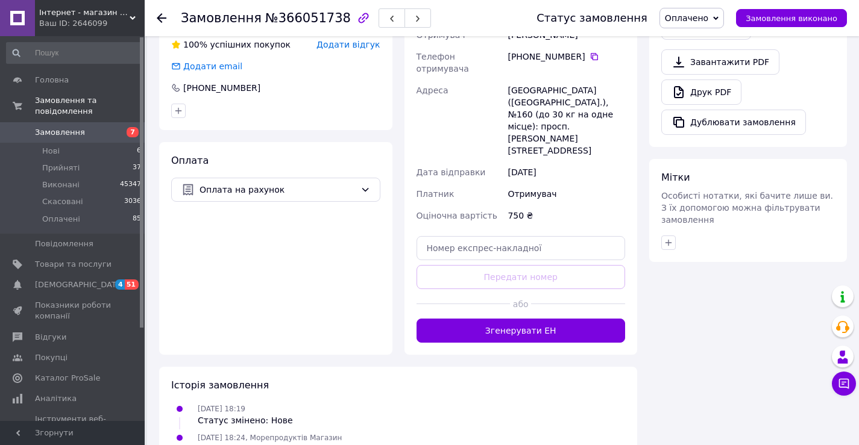
scroll to position [561, 0]
click at [666, 235] on button "button" at bounding box center [668, 242] width 14 height 14
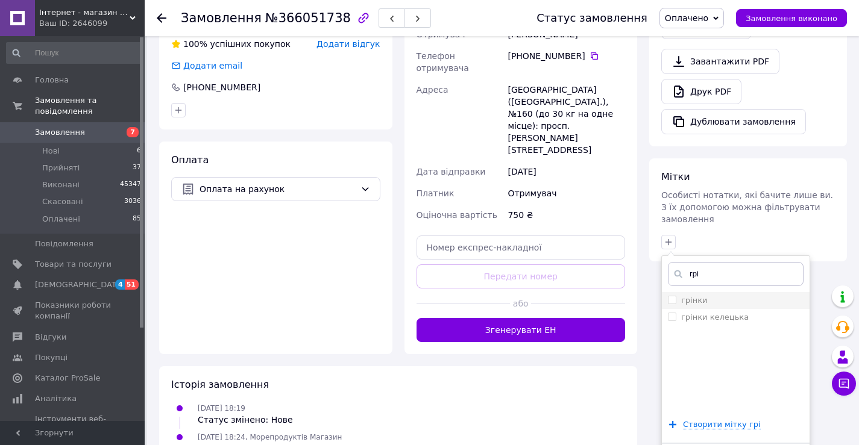
type input "грі"
click at [694, 296] on label "грінки" at bounding box center [694, 300] width 27 height 9
checkbox input "true"
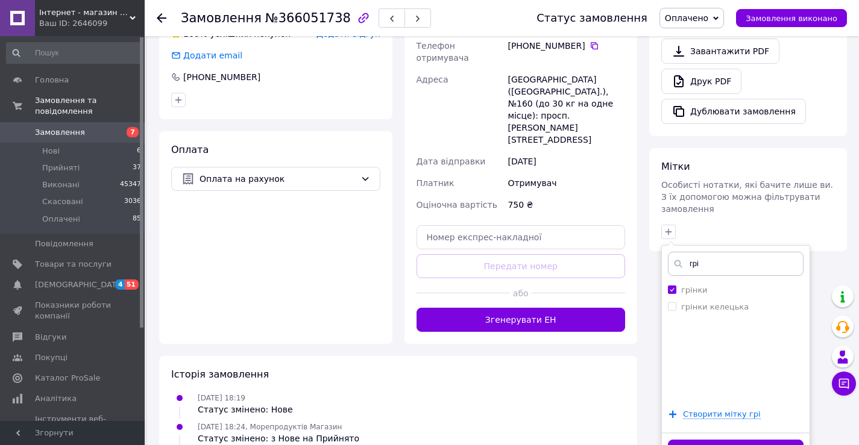
drag, startPoint x: 756, startPoint y: 424, endPoint x: 748, endPoint y: 410, distance: 16.2
click at [756, 440] on button "Додати мітку" at bounding box center [736, 452] width 136 height 24
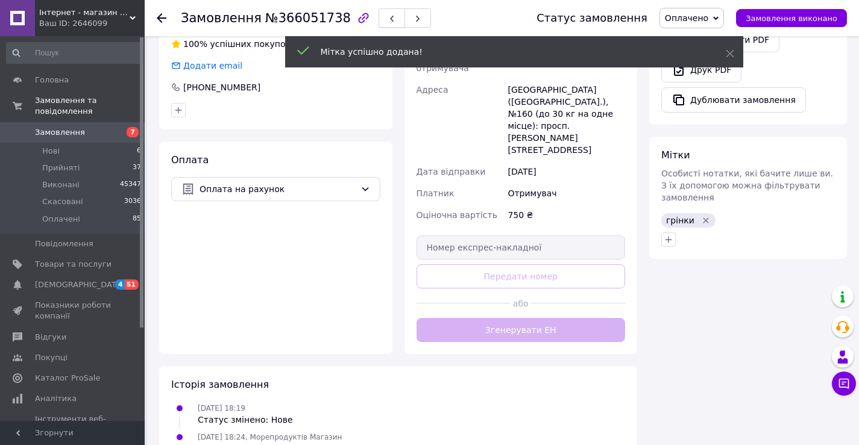
scroll to position [571, 0]
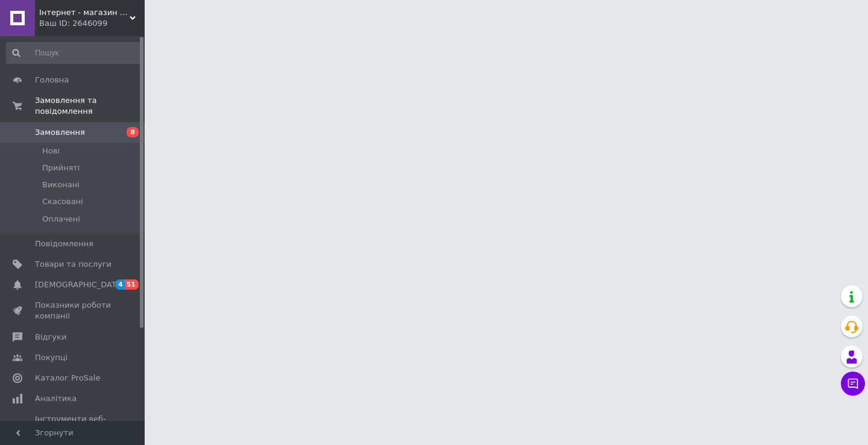
click at [110, 14] on span "Інтернет - магазин морепродуктів "[DOMAIN_NAME]"" at bounding box center [84, 12] width 90 height 11
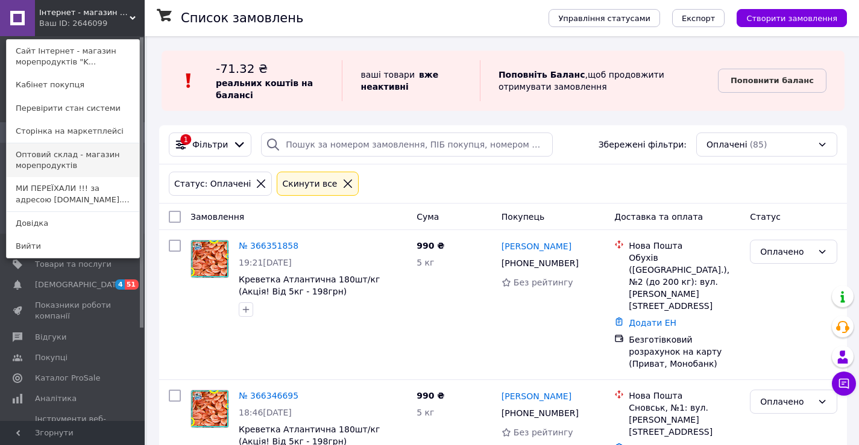
click at [50, 157] on link "Оптовий склад - магазин морепродуктів" at bounding box center [73, 160] width 133 height 34
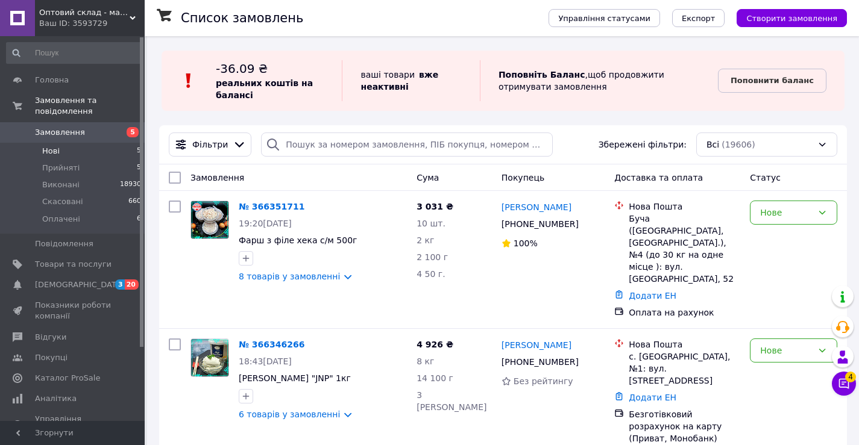
click at [57, 146] on span "Нові" at bounding box center [50, 151] width 17 height 11
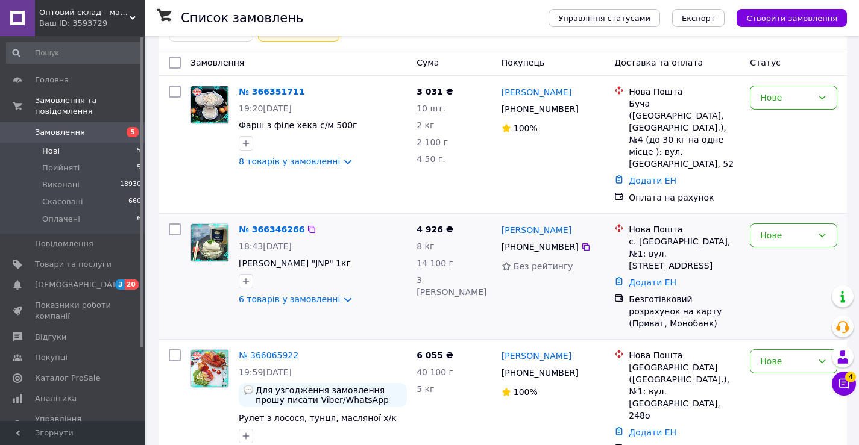
scroll to position [155, 0]
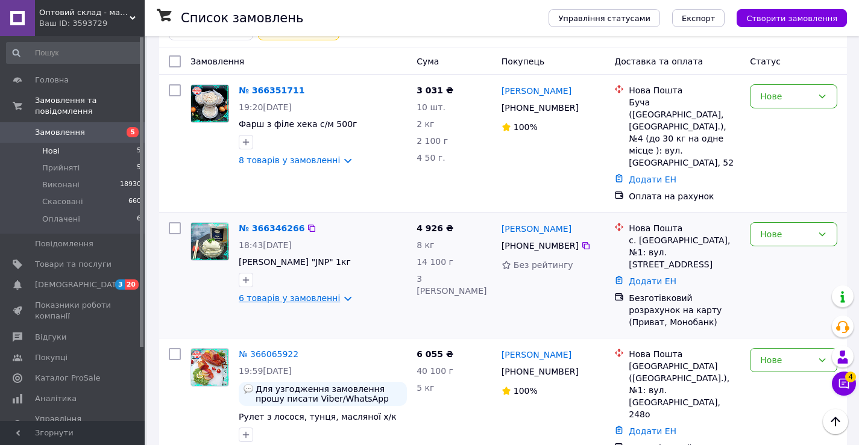
click at [300, 293] on link "6 товарів у замовленні" at bounding box center [289, 298] width 101 height 10
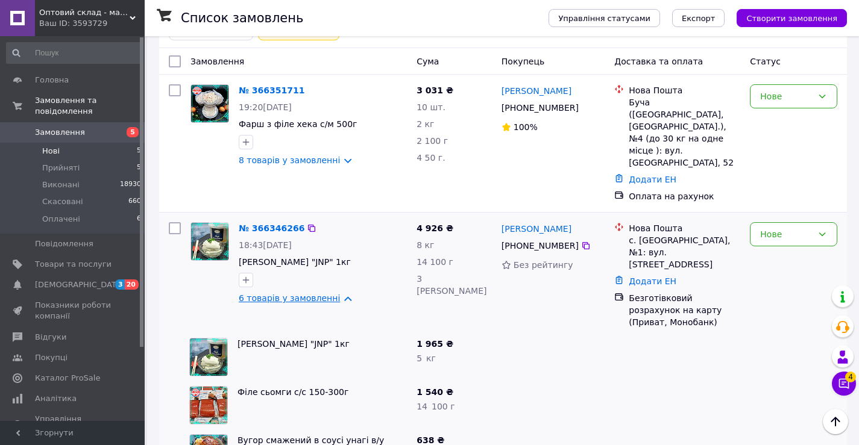
click at [300, 293] on link "6 товарів у замовленні" at bounding box center [289, 298] width 101 height 10
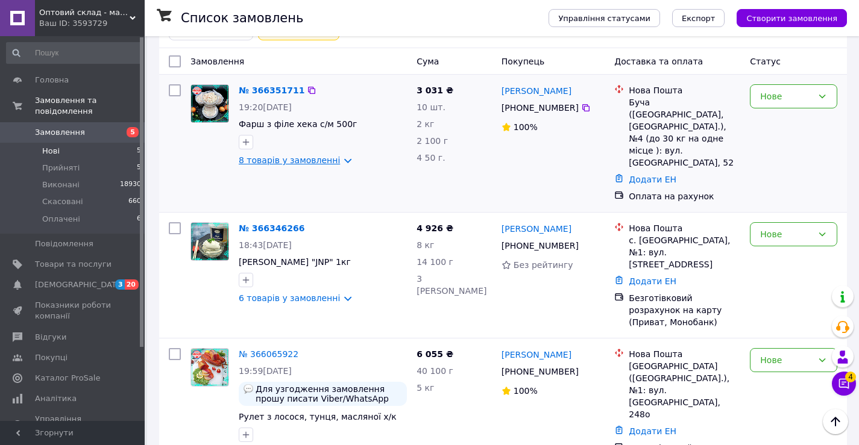
click at [277, 161] on link "8 товарів у замовленні" at bounding box center [289, 160] width 101 height 10
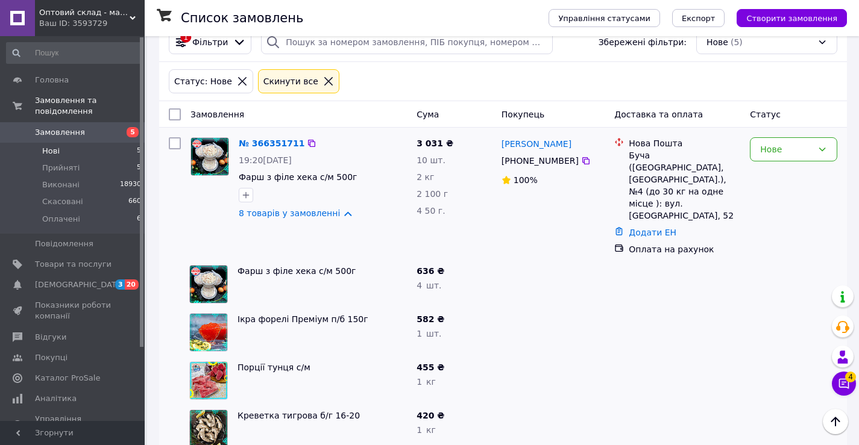
scroll to position [95, 0]
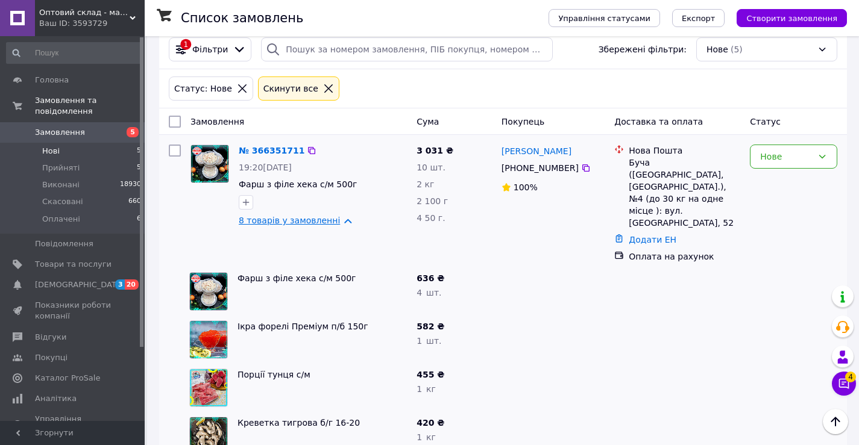
click at [279, 221] on link "8 товарів у замовленні" at bounding box center [289, 221] width 101 height 10
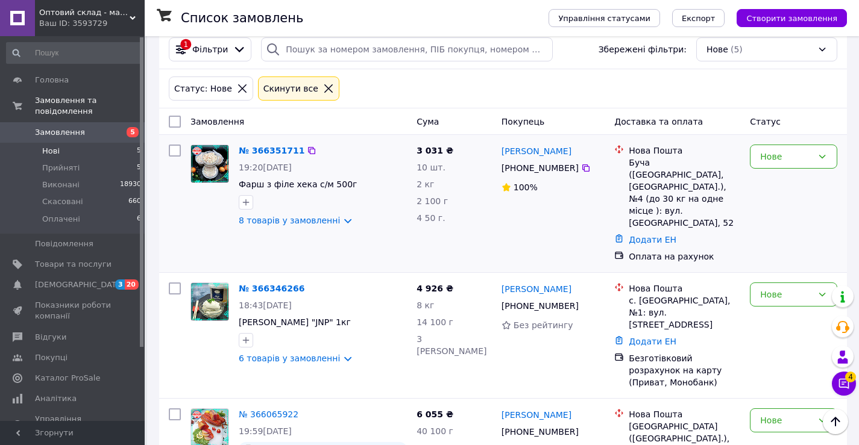
scroll to position [155, 0]
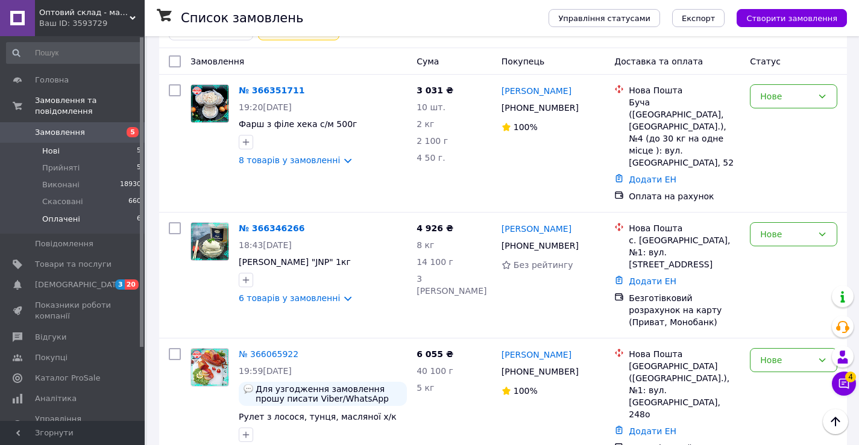
click at [65, 214] on span "Оплачені" at bounding box center [61, 219] width 38 height 11
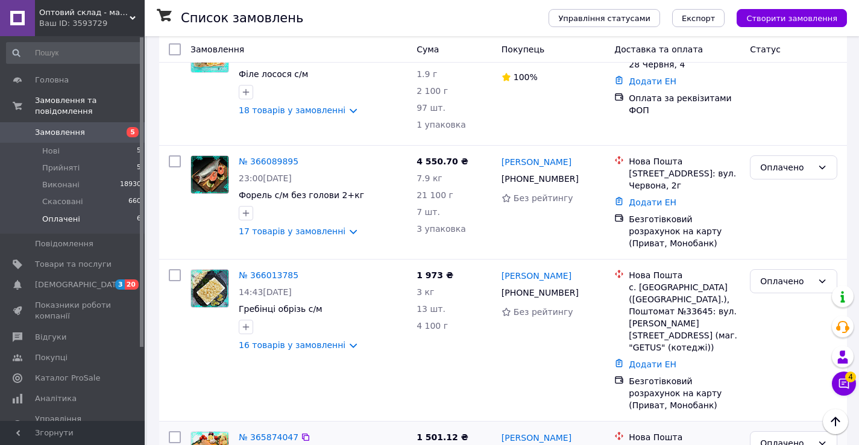
scroll to position [565, 0]
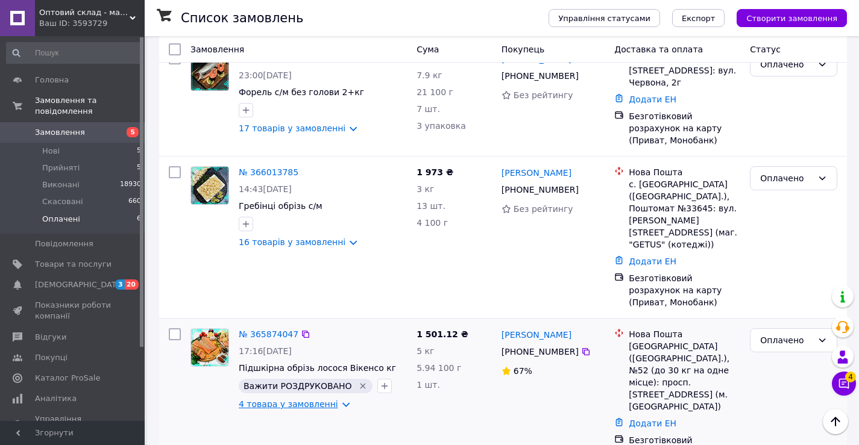
click at [312, 400] on link "4 товара у замовленні" at bounding box center [288, 405] width 99 height 10
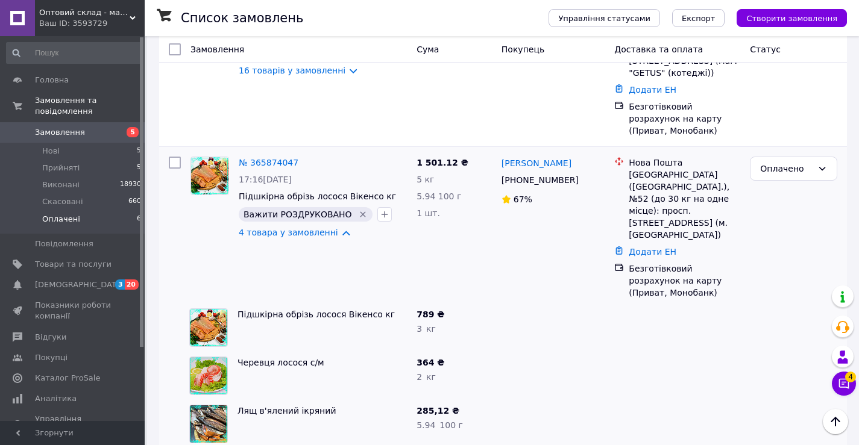
scroll to position [758, 0]
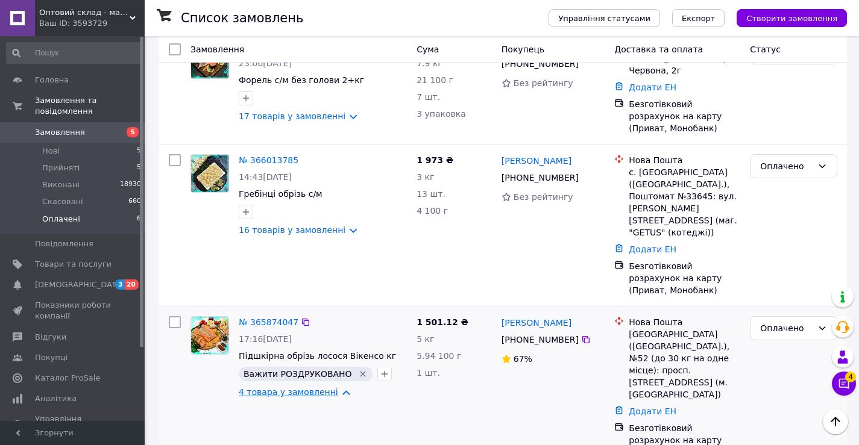
click at [299, 387] on link "4 товара у замовленні" at bounding box center [288, 392] width 99 height 10
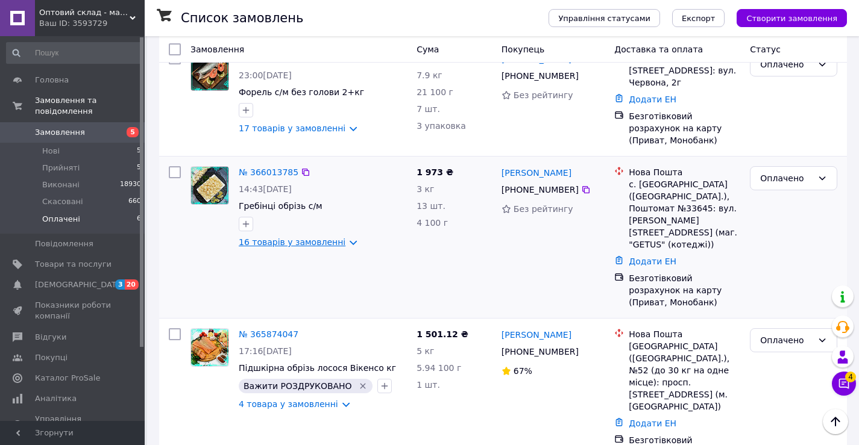
click at [278, 240] on link "16 товарів у замовленні" at bounding box center [292, 242] width 107 height 10
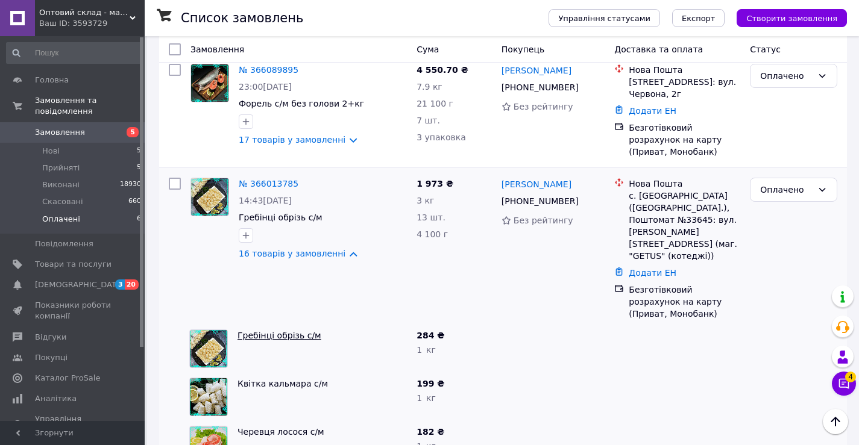
scroll to position [553, 0]
click at [281, 257] on link "16 товарів у замовленні" at bounding box center [292, 254] width 107 height 10
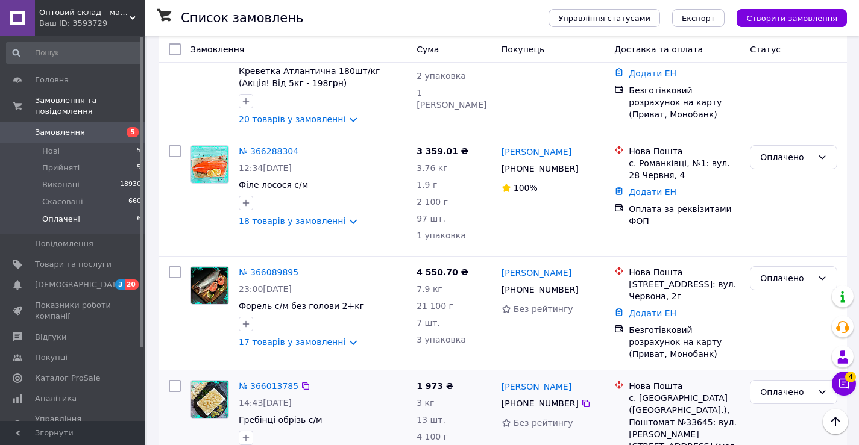
scroll to position [433, 0]
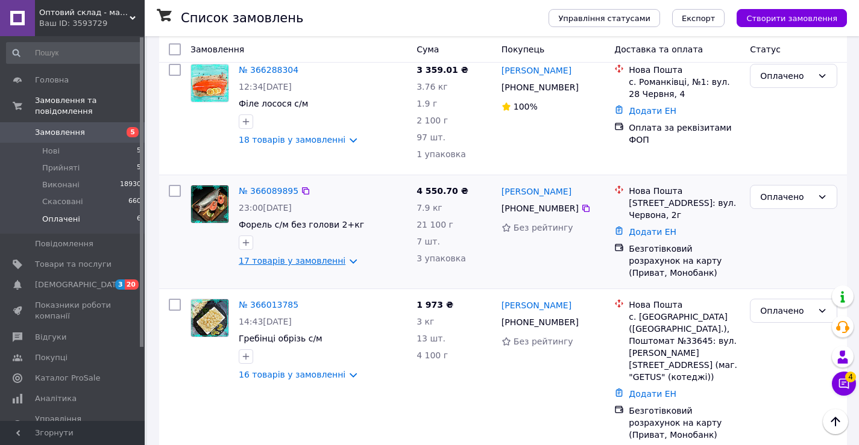
click at [285, 257] on link "17 товарів у замовленні" at bounding box center [292, 261] width 107 height 10
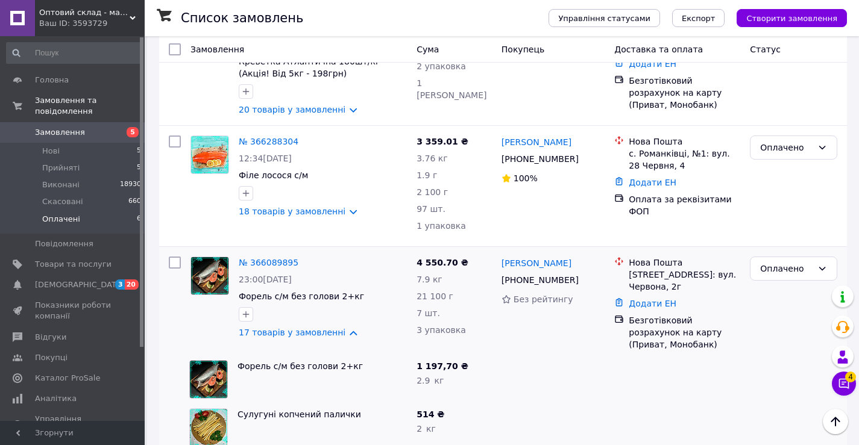
scroll to position [360, 0]
drag, startPoint x: 573, startPoint y: 265, endPoint x: 496, endPoint y: 264, distance: 77.1
click at [497, 264] on div "Андрій Муренко +380 99 125 01 30 Без рейтингу" at bounding box center [553, 305] width 113 height 104
copy link "Андрій Муренко"
click at [254, 212] on link "18 товарів у замовленні" at bounding box center [292, 212] width 107 height 10
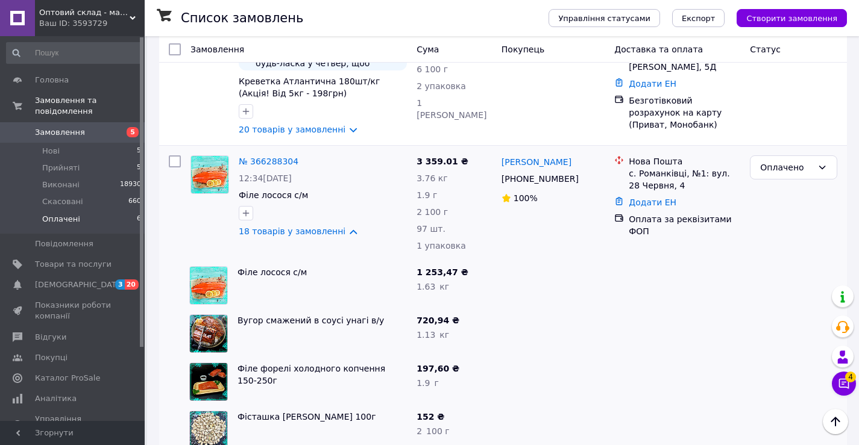
scroll to position [300, 0]
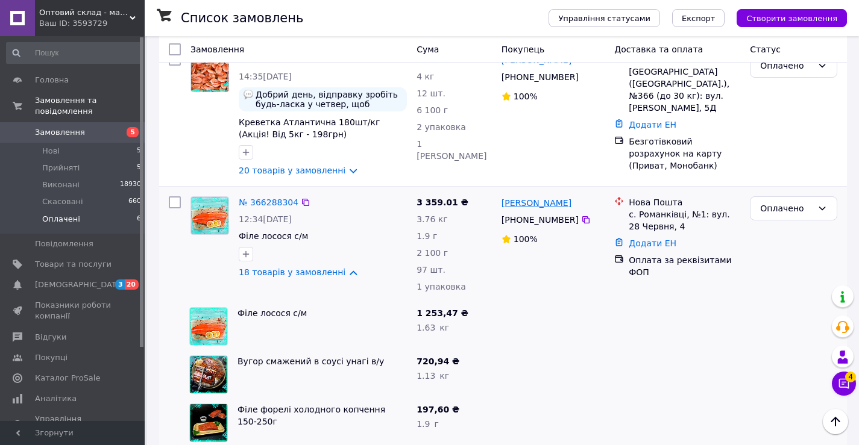
drag, startPoint x: 588, startPoint y: 206, endPoint x: 501, endPoint y: 205, distance: 86.2
click at [501, 205] on div "Анастасія Бабинська" at bounding box center [553, 202] width 106 height 15
copy link "Анастасія Бабинська"
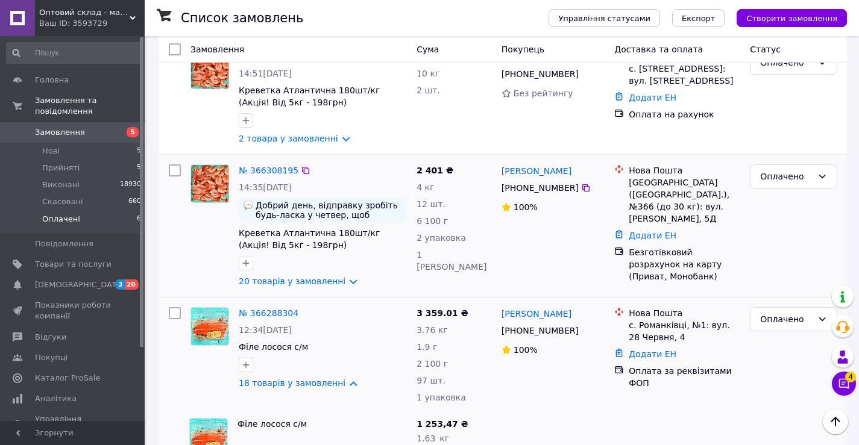
scroll to position [180, 0]
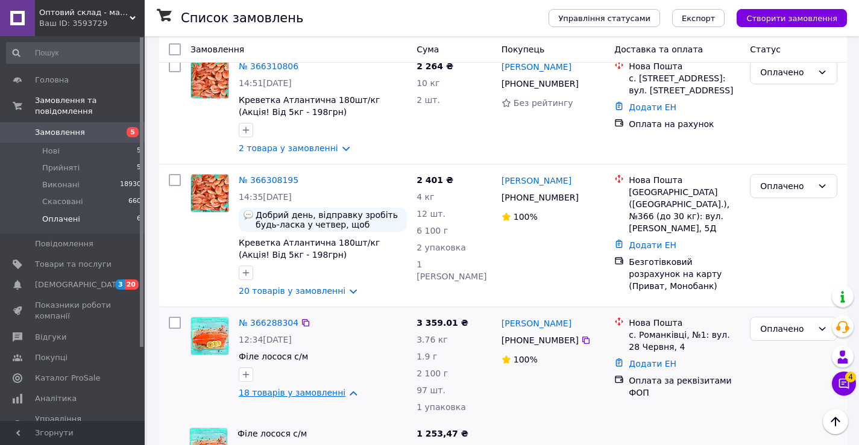
click at [281, 395] on link "18 товарів у замовленні" at bounding box center [292, 393] width 107 height 10
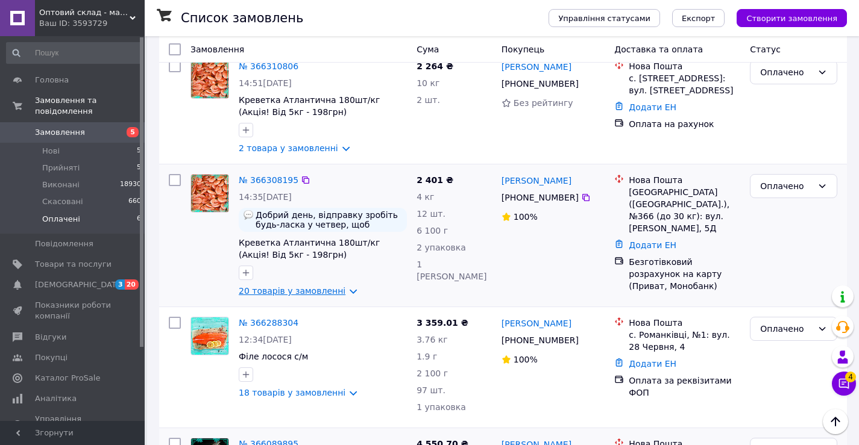
click at [304, 290] on link "20 товарів у замовленні" at bounding box center [292, 291] width 107 height 10
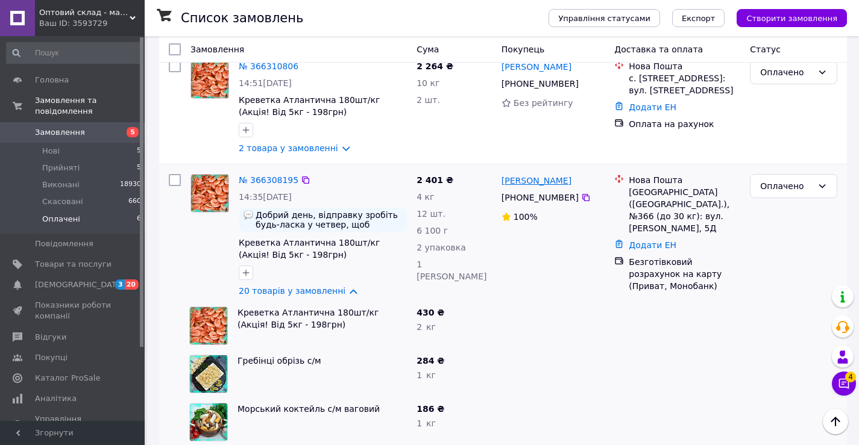
drag, startPoint x: 583, startPoint y: 183, endPoint x: 507, endPoint y: 186, distance: 76.0
click at [502, 186] on div "Тетяна Ставицька" at bounding box center [553, 180] width 106 height 15
copy link "Тетяна Ставицька"
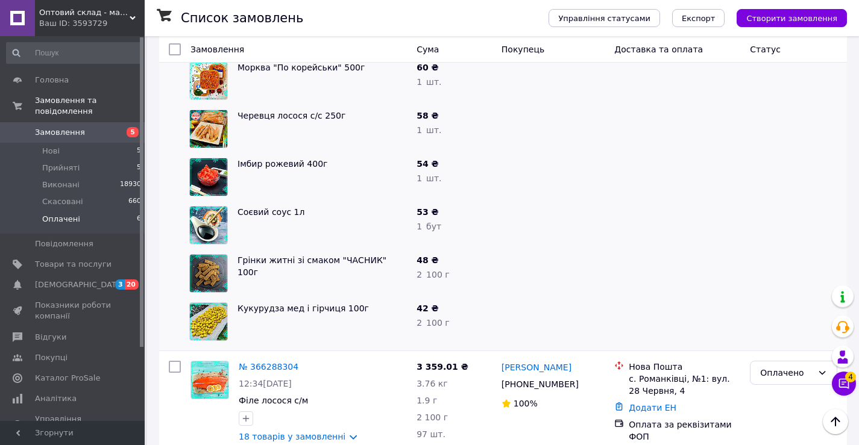
scroll to position [1111, 0]
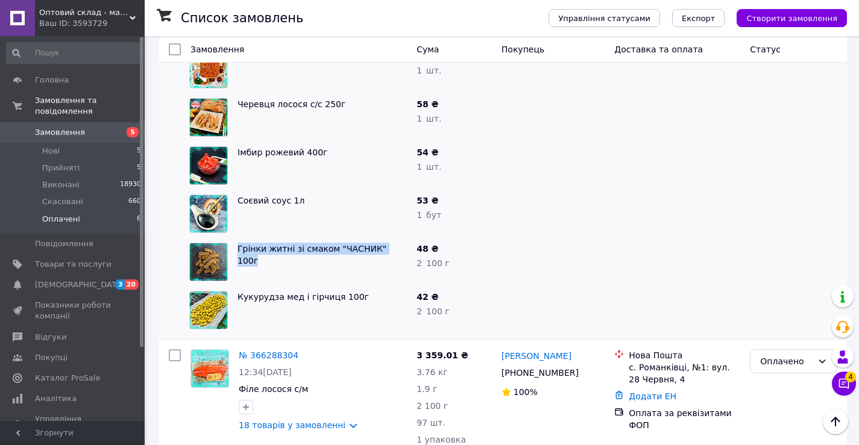
drag, startPoint x: 233, startPoint y: 248, endPoint x: 398, endPoint y: 248, distance: 165.1
click at [398, 248] on div "Грінки житні зі смаком "ЧАСНИК" 100г" at bounding box center [322, 262] width 179 height 48
copy link "Грінки житні зі смаком "ЧАСНИК" 100г"
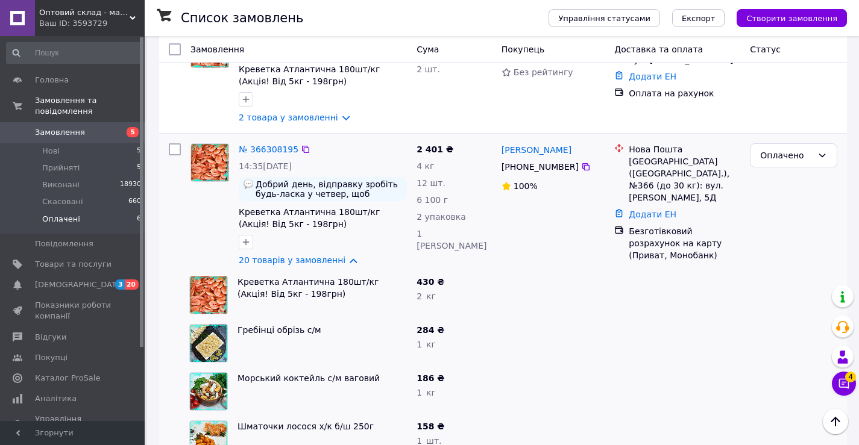
scroll to position [207, 0]
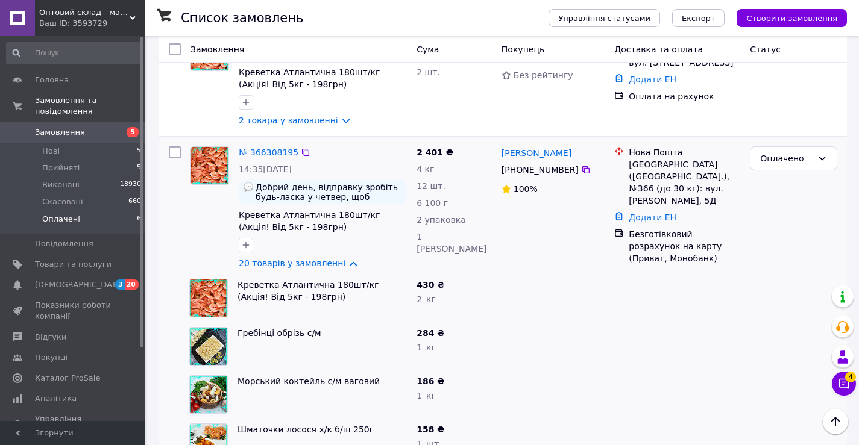
click at [290, 263] on link "20 товарів у замовленні" at bounding box center [292, 264] width 107 height 10
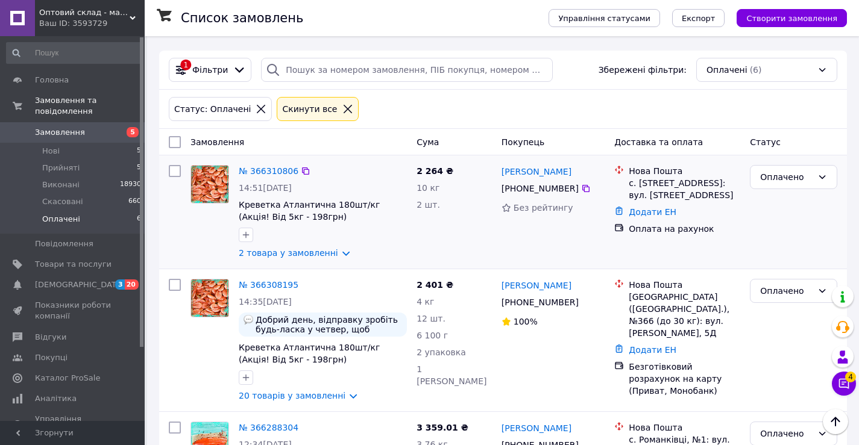
scroll to position [27, 0]
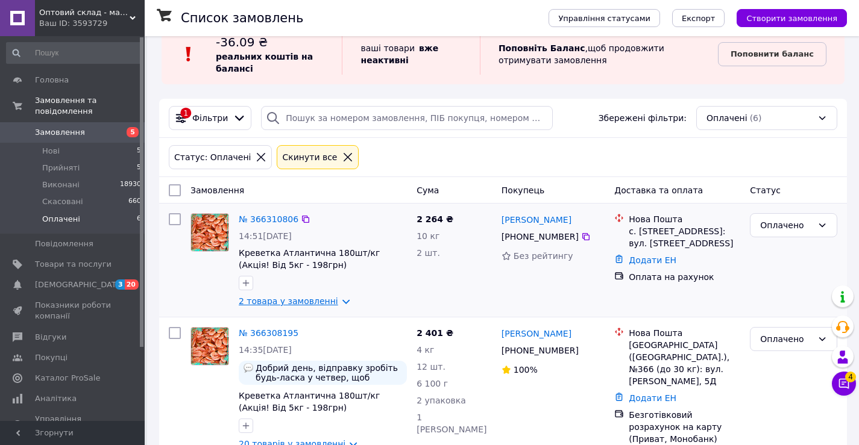
click at [280, 304] on link "2 товара у замовленні" at bounding box center [288, 301] width 99 height 10
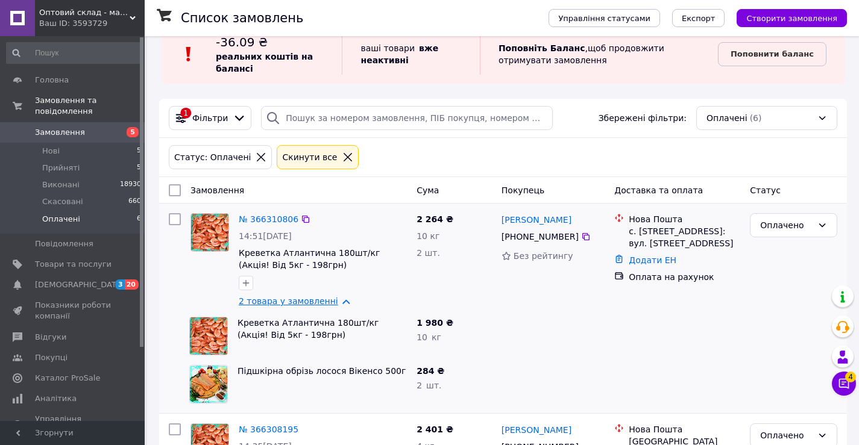
click at [290, 298] on link "2 товара у замовленні" at bounding box center [288, 301] width 99 height 10
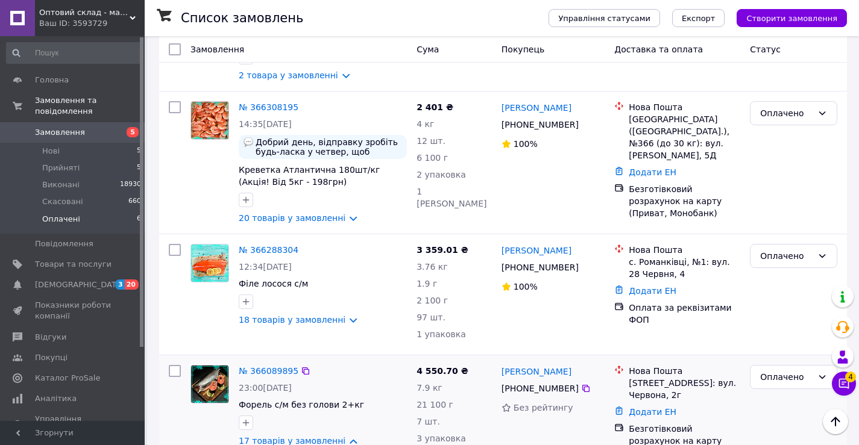
scroll to position [328, 0]
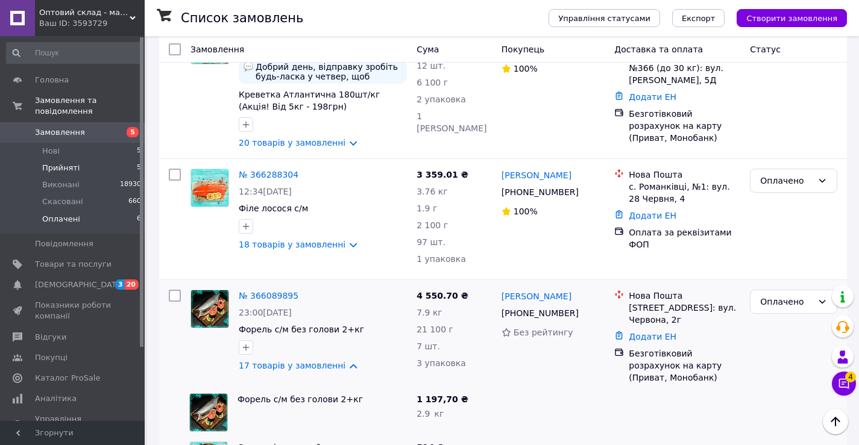
click at [80, 160] on li "Прийняті 5" at bounding box center [74, 168] width 148 height 17
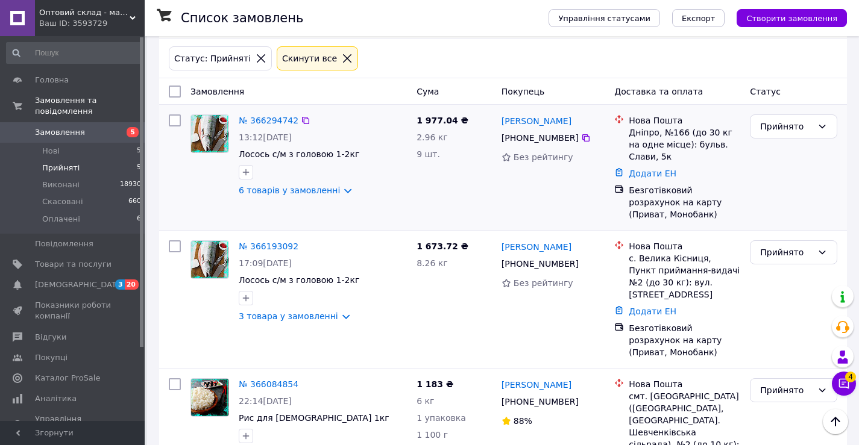
scroll to position [121, 0]
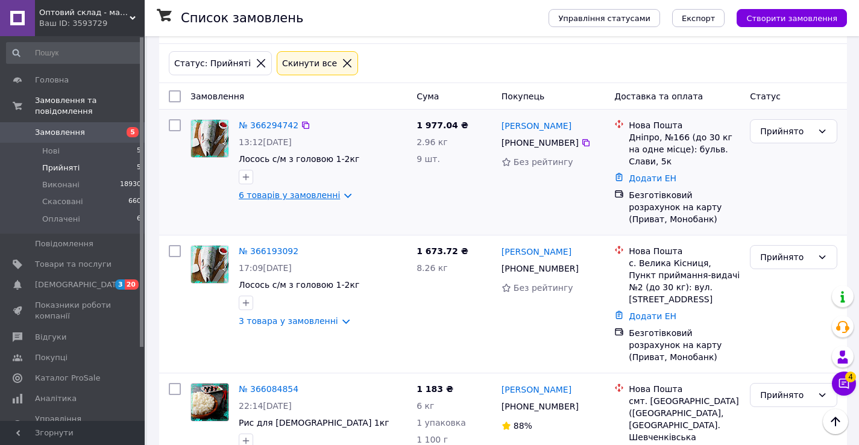
click at [296, 193] on link "6 товарів у замовленні" at bounding box center [289, 195] width 101 height 10
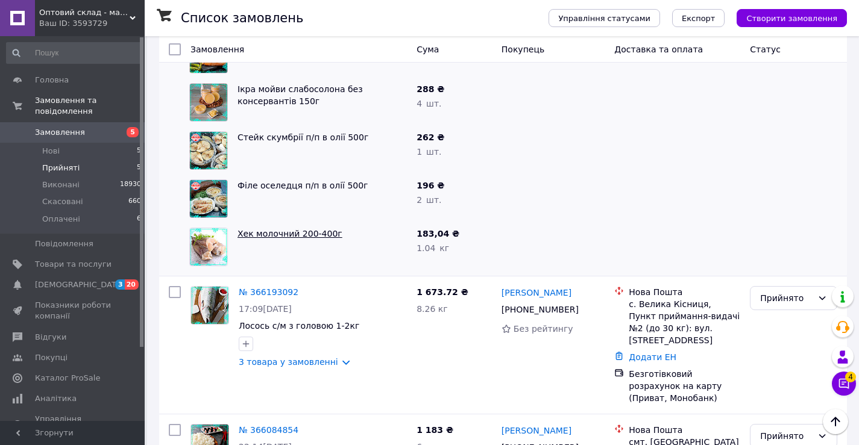
scroll to position [542, 0]
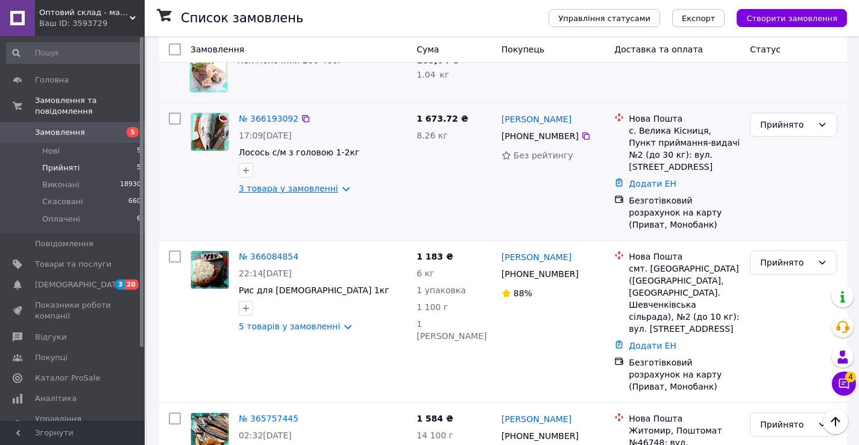
click at [297, 186] on link "3 товара у замовленні" at bounding box center [288, 189] width 99 height 10
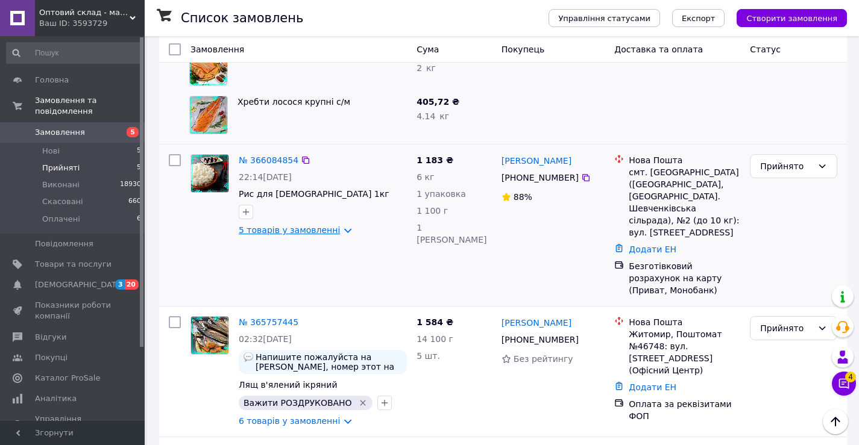
click at [284, 225] on link "5 товарів у замовленні" at bounding box center [289, 230] width 101 height 10
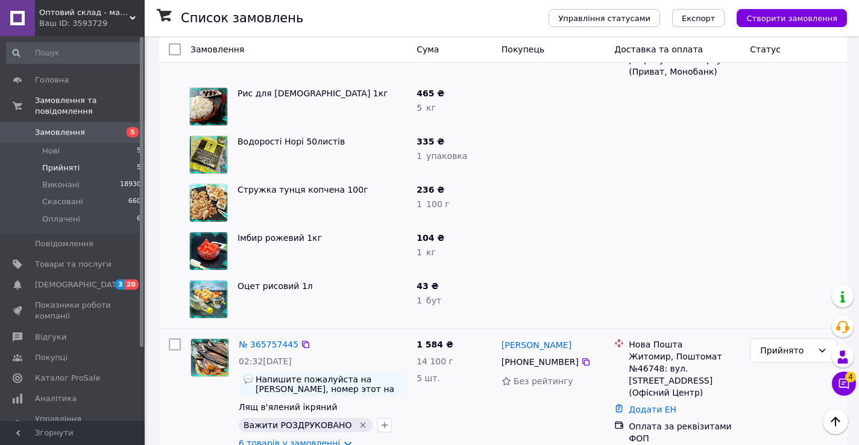
scroll to position [1145, 0]
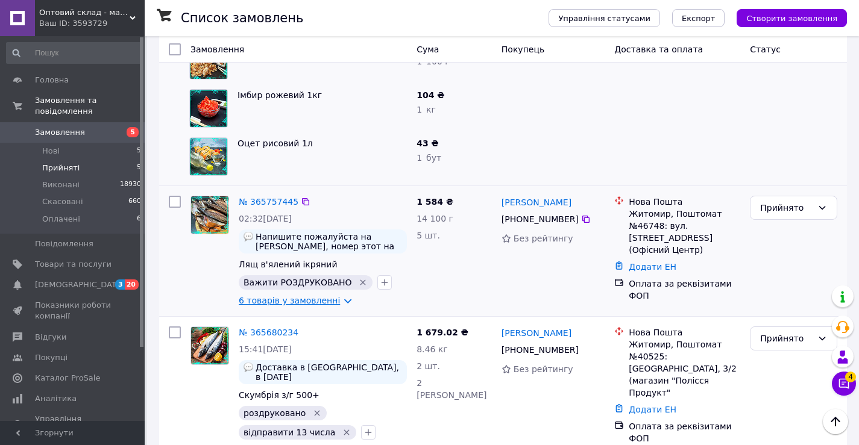
click at [266, 296] on link "6 товарів у замовленні" at bounding box center [289, 301] width 101 height 10
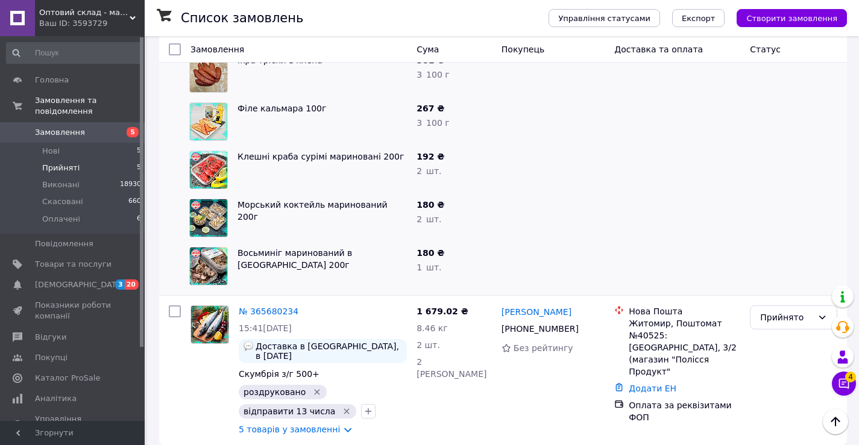
scroll to position [1457, 0]
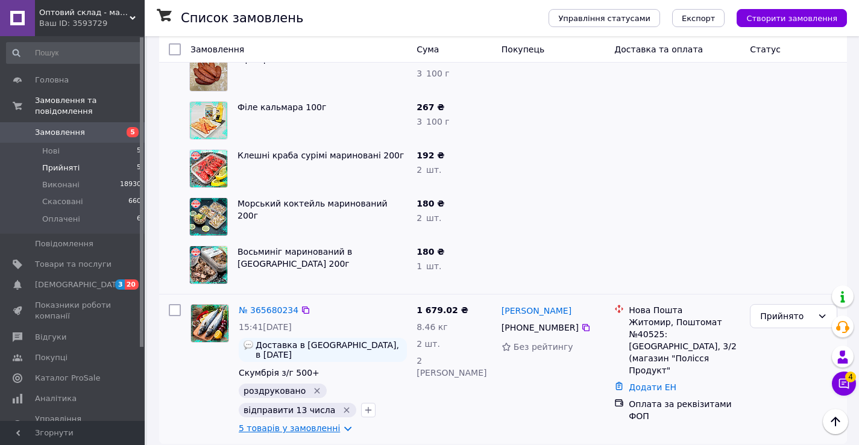
click at [290, 424] on link "5 товарів у замовленні" at bounding box center [289, 429] width 101 height 10
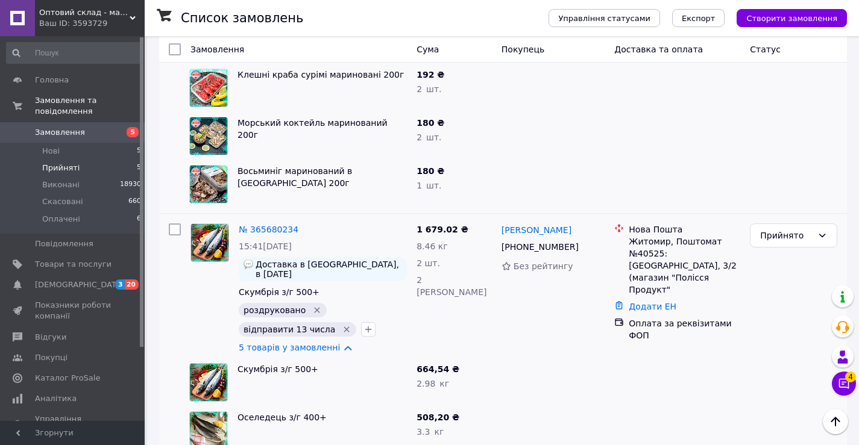
scroll to position [1698, 0]
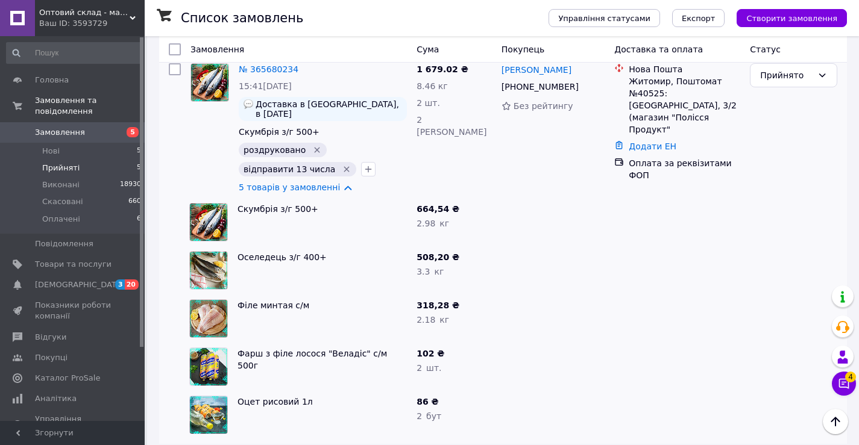
click at [86, 21] on div "Ваш ID: 3593729" at bounding box center [91, 23] width 105 height 11
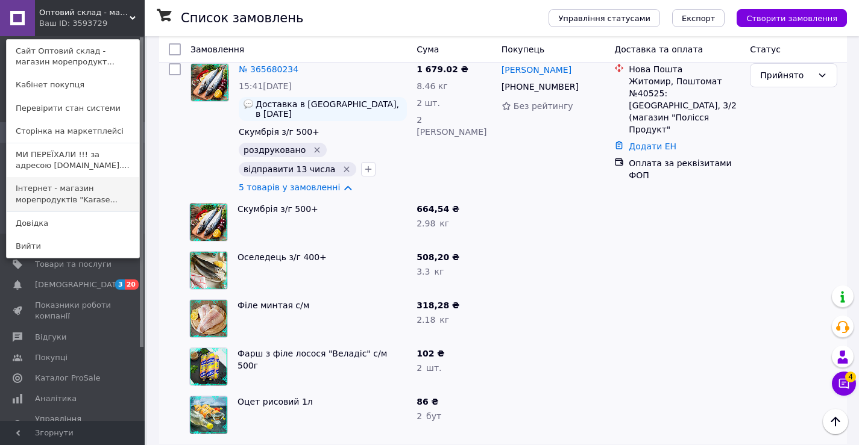
click at [61, 195] on link "Інтернет - магазин морепродуктів "Karase..." at bounding box center [73, 194] width 133 height 34
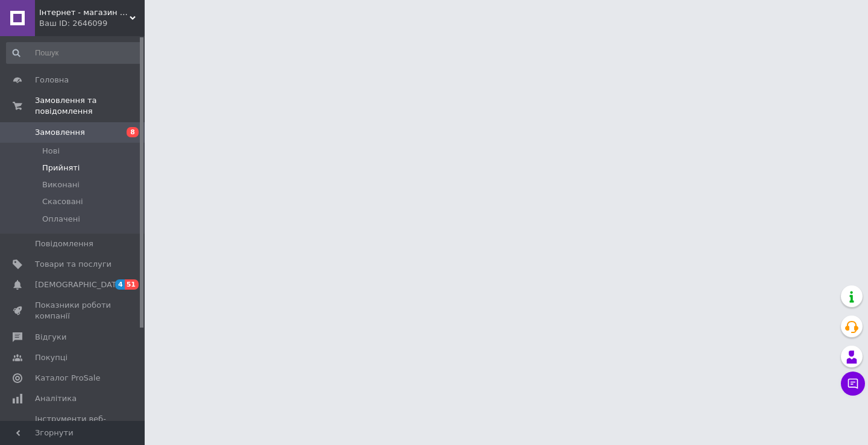
click at [68, 163] on span "Прийняті" at bounding box center [60, 168] width 37 height 11
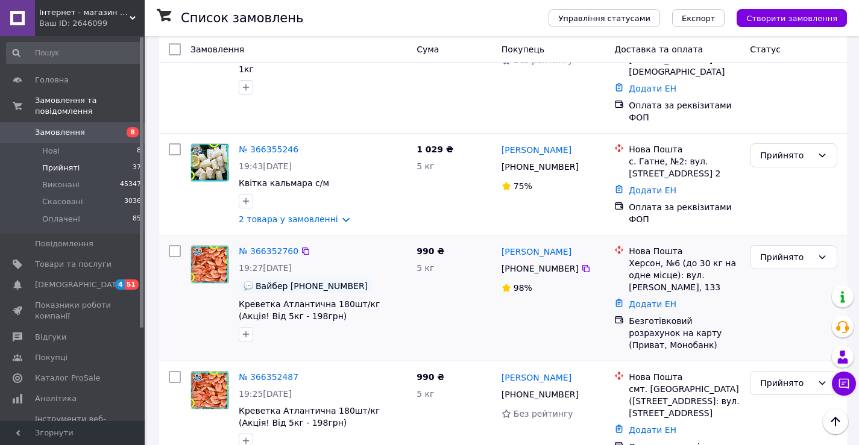
scroll to position [241, 0]
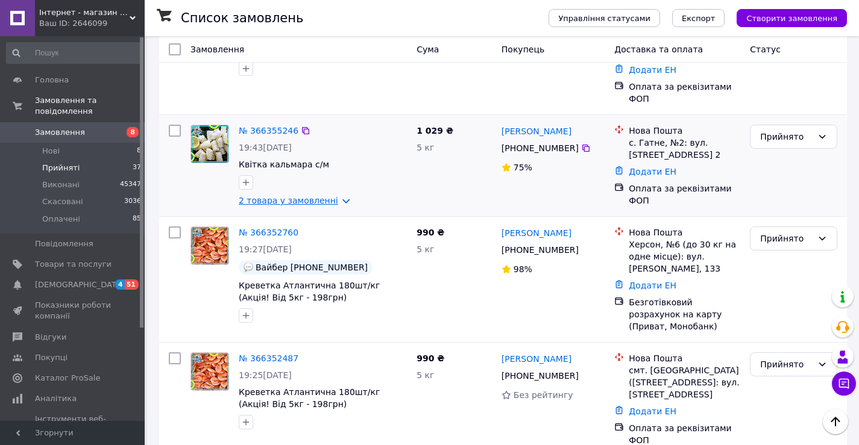
click at [293, 196] on link "2 товара у замовленні" at bounding box center [288, 201] width 99 height 10
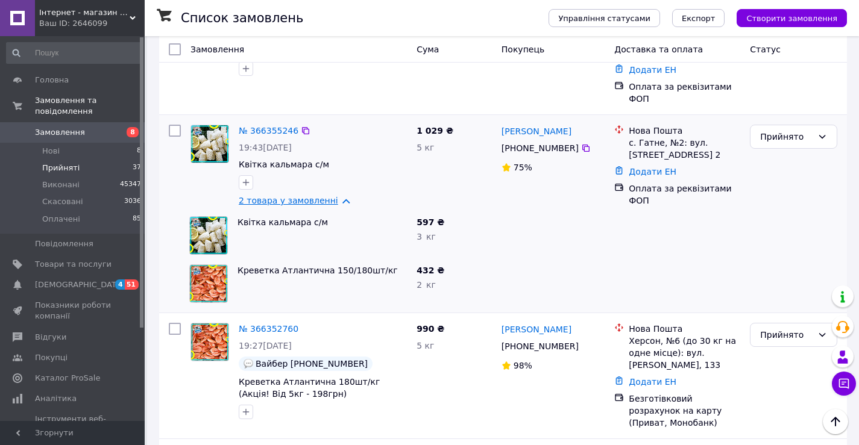
click at [293, 196] on link "2 товара у замовленні" at bounding box center [288, 201] width 99 height 10
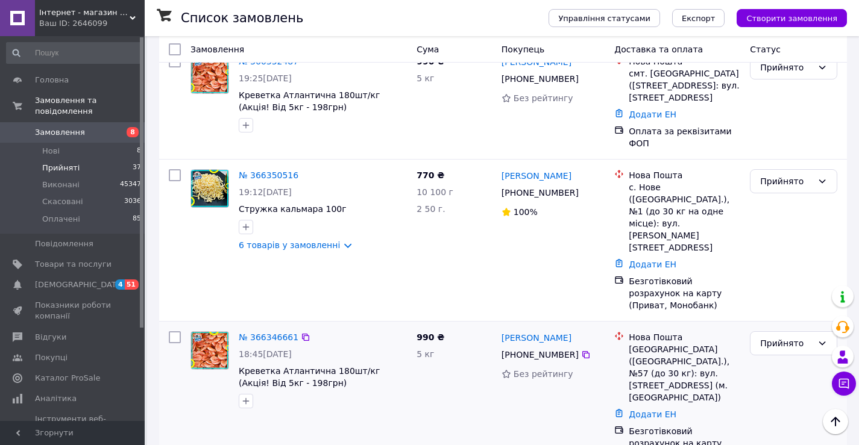
scroll to position [542, 0]
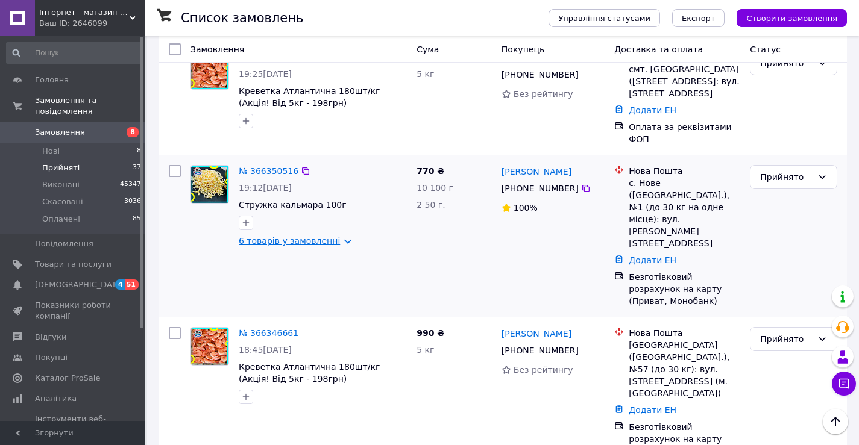
click at [290, 236] on link "6 товарів у замовленні" at bounding box center [289, 241] width 101 height 10
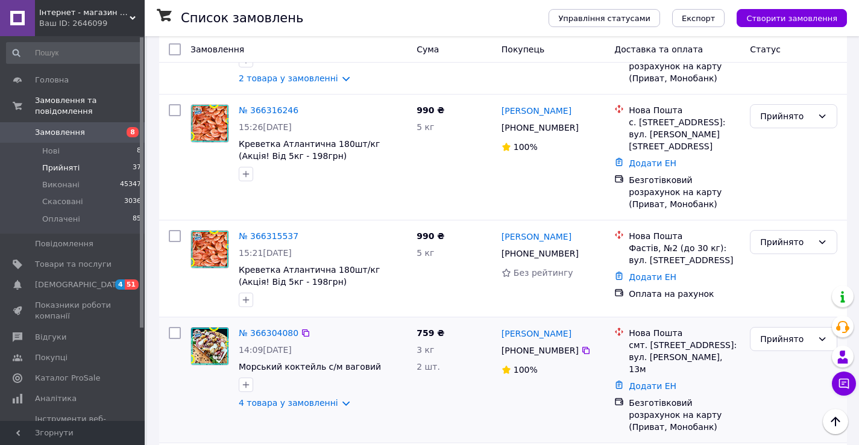
scroll to position [1748, 0]
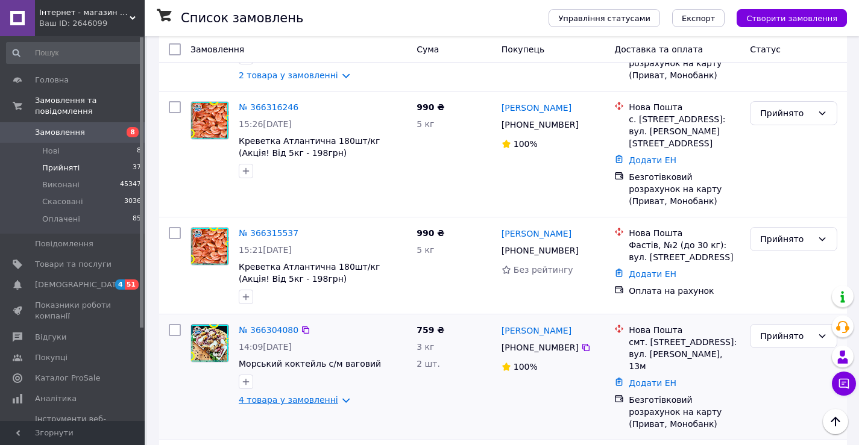
click at [292, 395] on link "4 товара у замовленні" at bounding box center [288, 400] width 99 height 10
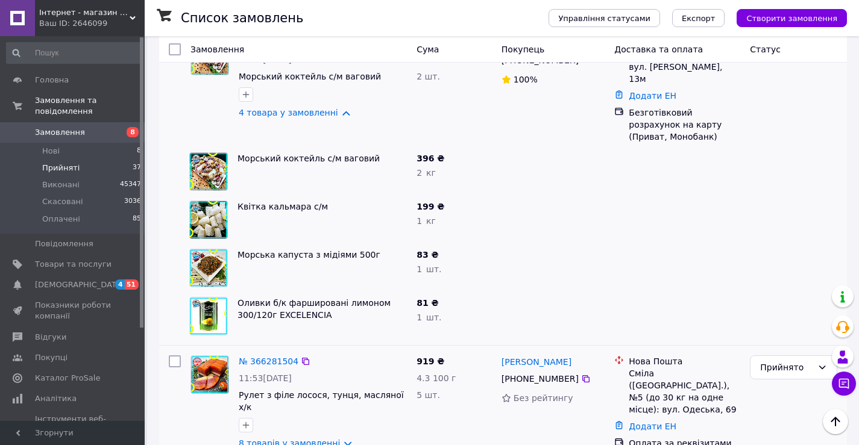
scroll to position [2049, 0]
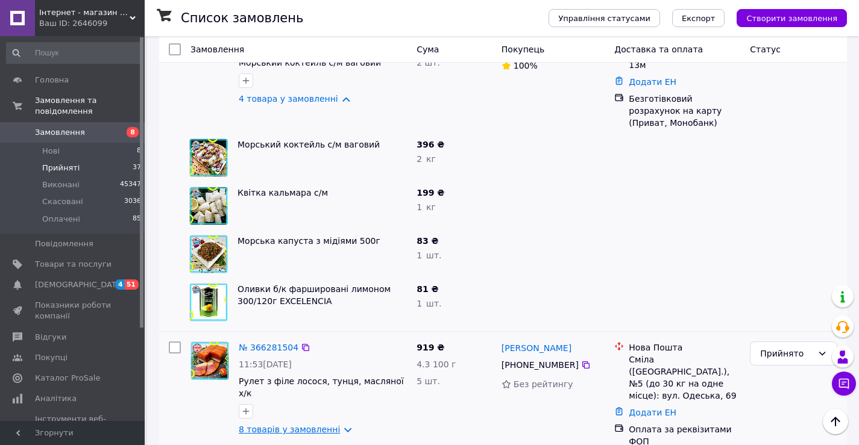
click at [292, 425] on link "8 товарів у замовленні" at bounding box center [289, 430] width 101 height 10
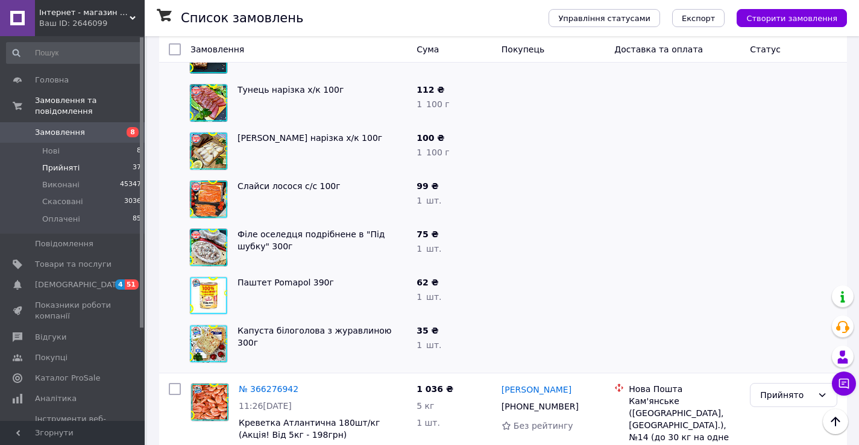
scroll to position [2591, 0]
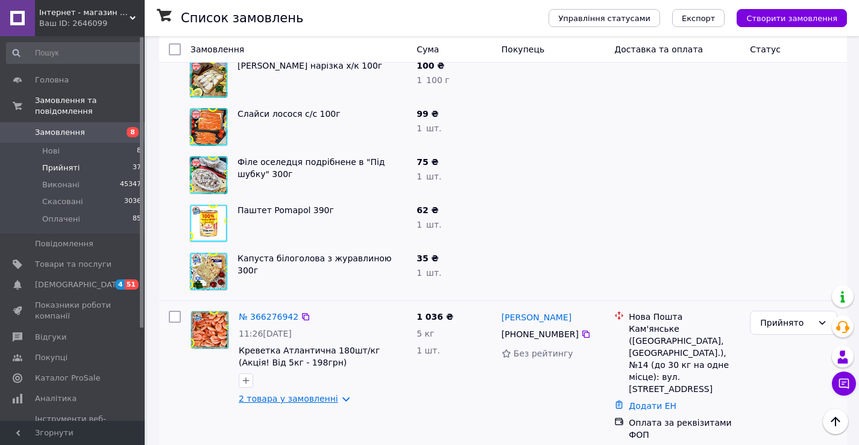
click at [271, 394] on link "2 товара у замовленні" at bounding box center [288, 399] width 99 height 10
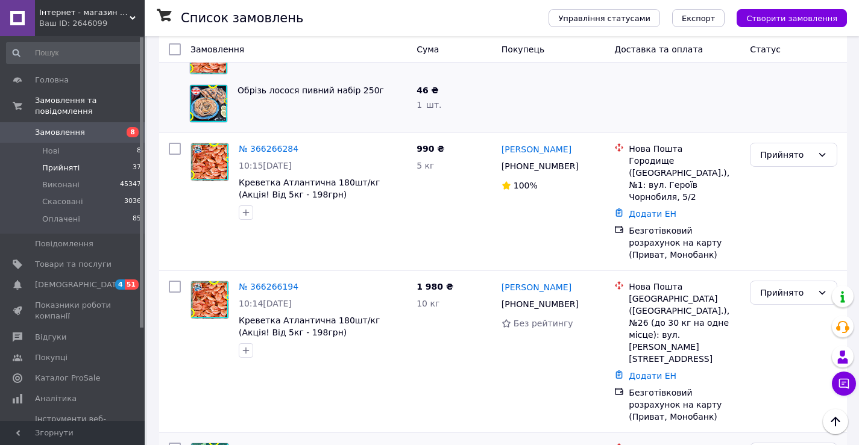
scroll to position [3013, 0]
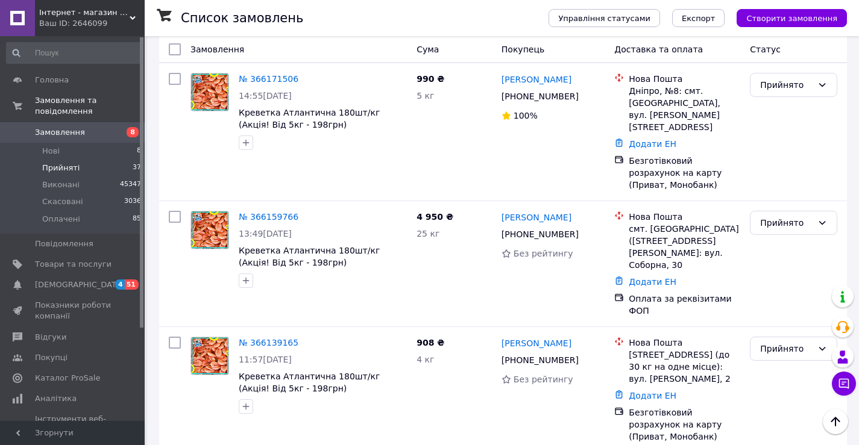
scroll to position [4580, 0]
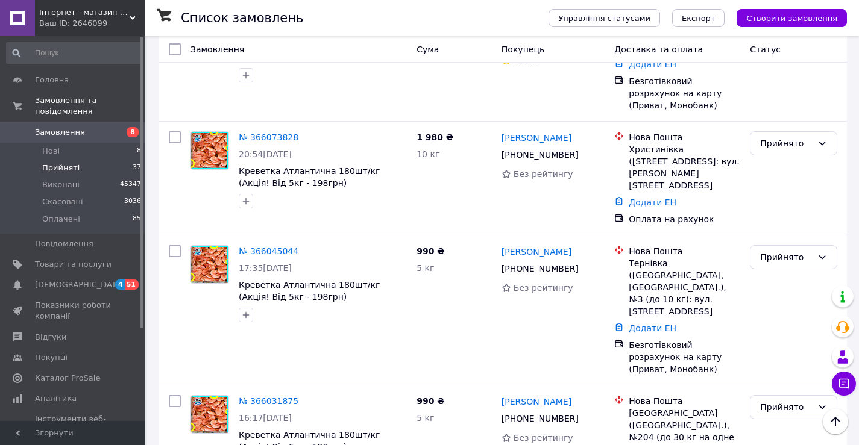
scroll to position [5618, 0]
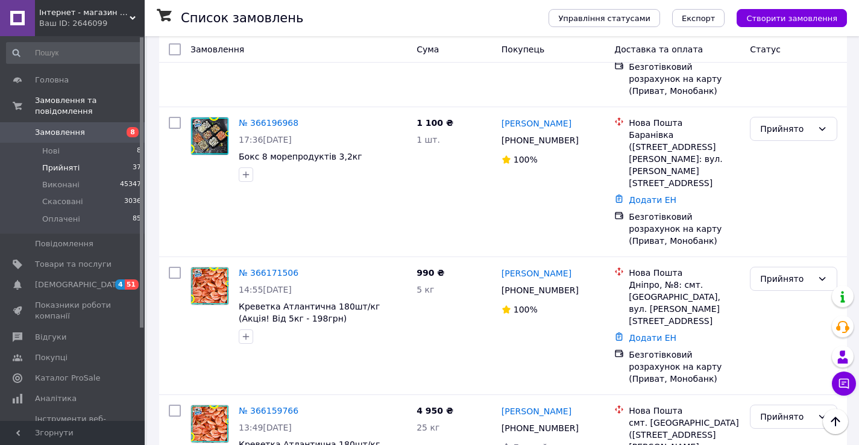
scroll to position [4159, 0]
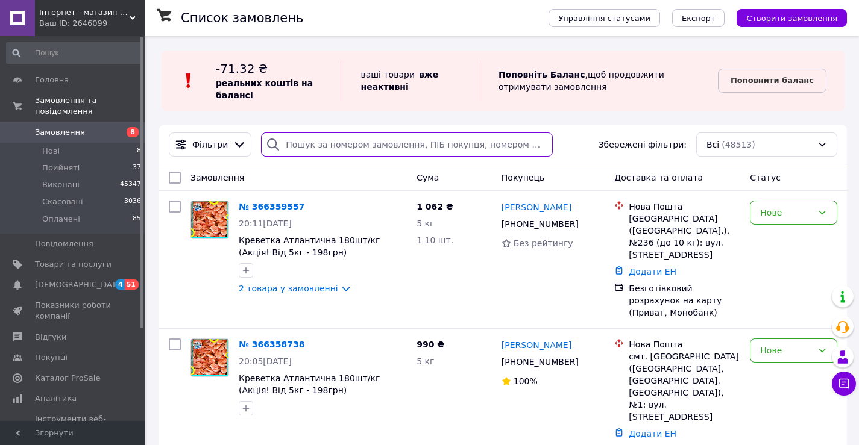
click at [294, 142] on input "search" at bounding box center [407, 145] width 292 height 24
paste input "[PHONE_NUMBER]"
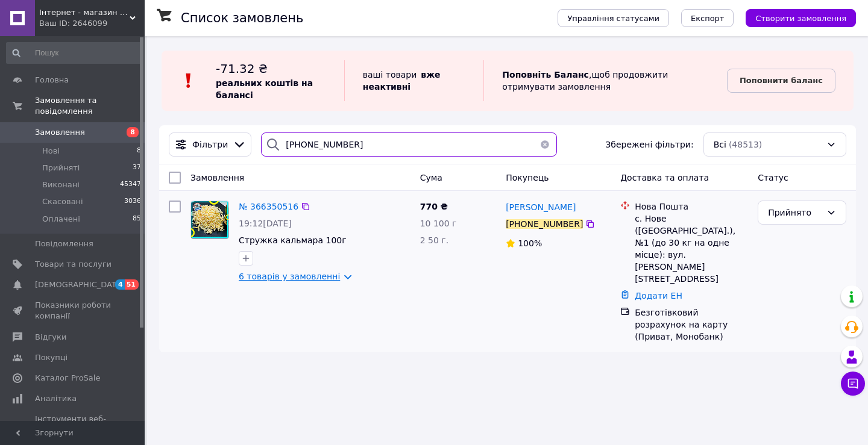
type input "[PHONE_NUMBER]"
click at [267, 277] on link "6 товарів у замовленні" at bounding box center [289, 277] width 101 height 10
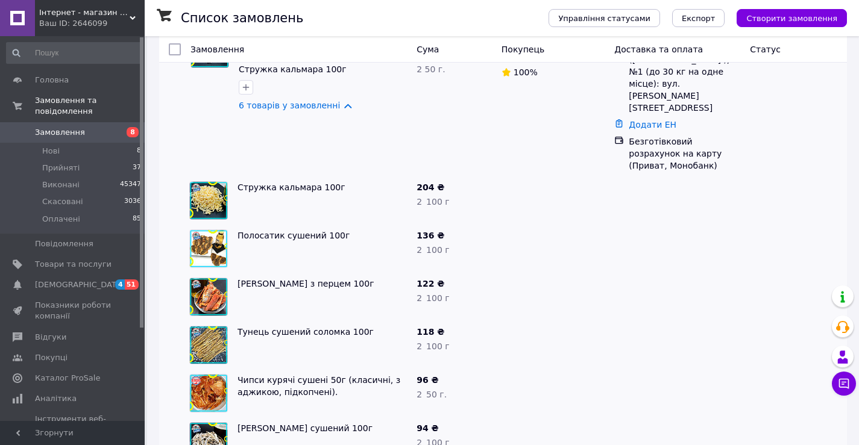
scroll to position [173, 0]
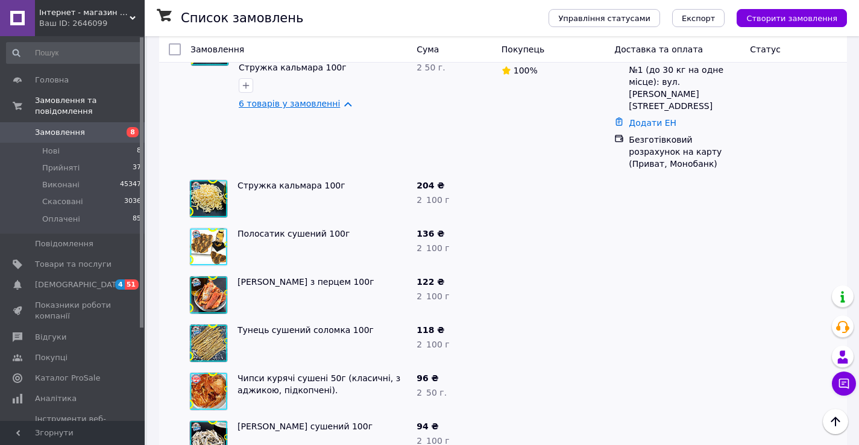
click at [304, 101] on link "6 товарів у замовленні" at bounding box center [289, 104] width 101 height 10
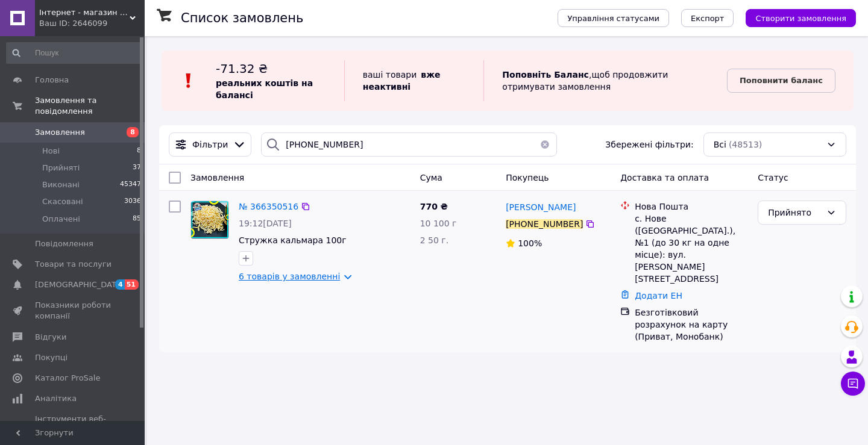
click at [280, 280] on link "6 товарів у замовленні" at bounding box center [289, 277] width 101 height 10
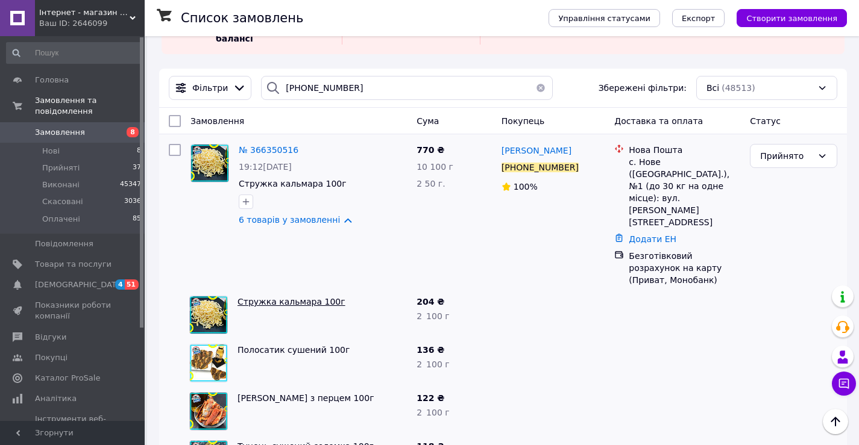
scroll to position [52, 0]
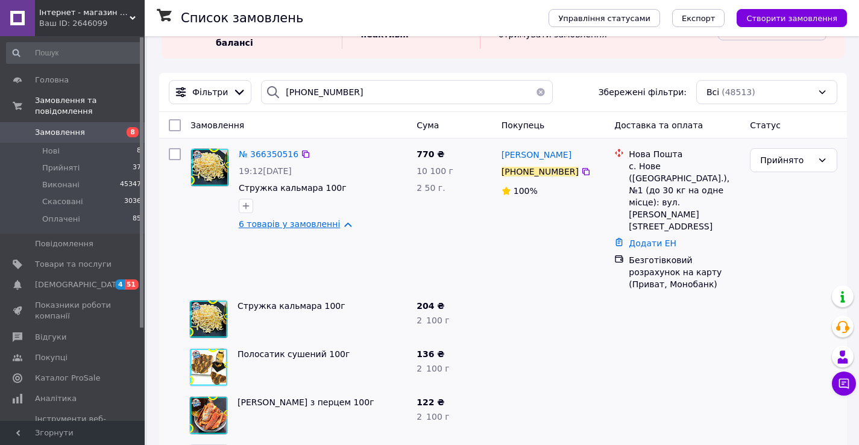
click at [251, 229] on link "6 товарів у замовленні" at bounding box center [289, 224] width 101 height 10
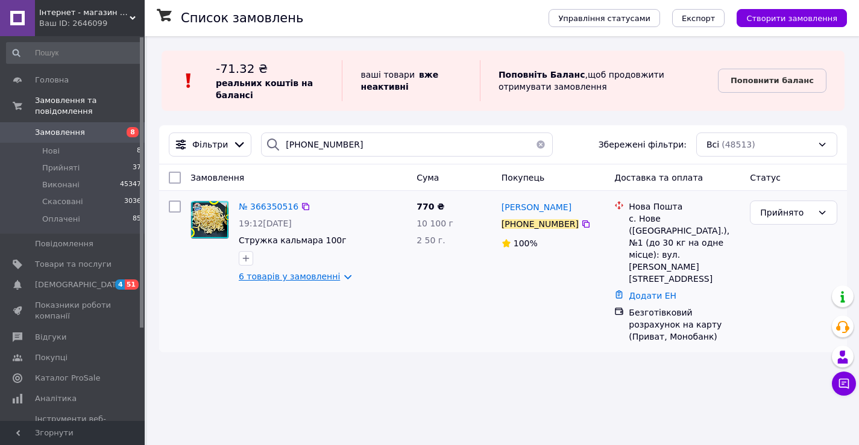
scroll to position [0, 0]
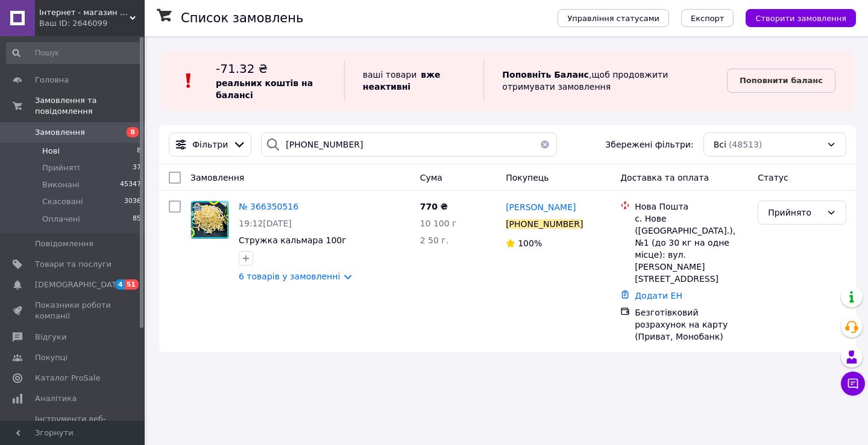
click at [52, 146] on span "Нові" at bounding box center [50, 151] width 17 height 11
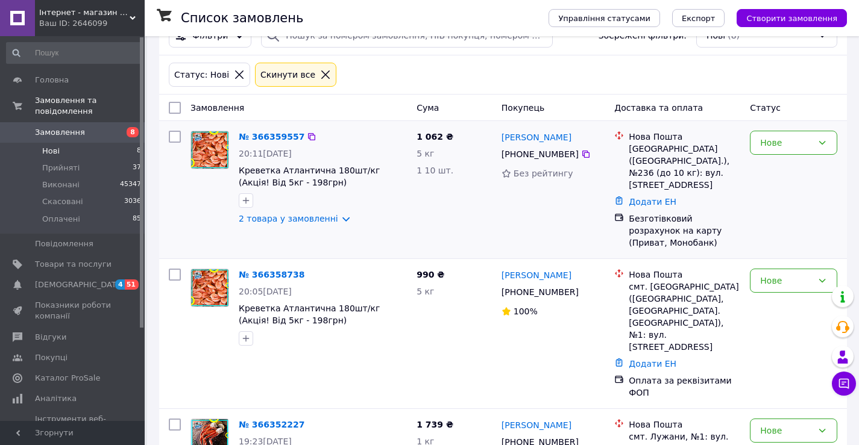
scroll to position [121, 0]
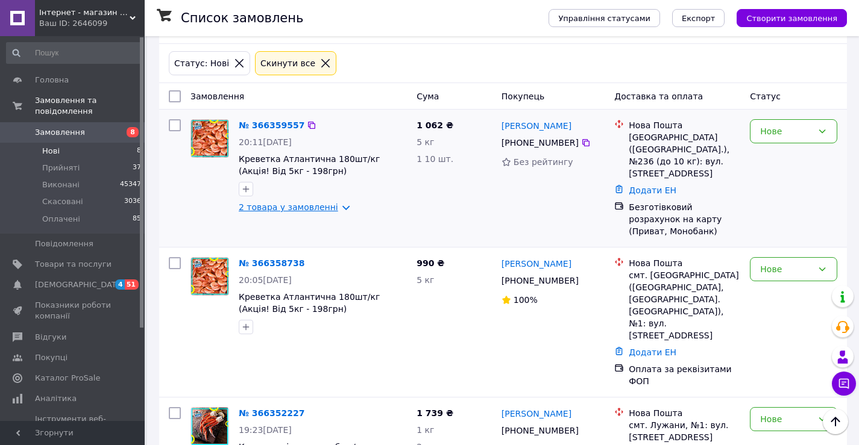
click at [271, 209] on link "2 товара у замовленні" at bounding box center [288, 207] width 99 height 10
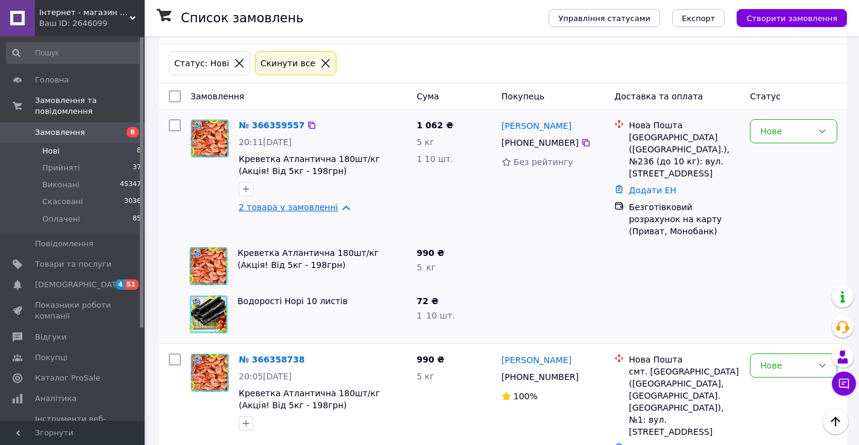
click at [271, 209] on link "2 товара у замовленні" at bounding box center [288, 207] width 99 height 10
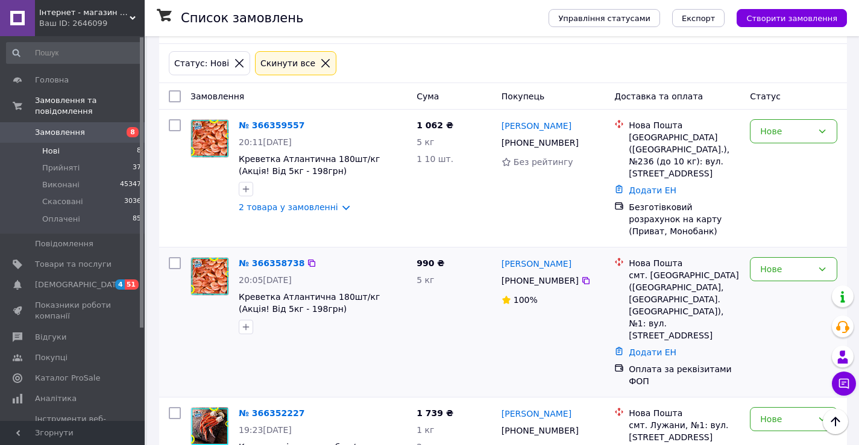
scroll to position [181, 0]
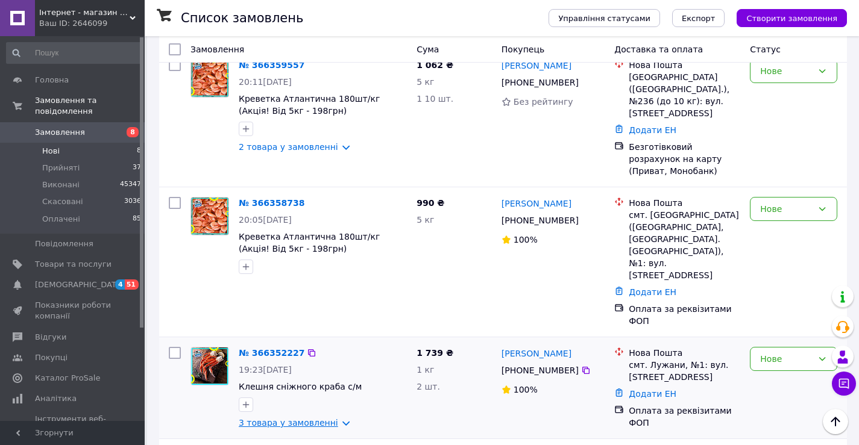
click at [263, 418] on link "3 товара у замовленні" at bounding box center [288, 423] width 99 height 10
click at [272, 418] on link "3 товара у замовленні" at bounding box center [288, 423] width 99 height 10
drag, startPoint x: 579, startPoint y: 306, endPoint x: 497, endPoint y: 308, distance: 81.4
click at [497, 342] on div "Вікторія Кіріченко +380 66 247 98 75 100%" at bounding box center [553, 388] width 113 height 92
copy link "[PERSON_NAME]"
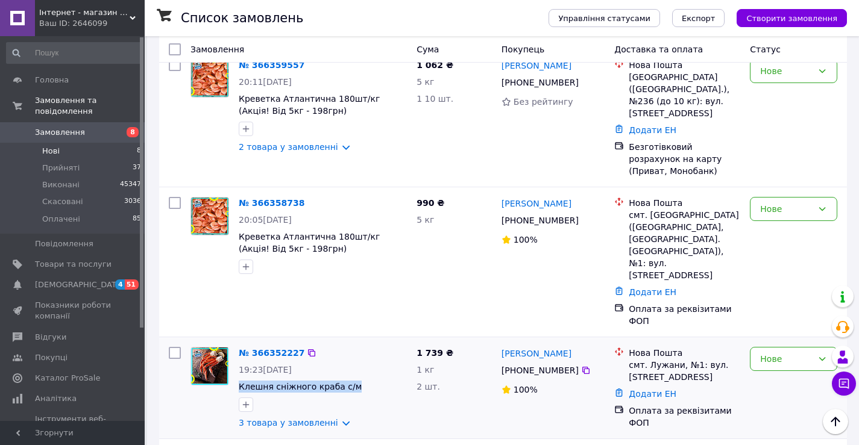
drag, startPoint x: 342, startPoint y: 339, endPoint x: 236, endPoint y: 336, distance: 106.7
click at [236, 342] on div "№ 366352227 19:23, 12.10.2025 Клешня сніжного краба с/м 3 товара у замовленні" at bounding box center [323, 388] width 178 height 92
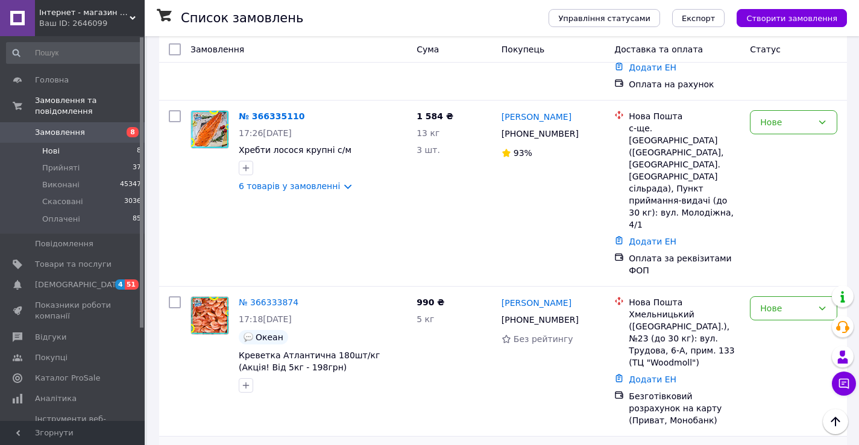
scroll to position [691, 0]
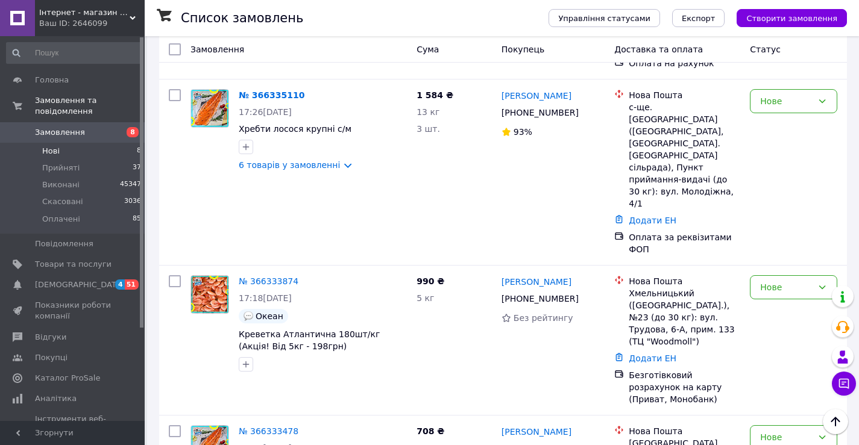
click at [54, 146] on span "Нові" at bounding box center [50, 151] width 17 height 11
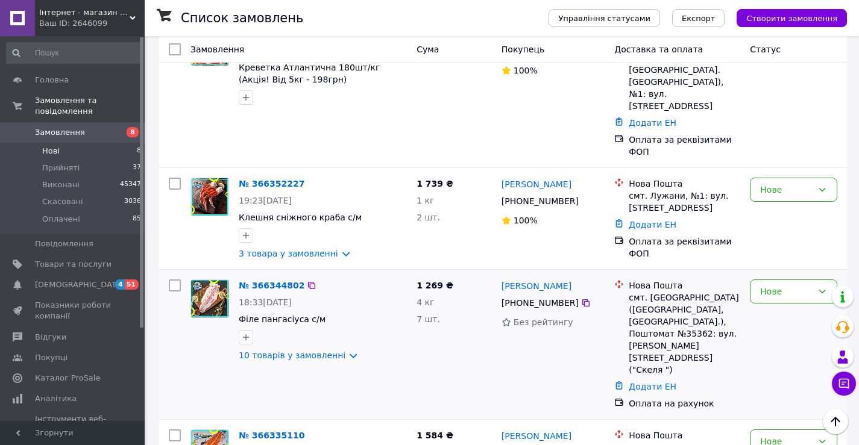
scroll to position [362, 0]
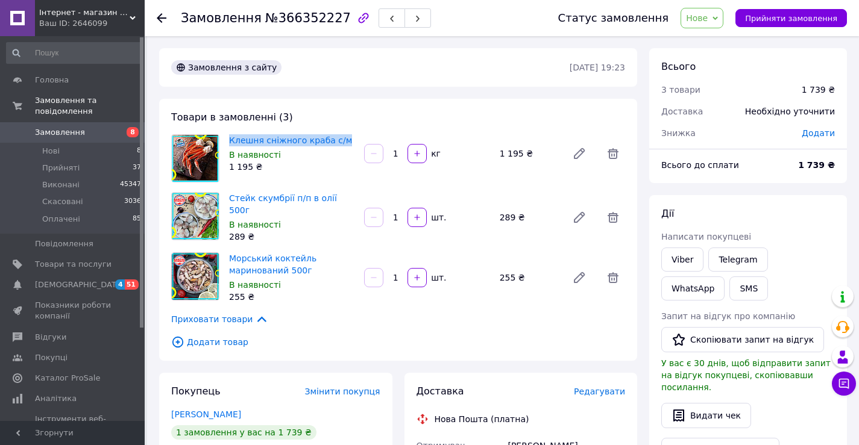
drag, startPoint x: 227, startPoint y: 140, endPoint x: 340, endPoint y: 141, distance: 112.7
click at [341, 141] on div "Клешня сніжного краба с/м В наявності 1 195 ₴" at bounding box center [291, 153] width 135 height 43
copy link "Клешня сніжного краба с/м"
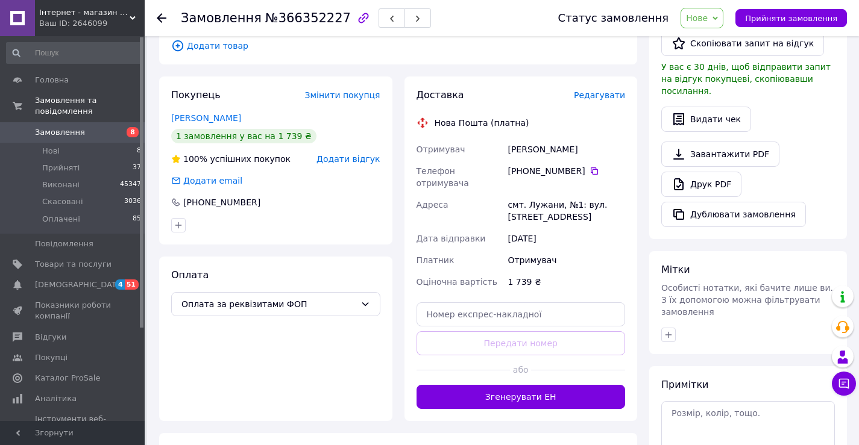
scroll to position [365, 0]
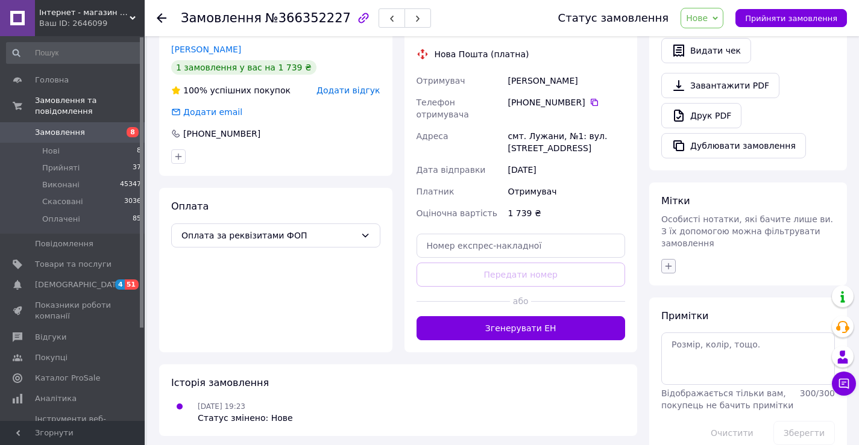
click at [671, 259] on button "button" at bounding box center [668, 266] width 14 height 14
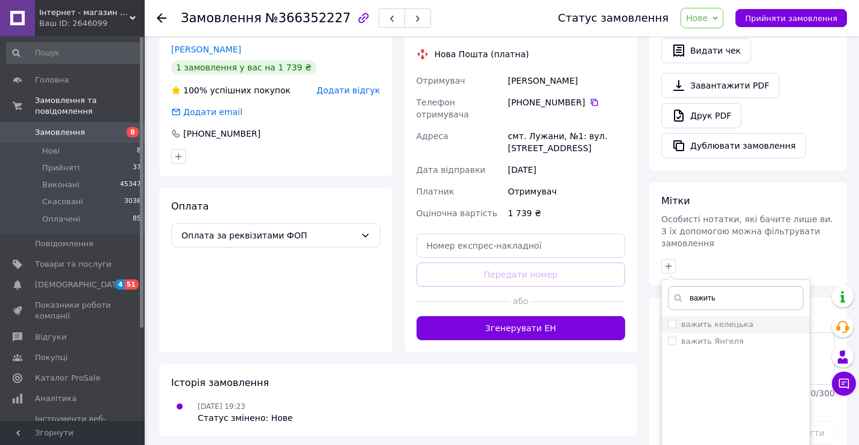
type input "важить"
click at [671, 320] on input "важить келецька" at bounding box center [672, 324] width 8 height 8
checkbox input "true"
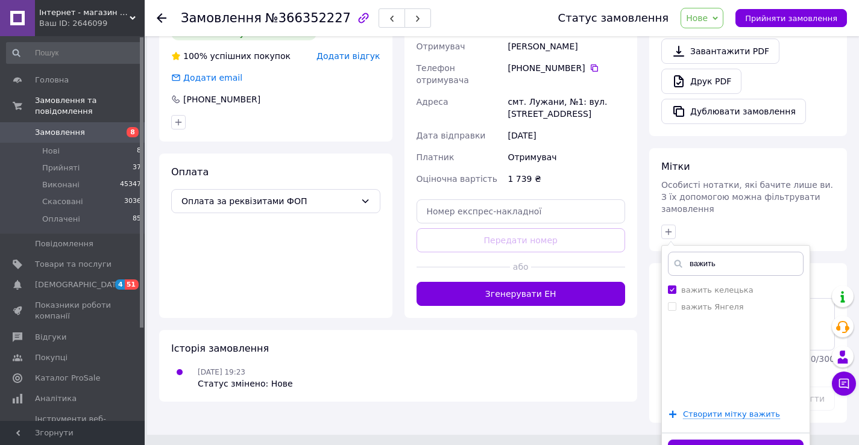
drag, startPoint x: 737, startPoint y: 428, endPoint x: 727, endPoint y: 428, distance: 9.6
click at [734, 440] on button "Додати мітку" at bounding box center [736, 452] width 136 height 24
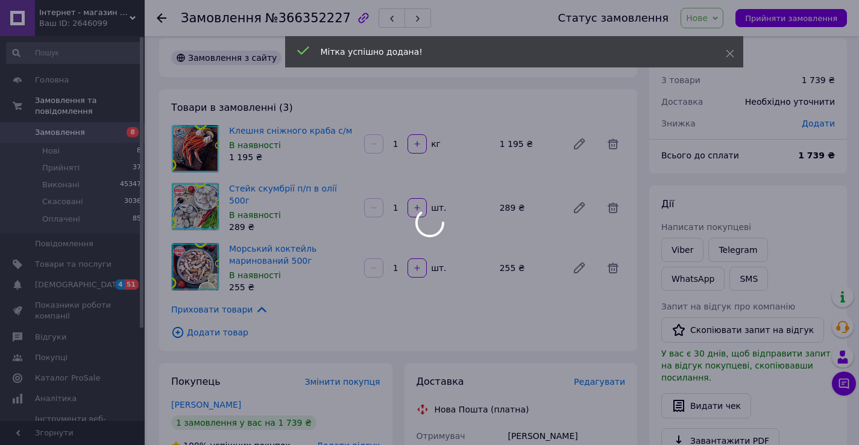
scroll to position [0, 0]
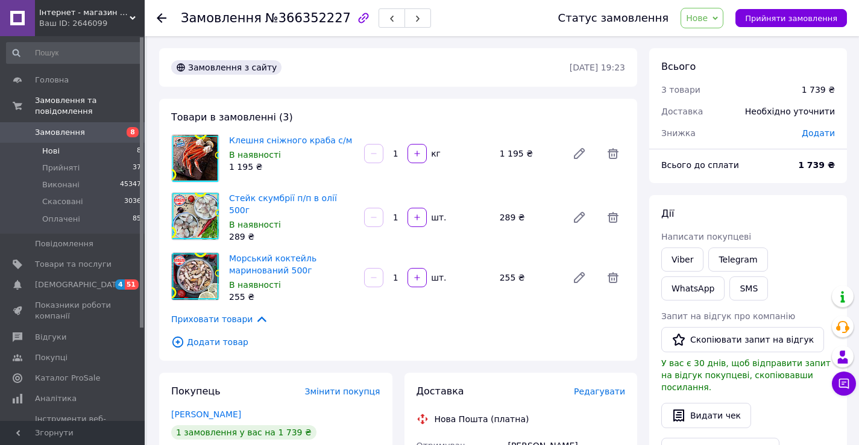
click at [42, 145] on li "Нові 8" at bounding box center [74, 151] width 148 height 17
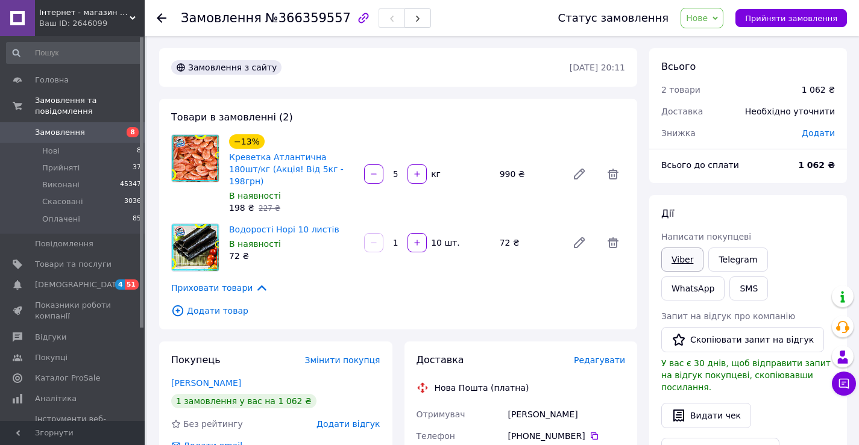
click at [676, 257] on link "Viber" at bounding box center [682, 260] width 42 height 24
click at [722, 25] on span "Нове" at bounding box center [701, 18] width 43 height 20
click at [719, 41] on li "Прийнято" at bounding box center [708, 42] width 55 height 18
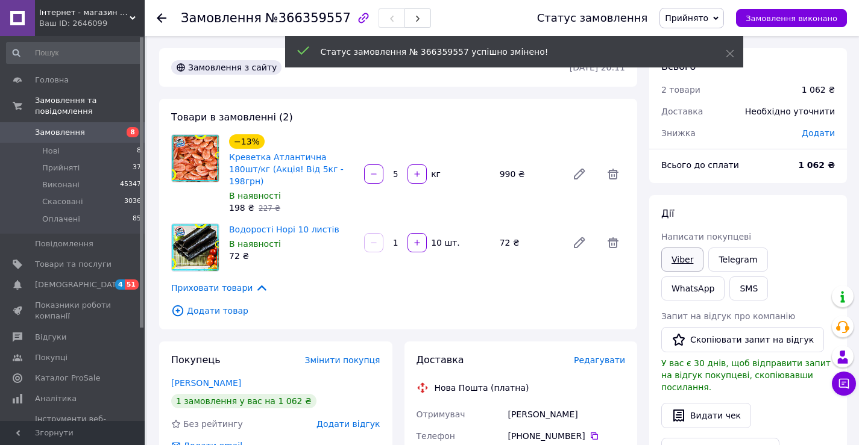
click at [677, 263] on link "Viber" at bounding box center [682, 260] width 42 height 24
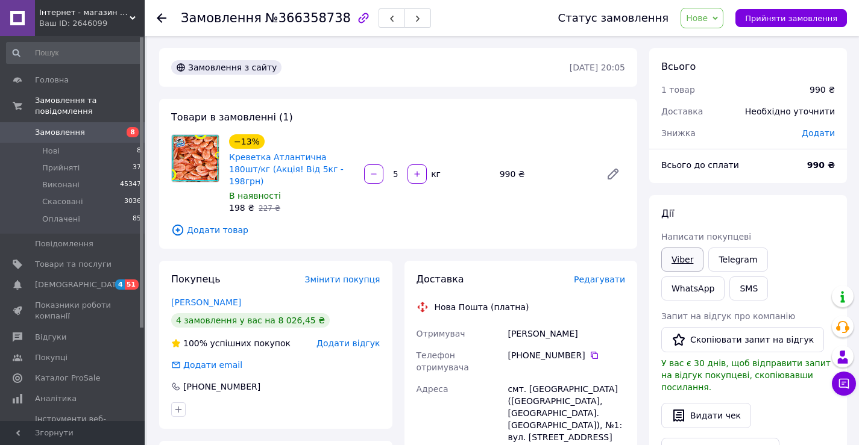
click at [679, 257] on link "Viber" at bounding box center [682, 260] width 42 height 24
click at [715, 24] on span "Нове" at bounding box center [701, 18] width 43 height 20
click at [714, 40] on li "Прийнято" at bounding box center [708, 42] width 55 height 18
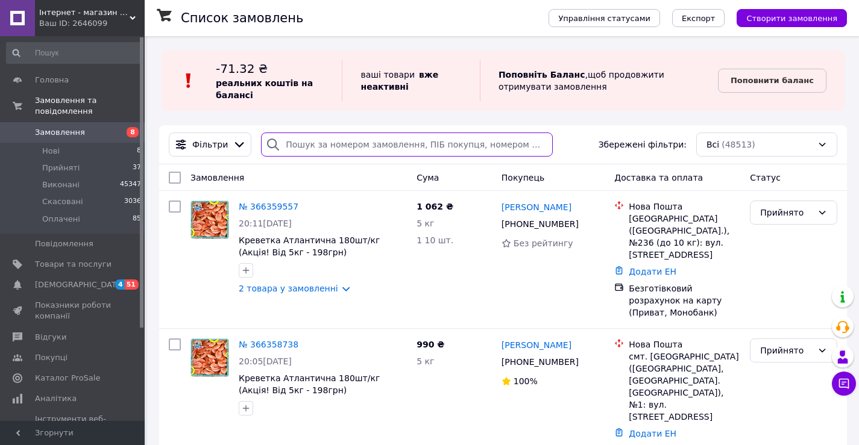
click at [336, 142] on input "search" at bounding box center [407, 145] width 292 height 24
paste input "+380662693533"
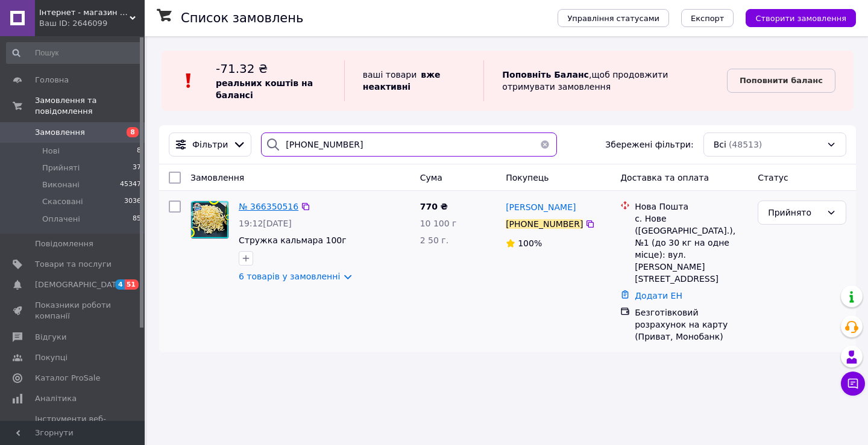
type input "+380662693533"
drag, startPoint x: 263, startPoint y: 205, endPoint x: 807, endPoint y: 221, distance: 544.4
click at [807, 221] on div "Прийнято" at bounding box center [802, 213] width 89 height 24
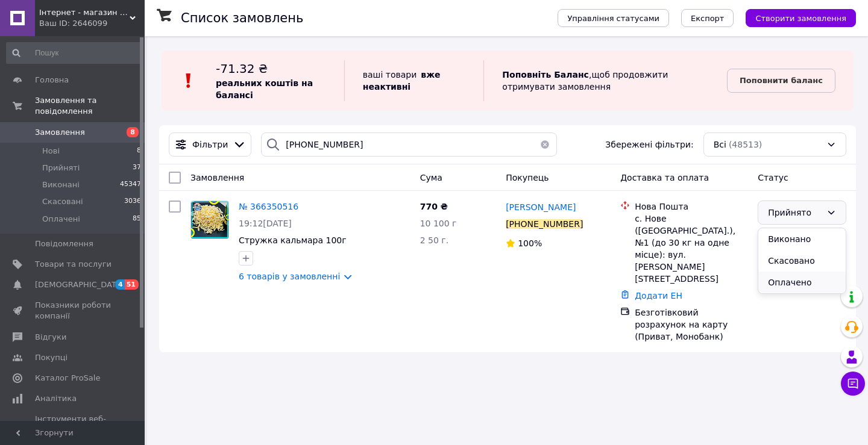
drag, startPoint x: 792, startPoint y: 284, endPoint x: 721, endPoint y: 232, distance: 88.0
click at [792, 283] on li "Оплачено" at bounding box center [801, 283] width 87 height 22
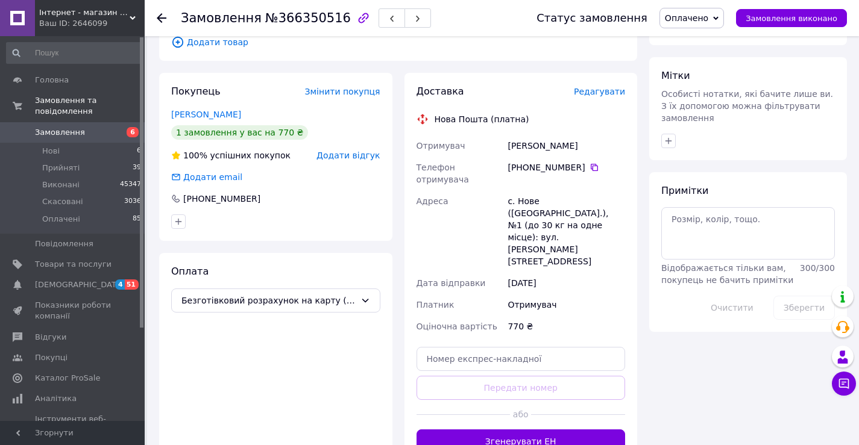
scroll to position [603, 0]
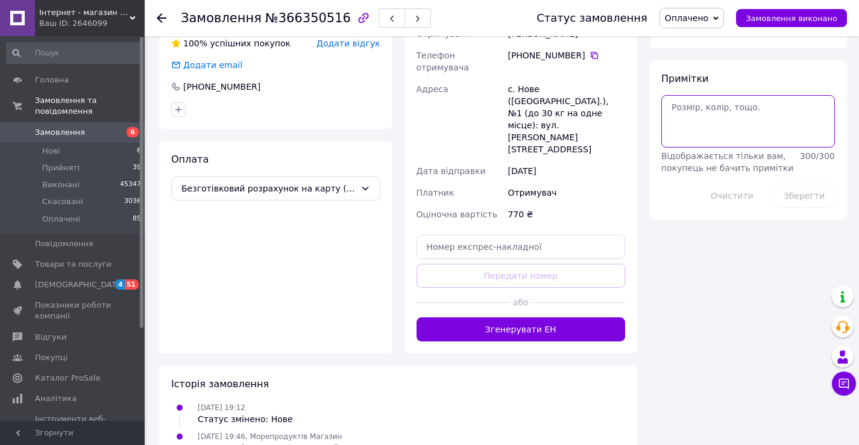
click at [745, 105] on textarea at bounding box center [748, 121] width 174 height 52
type textarea "5591 /12.10"
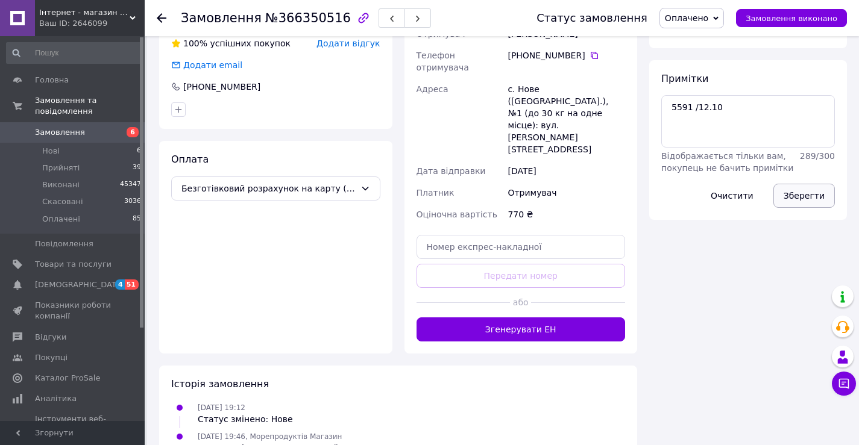
click at [798, 184] on button "Зберегти" at bounding box center [803, 196] width 61 height 24
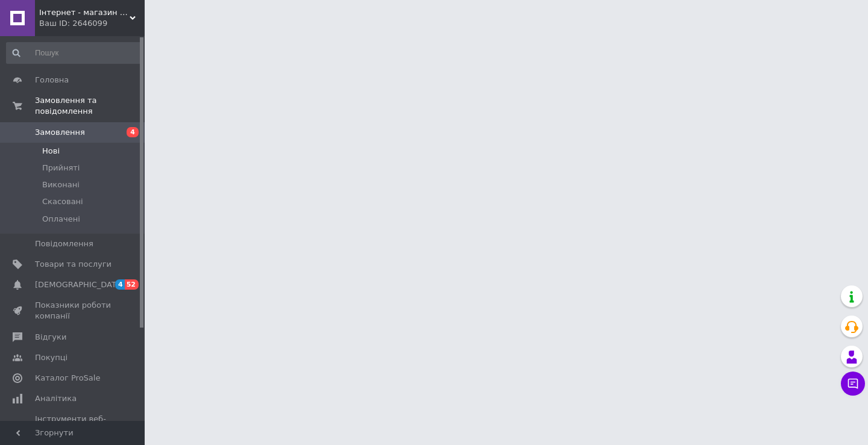
click at [57, 146] on span "Нові" at bounding box center [50, 151] width 17 height 11
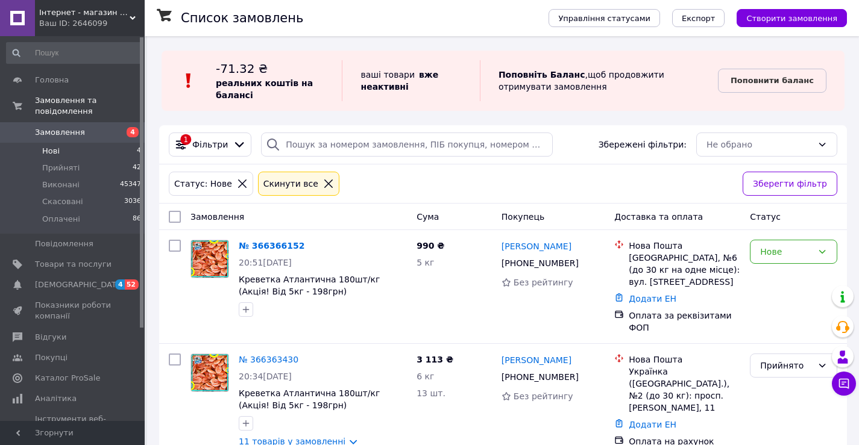
click at [69, 143] on li "Нові 4" at bounding box center [74, 151] width 148 height 17
click at [52, 146] on span "Нові" at bounding box center [50, 151] width 17 height 11
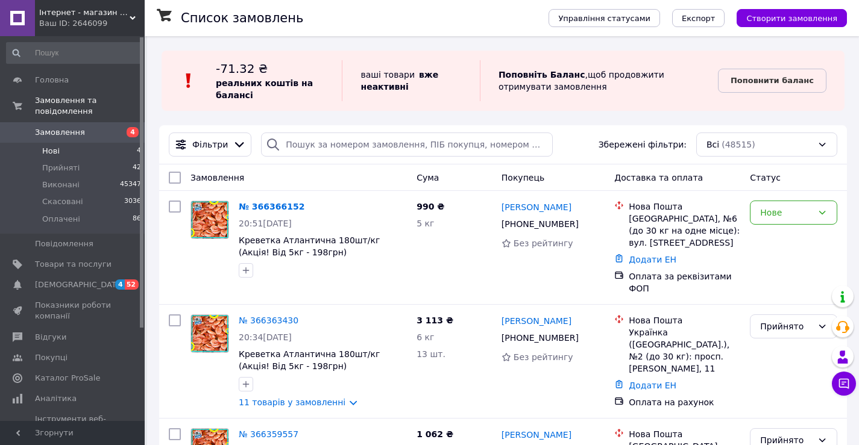
click at [52, 146] on span "Нові" at bounding box center [50, 151] width 17 height 11
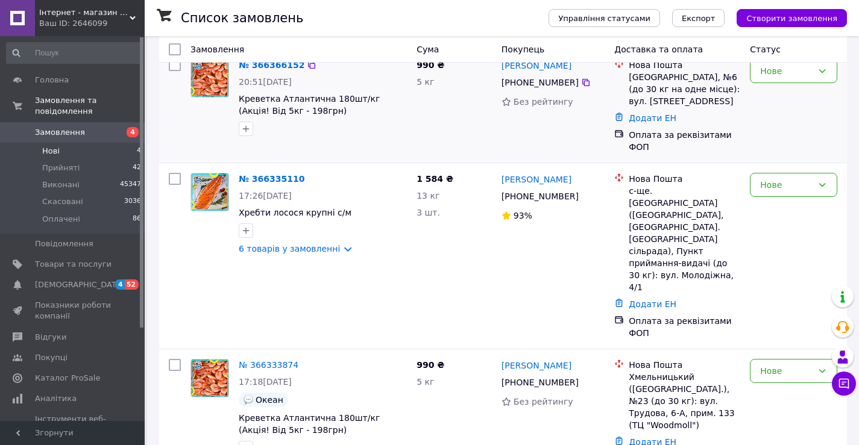
scroll to position [187, 0]
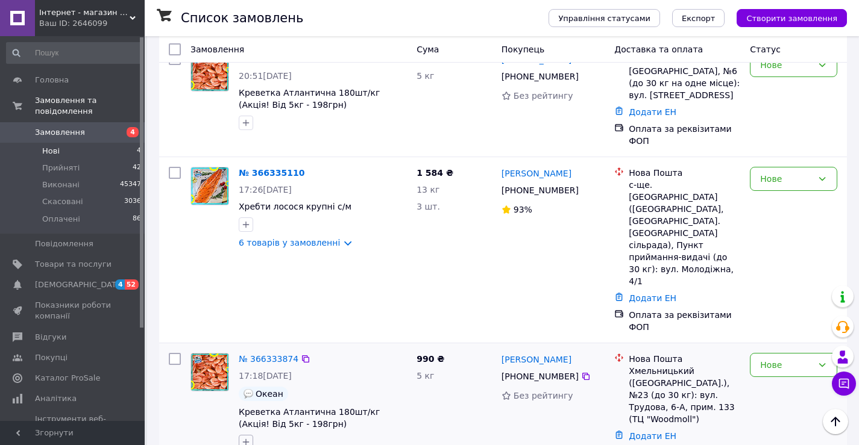
click at [242, 438] on icon "button" at bounding box center [246, 443] width 10 height 10
type input "н"
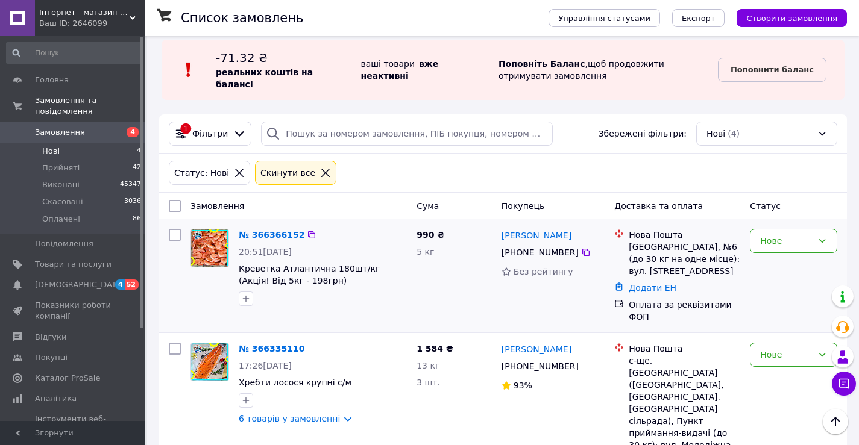
scroll to position [6, 0]
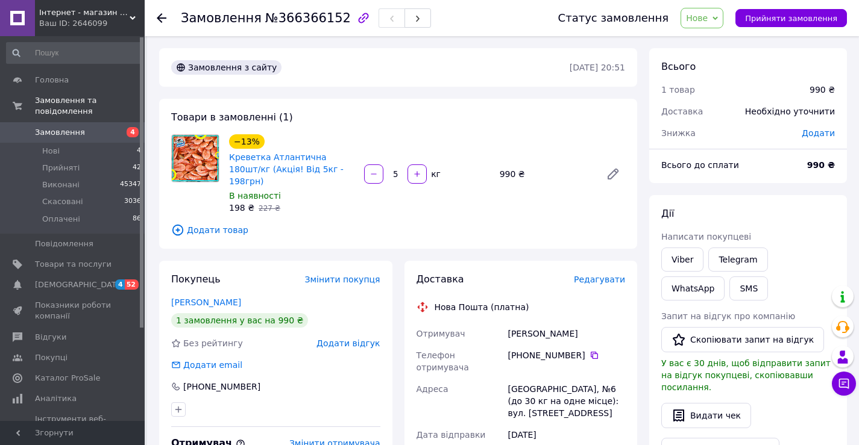
click at [720, 22] on span "Нове" at bounding box center [701, 18] width 43 height 20
click at [726, 42] on li "Прийнято" at bounding box center [708, 42] width 55 height 18
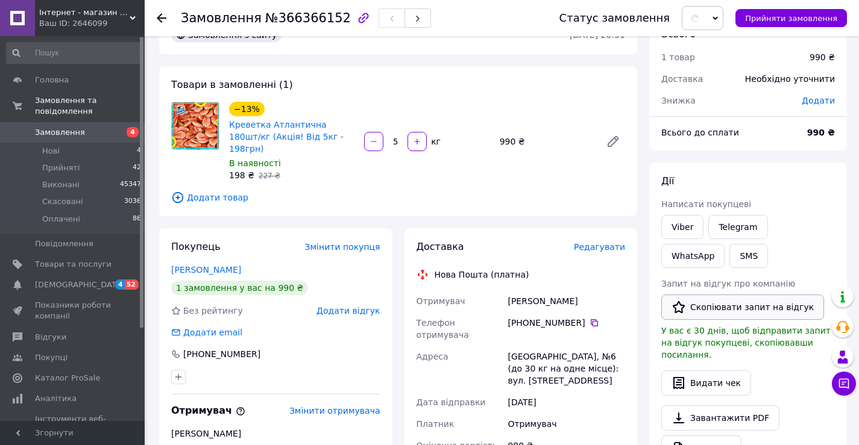
scroll to position [121, 0]
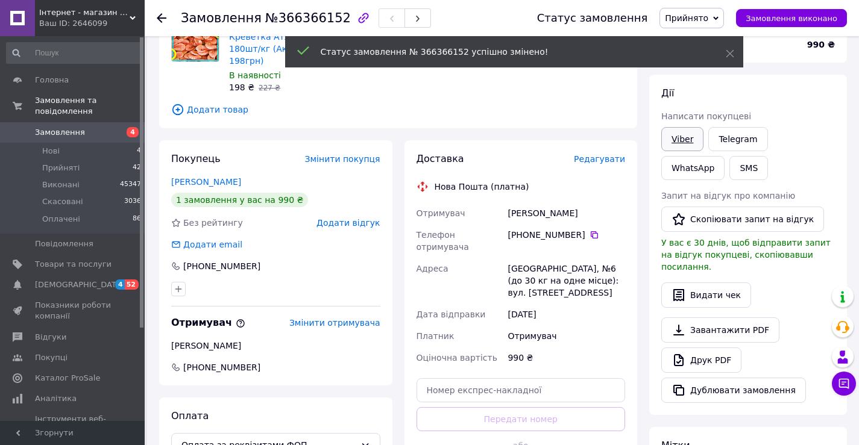
click at [687, 136] on link "Viber" at bounding box center [682, 139] width 42 height 24
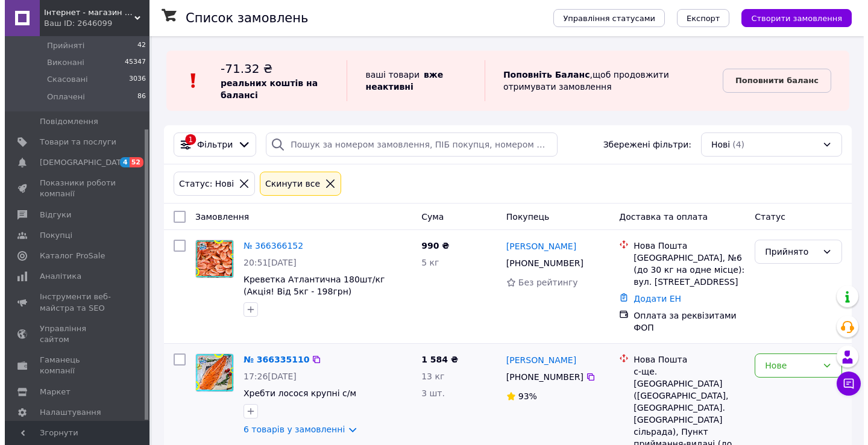
scroll to position [123, 0]
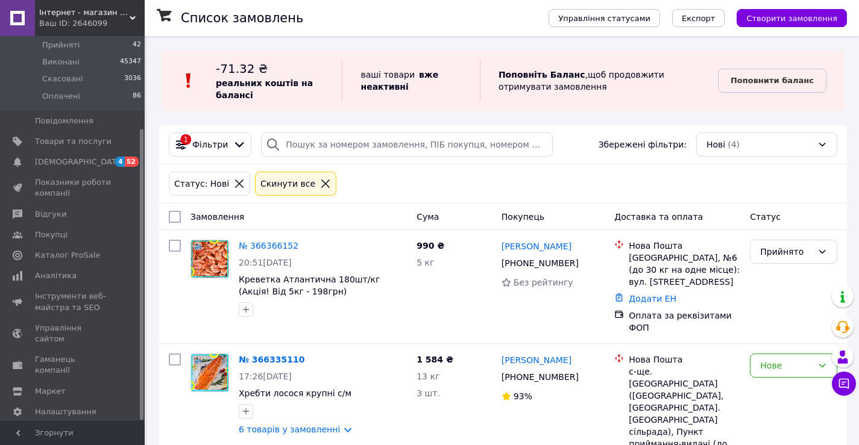
click at [348, 130] on div "1 Фільтри Збережені фільтри: Нові (4)" at bounding box center [503, 144] width 688 height 39
click at [234, 186] on icon at bounding box center [239, 183] width 11 height 11
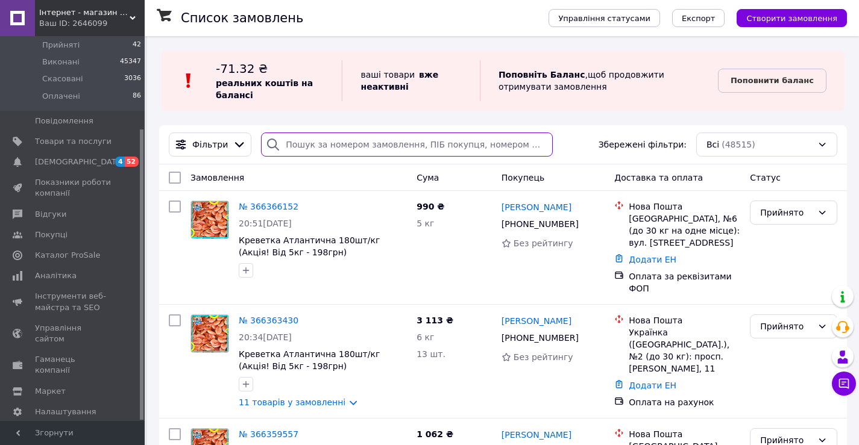
click at [328, 148] on input "search" at bounding box center [407, 145] width 292 height 24
paste input "+380966769716"
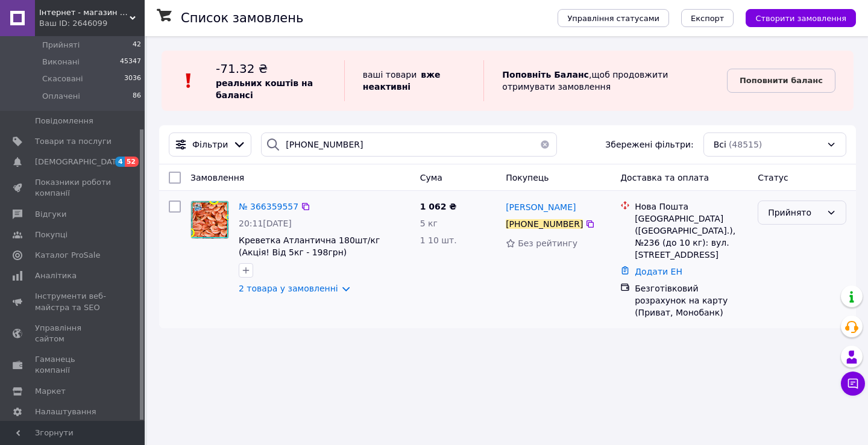
click at [795, 219] on div "Прийнято" at bounding box center [795, 212] width 54 height 13
click at [782, 281] on li "Оплачено" at bounding box center [801, 283] width 87 height 22
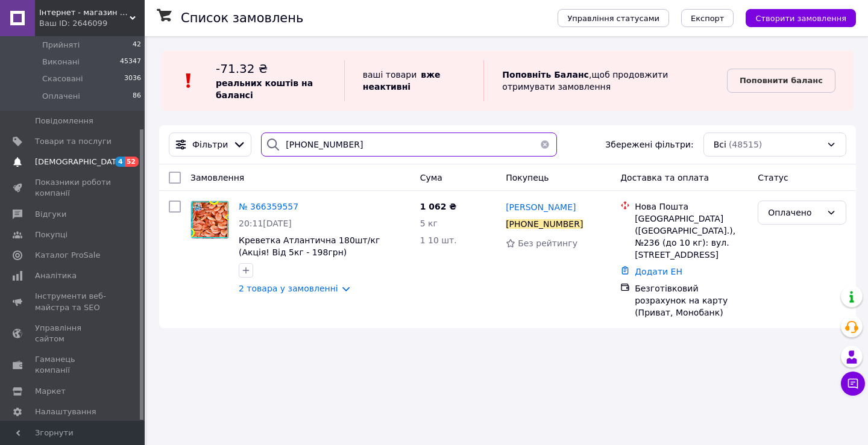
drag, startPoint x: 333, startPoint y: 142, endPoint x: 82, endPoint y: 152, distance: 251.5
click at [83, 152] on div "Інтернет - магазин морепродуктів "Karasey.net" Ваш ID: 2646099 Сайт Інтернет - …" at bounding box center [434, 222] width 868 height 445
paste input "3190945"
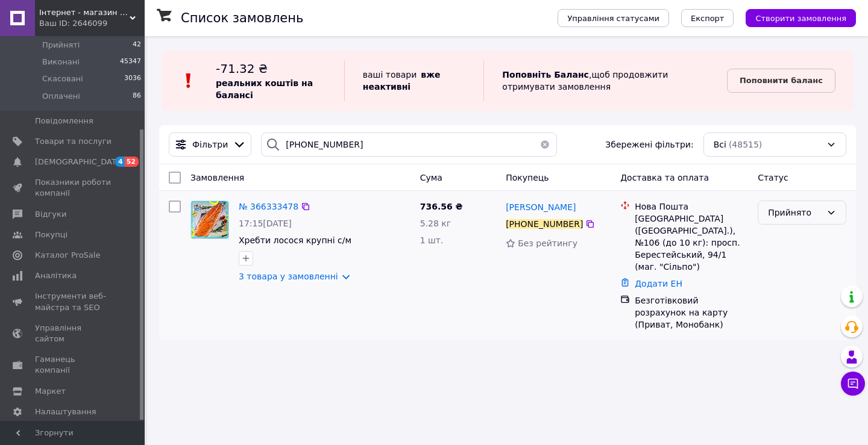
click at [794, 221] on div "Прийнято" at bounding box center [802, 213] width 89 height 24
click at [791, 278] on li "Оплачено" at bounding box center [801, 283] width 87 height 22
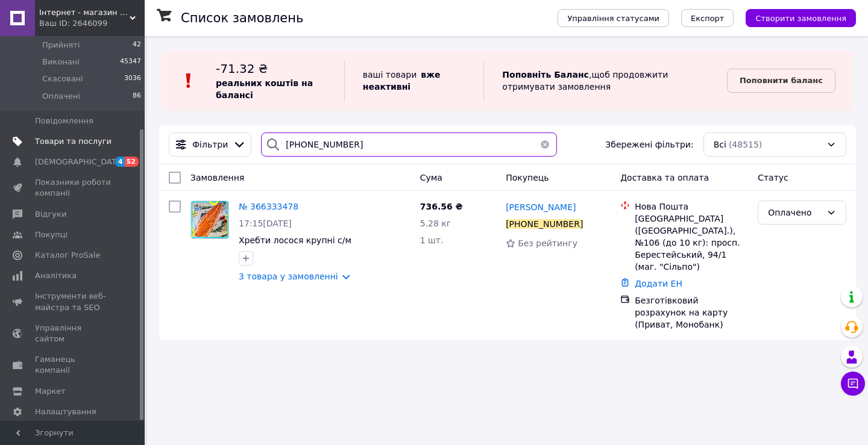
drag, startPoint x: 351, startPoint y: 146, endPoint x: 133, endPoint y: 137, distance: 218.9
click at [133, 137] on div "Інтернет - магазин морепродуктів "Karasey.net" Ваш ID: 2646099 Сайт Інтернет - …" at bounding box center [434, 222] width 868 height 445
paste input "48735633731"
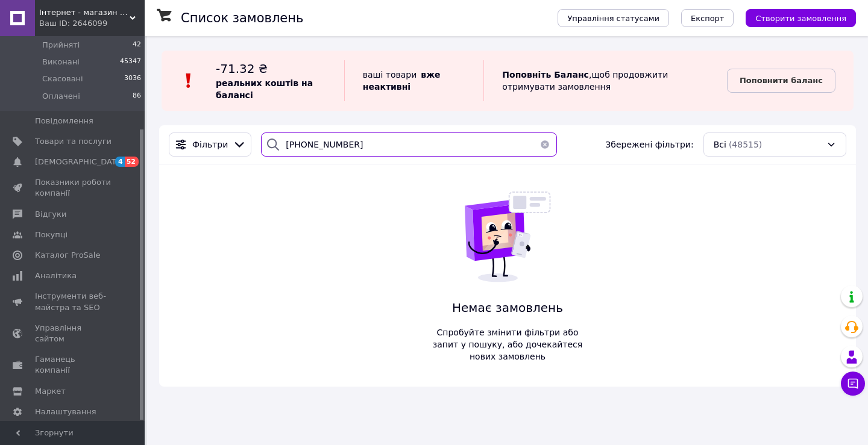
type input "+48735633731"
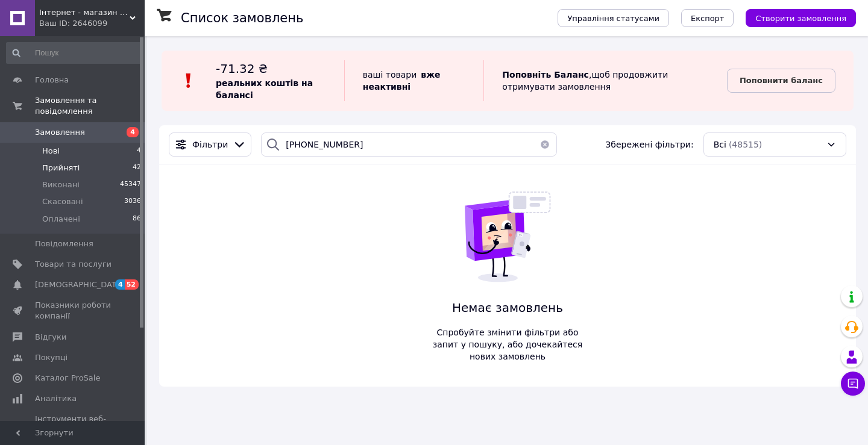
click at [77, 160] on li "Прийняті 42" at bounding box center [74, 168] width 148 height 17
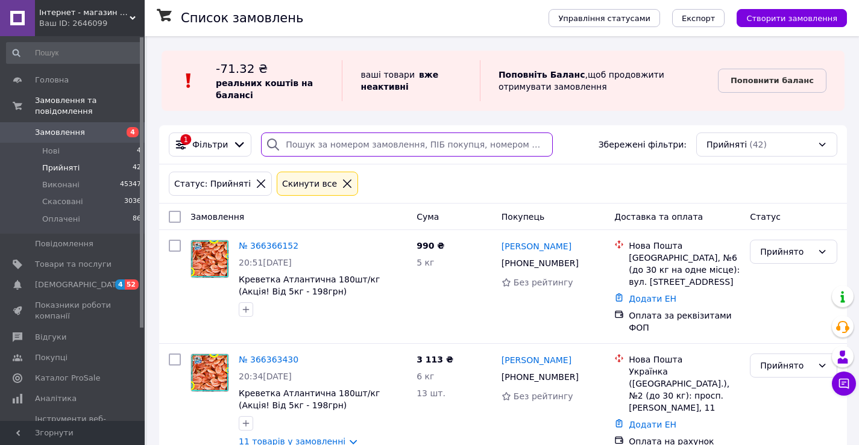
click at [369, 149] on input "search" at bounding box center [407, 145] width 292 height 24
paste input "[PHONE_NUMBER]"
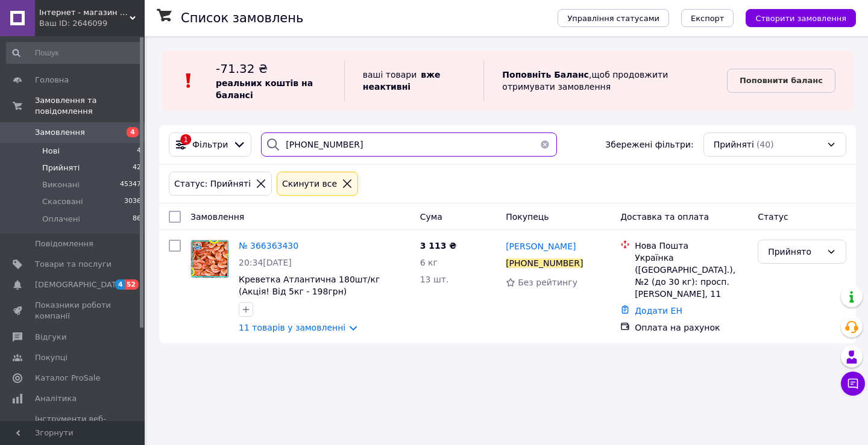
drag, startPoint x: 383, startPoint y: 135, endPoint x: 9, endPoint y: 143, distance: 374.3
click at [10, 144] on div "Інтернет - магазин морепродуктів "Karasey.net" Ваш ID: 2646099 Сайт Інтернет - …" at bounding box center [434, 222] width 868 height 445
paste input "668373216"
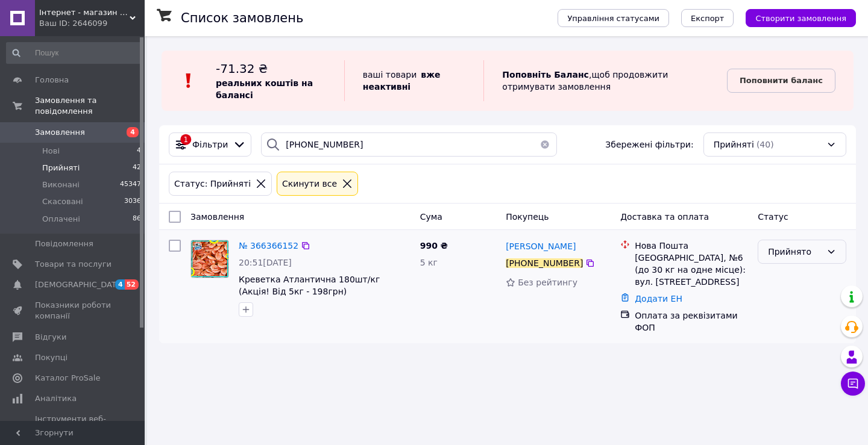
click at [814, 255] on div "Прийнято" at bounding box center [795, 251] width 54 height 13
click at [776, 321] on li "Оплачено" at bounding box center [801, 322] width 87 height 22
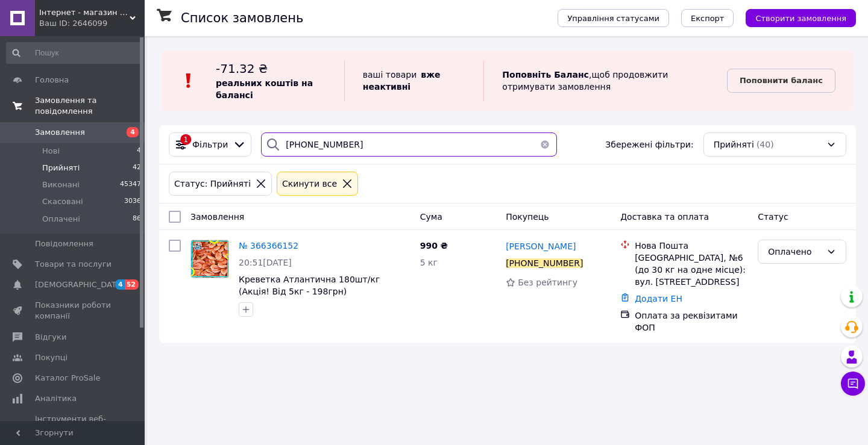
drag, startPoint x: 391, startPoint y: 154, endPoint x: 102, endPoint y: 105, distance: 292.8
click at [119, 116] on div "Інтернет - магазин морепродуктів "Karasey.net" Ваш ID: 2646099 Сайт Інтернет - …" at bounding box center [434, 222] width 868 height 445
paste input "956354552"
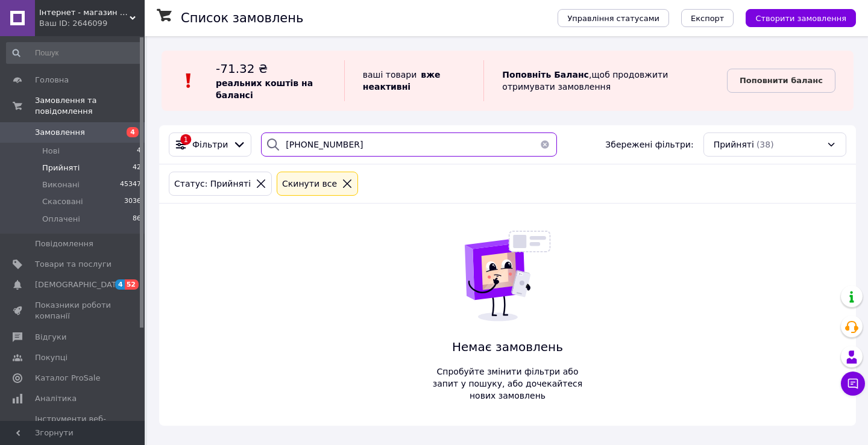
type input "+380956354552"
click at [342, 181] on icon at bounding box center [347, 183] width 11 height 11
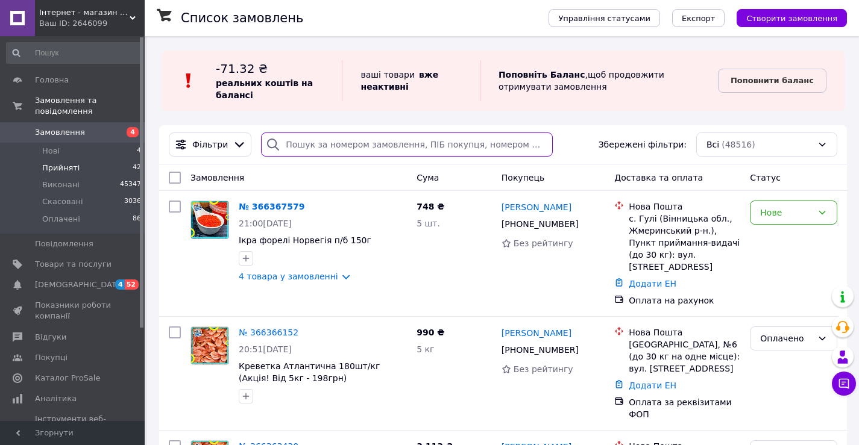
click at [345, 144] on input "search" at bounding box center [407, 145] width 292 height 24
paste input "+380956354552"
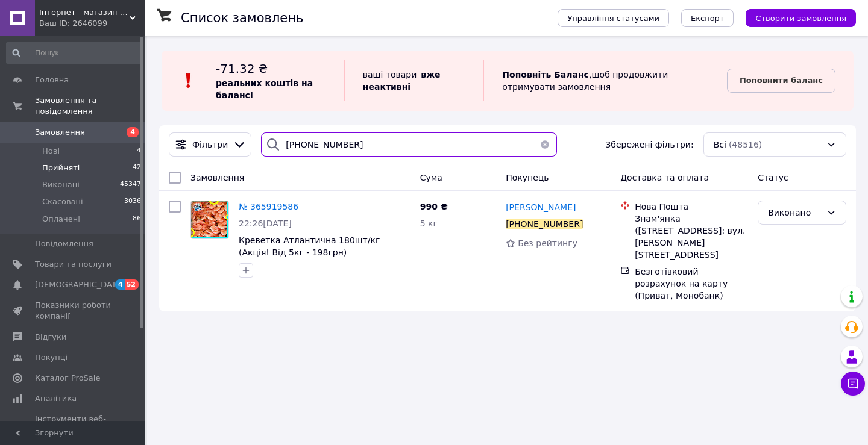
type input "+380956354552"
click at [67, 143] on li "Нові 4" at bounding box center [74, 151] width 148 height 17
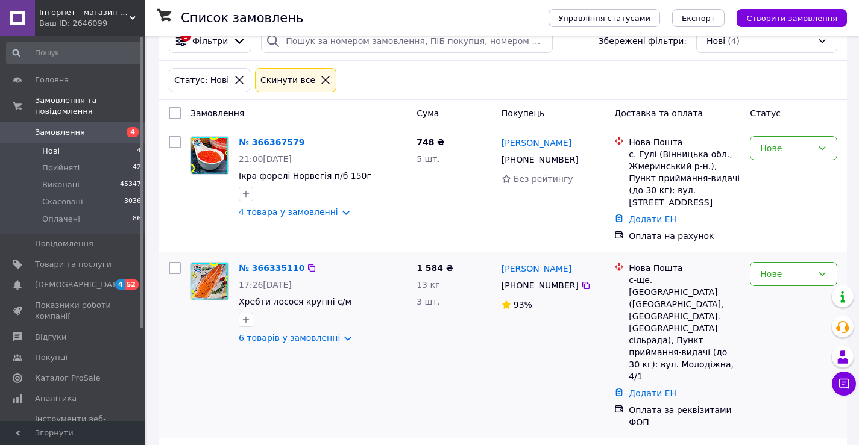
scroll to position [121, 0]
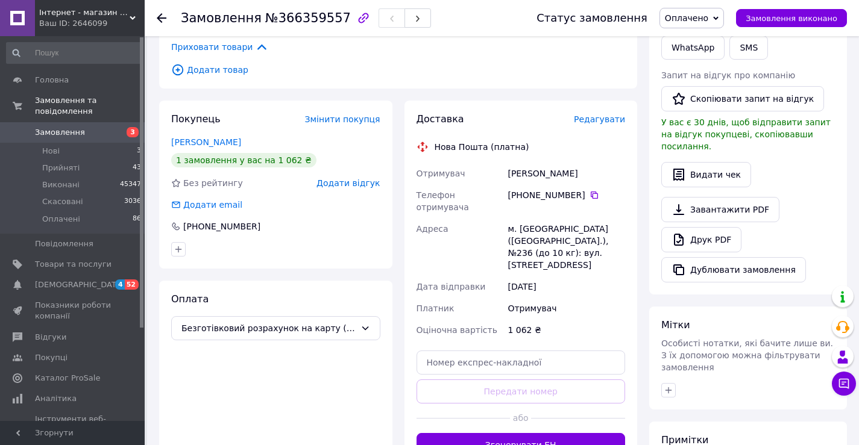
scroll to position [383, 0]
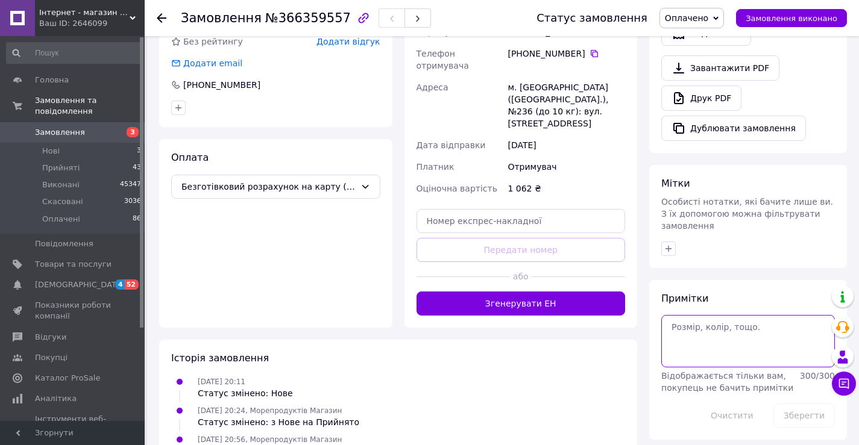
click at [765, 320] on textarea at bounding box center [748, 341] width 174 height 52
type textarea "9110 / 12.10"
click at [792, 404] on button "Зберегти" at bounding box center [803, 416] width 61 height 24
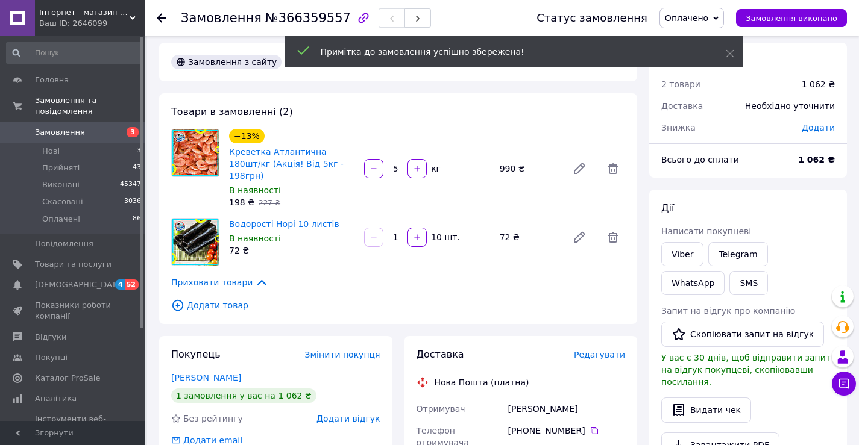
scroll to position [0, 0]
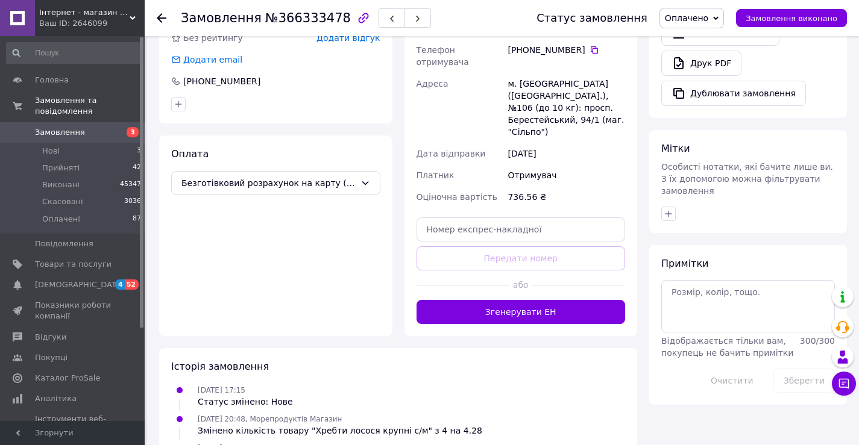
scroll to position [422, 0]
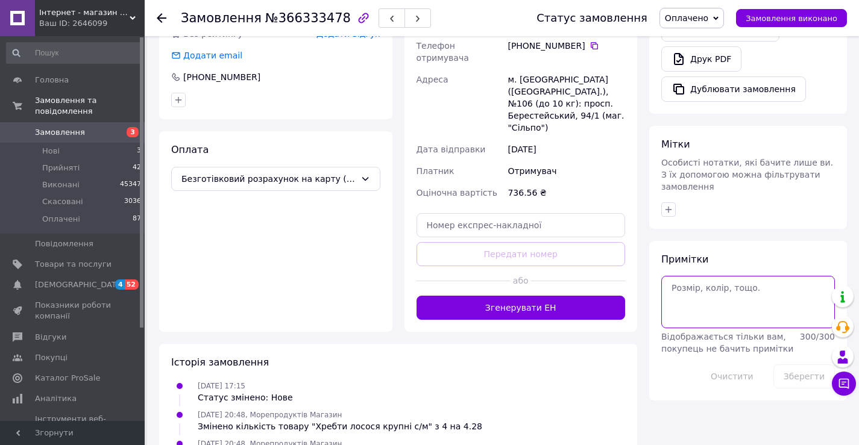
click at [725, 280] on textarea at bounding box center [748, 302] width 174 height 52
type textarea "9110 / 12.10"
click at [802, 365] on button "Зберегти" at bounding box center [803, 377] width 61 height 24
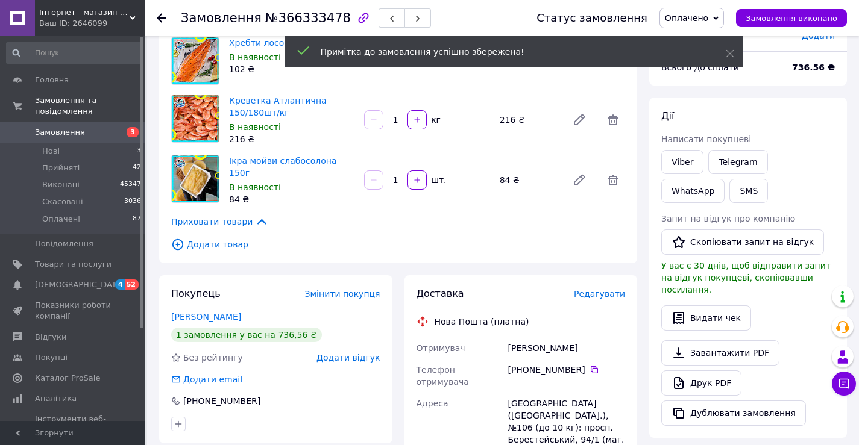
scroll to position [0, 0]
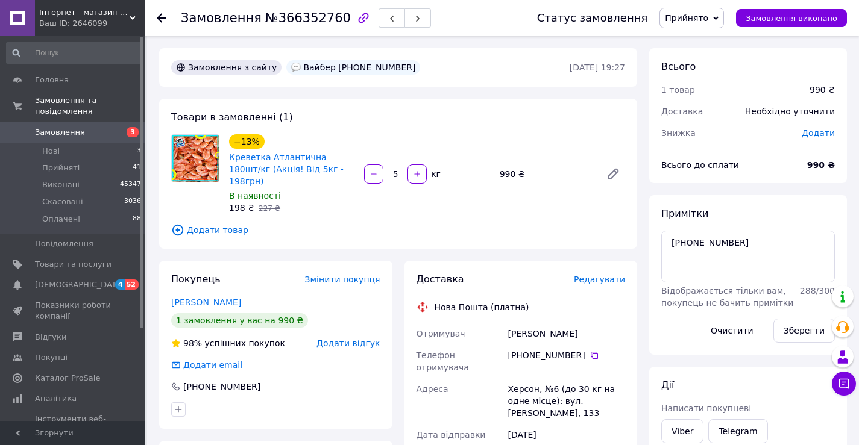
click at [697, 17] on span "Прийнято" at bounding box center [686, 18] width 43 height 10
click at [701, 74] on li "Оплачено" at bounding box center [691, 78] width 63 height 18
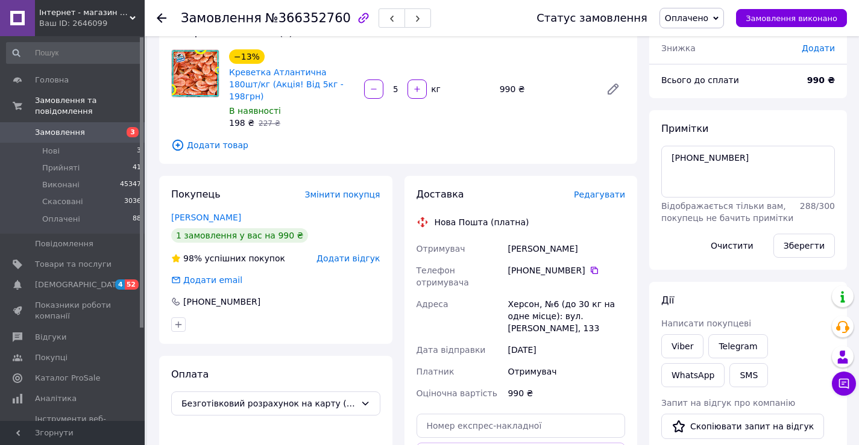
scroll to position [64, 0]
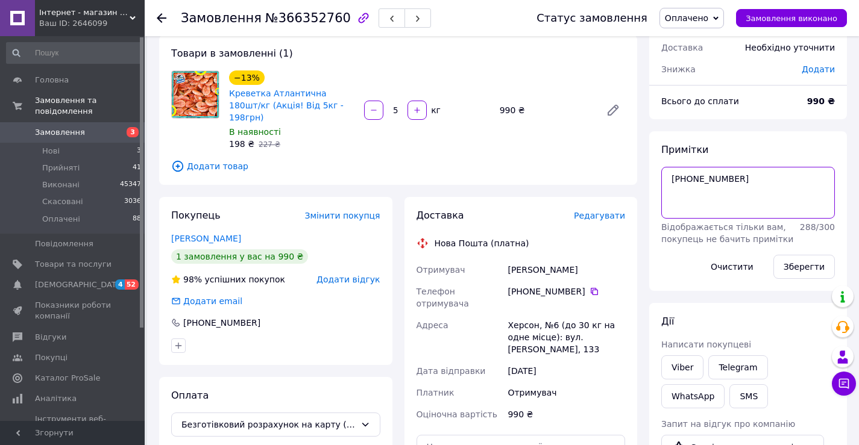
click at [747, 181] on textarea "+48735633731" at bounding box center [748, 193] width 174 height 52
paste textarea "Переказала від Степанська Ірина, но отправка на Наумкіна Ірина, не успела в бан…"
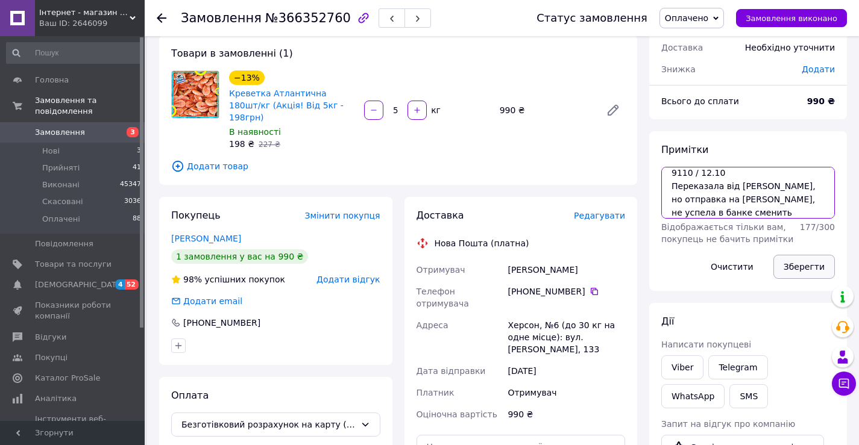
type textarea "+48735633731 9110 / 12.10 Переказала від Степанська Ірина, но отправка на Наумк…"
click at [798, 267] on button "Зберегти" at bounding box center [803, 267] width 61 height 24
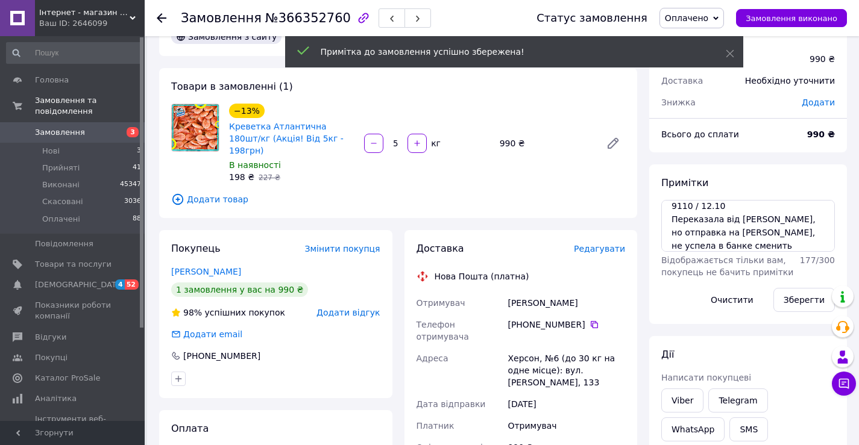
scroll to position [0, 0]
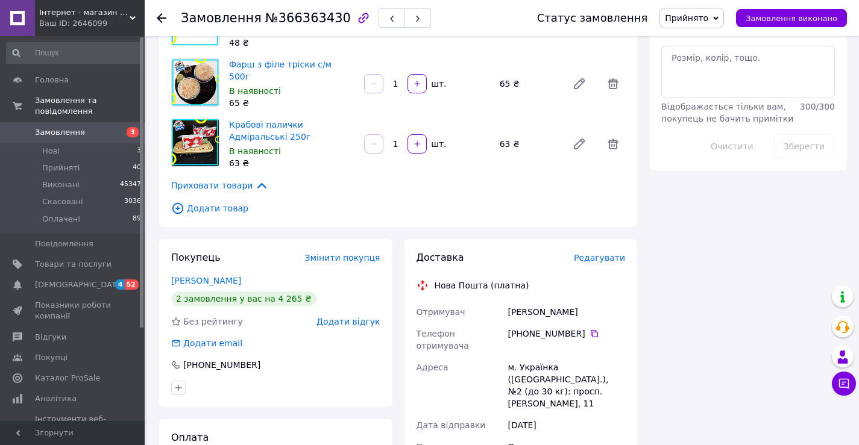
scroll to position [482, 0]
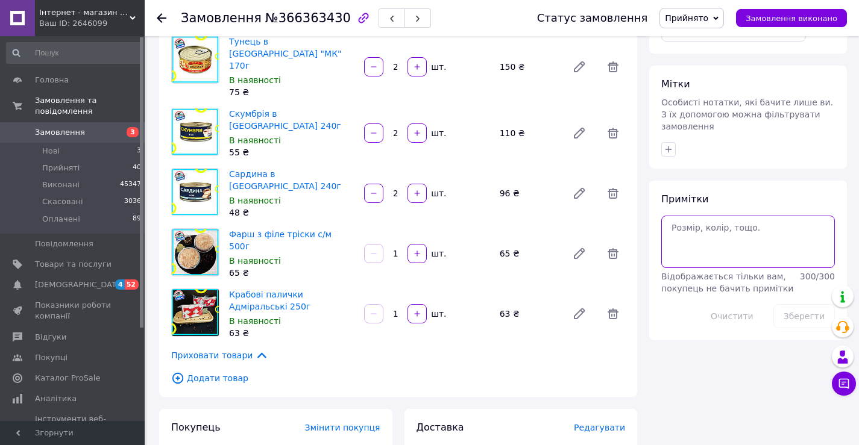
click at [754, 216] on textarea at bounding box center [748, 242] width 174 height 52
type textarea "9110 12.10"
click at [794, 304] on button "Зберегти" at bounding box center [803, 316] width 61 height 24
drag, startPoint x: 712, startPoint y: 12, endPoint x: 704, endPoint y: 27, distance: 16.7
click at [708, 13] on span "Прийнято" at bounding box center [686, 18] width 43 height 10
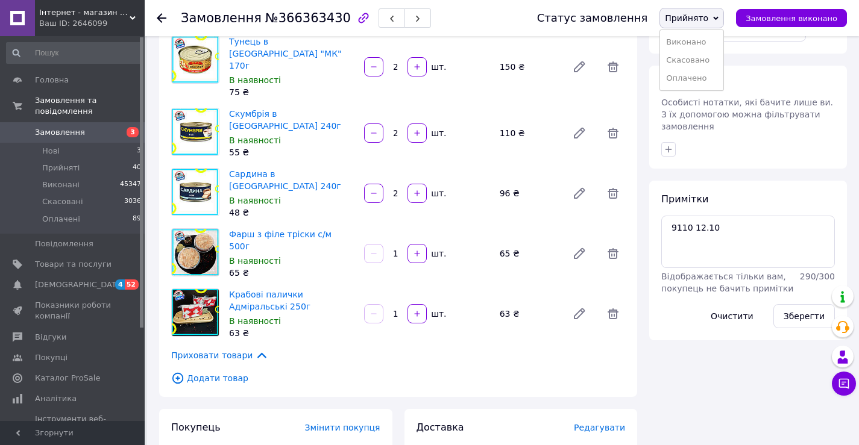
drag, startPoint x: 716, startPoint y: 78, endPoint x: 697, endPoint y: 55, distance: 29.9
click at [716, 77] on li "Оплачено" at bounding box center [691, 78] width 63 height 18
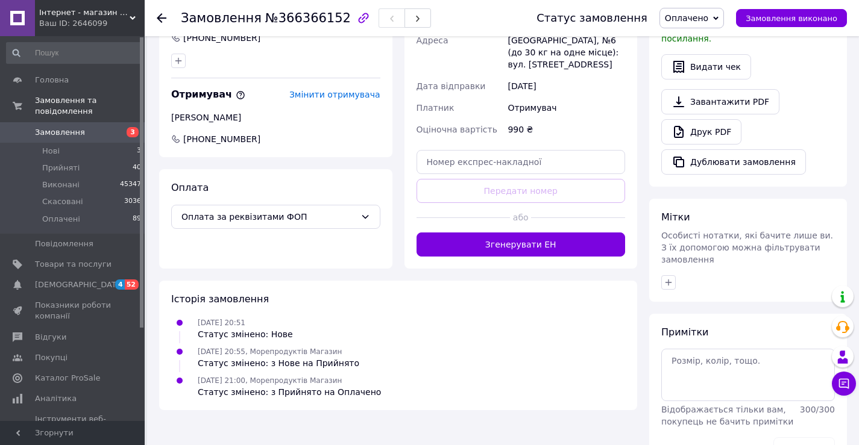
scroll to position [365, 0]
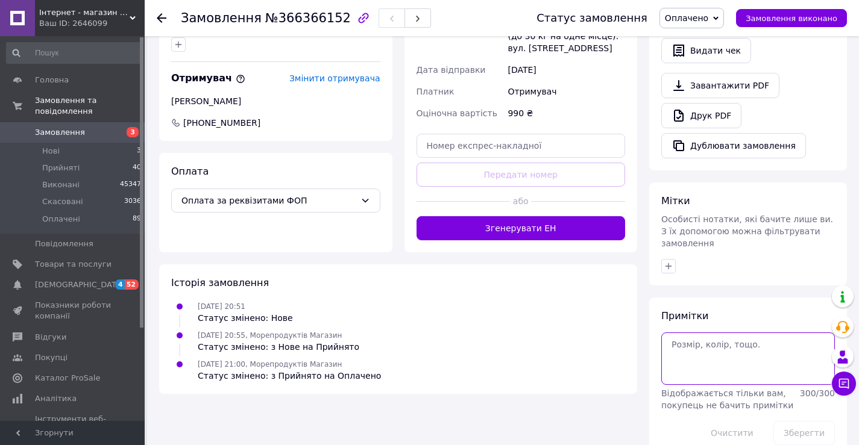
click at [730, 333] on textarea at bounding box center [748, 359] width 174 height 52
type textarea "9110 / 12.10"
click at [802, 421] on button "Зберегти" at bounding box center [803, 433] width 61 height 24
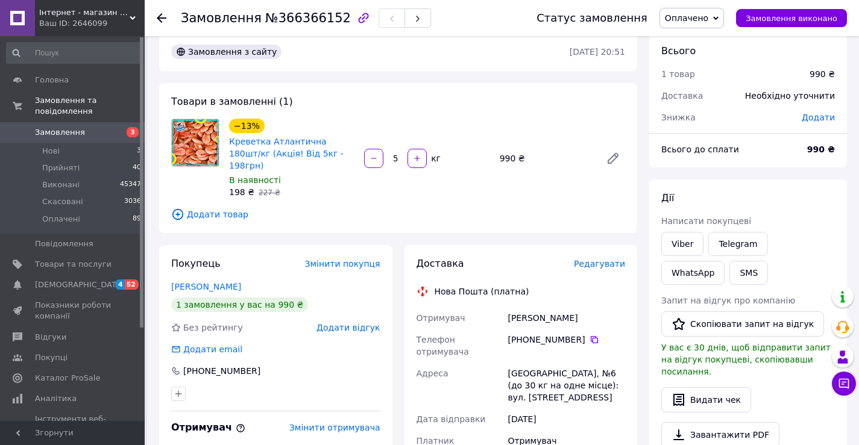
scroll to position [0, 0]
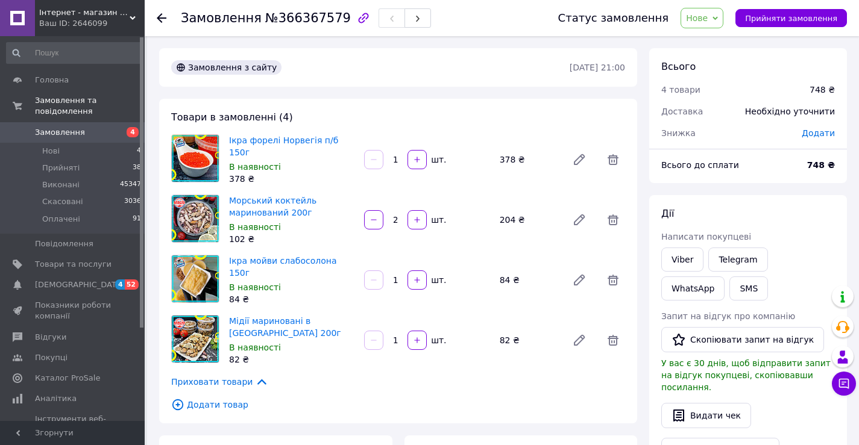
click at [723, 22] on span "Нове" at bounding box center [701, 18] width 43 height 20
drag, startPoint x: 723, startPoint y: 40, endPoint x: 715, endPoint y: 38, distance: 7.5
click at [723, 40] on li "Прийнято" at bounding box center [708, 42] width 55 height 18
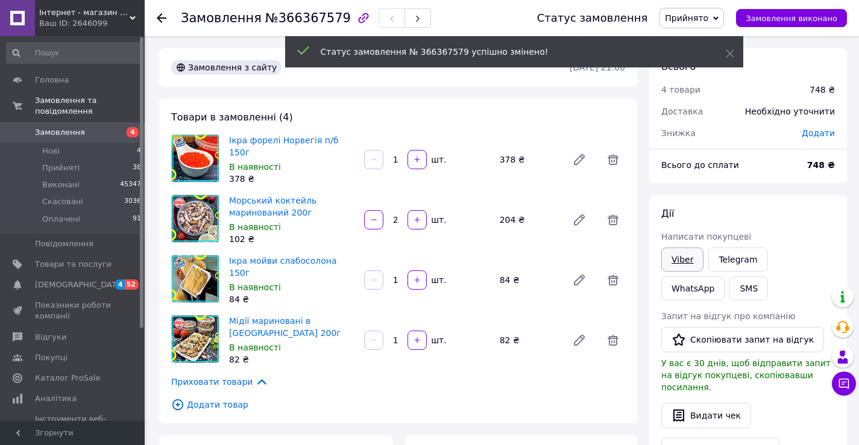
click at [683, 264] on link "Viber" at bounding box center [682, 260] width 42 height 24
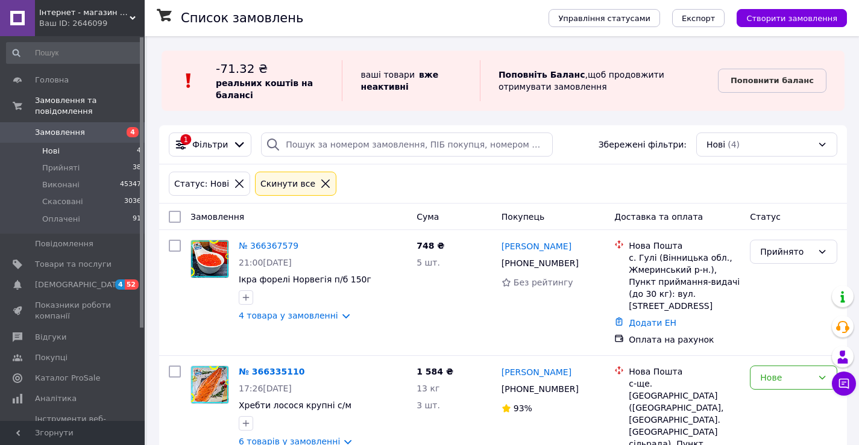
click at [56, 146] on span "Нові" at bounding box center [50, 151] width 17 height 11
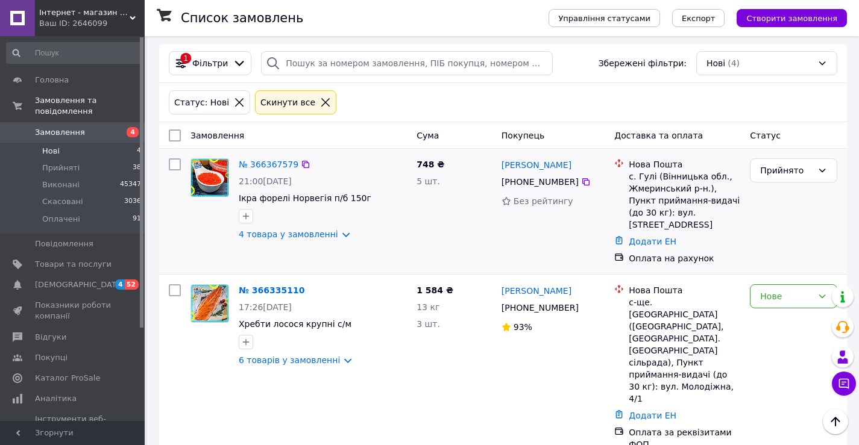
scroll to position [78, 0]
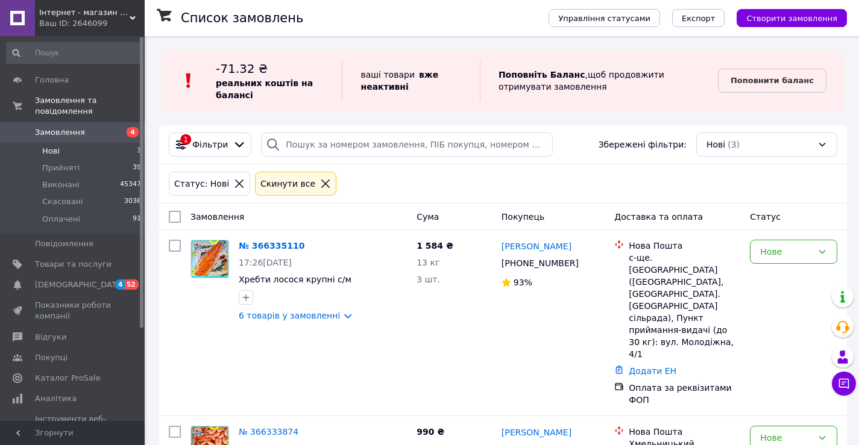
click at [90, 16] on span "Інтернет - магазин морепродуктів "[DOMAIN_NAME]"" at bounding box center [84, 12] width 90 height 11
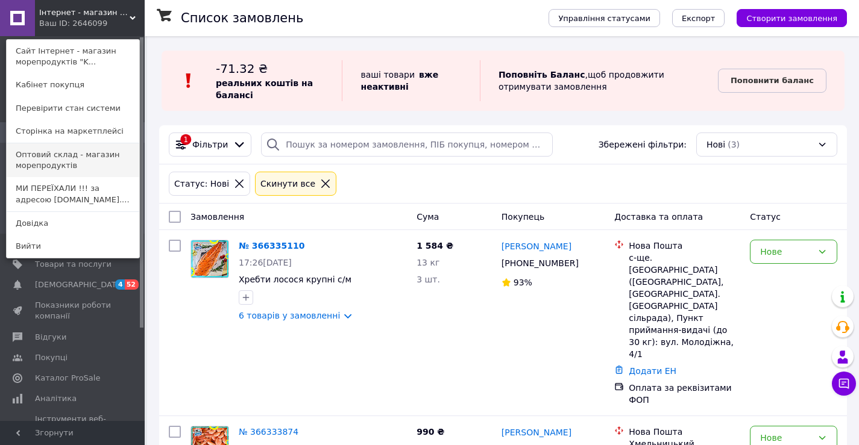
click at [85, 154] on link "Оптовий склад - магазин морепродуктів" at bounding box center [73, 160] width 133 height 34
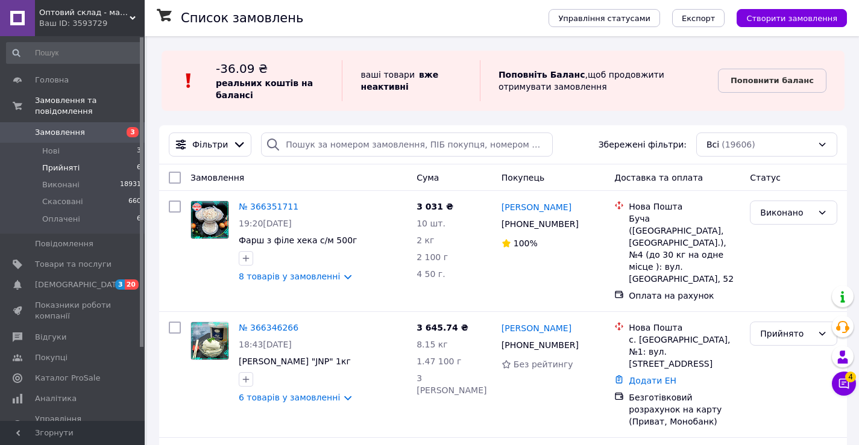
click at [73, 163] on span "Прийняті" at bounding box center [60, 168] width 37 height 11
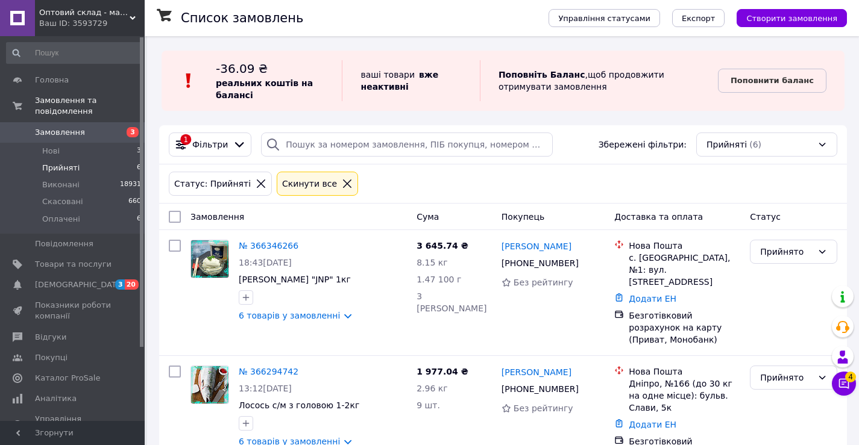
click at [60, 11] on span "Оптовий склад - магазин морепродуктів" at bounding box center [84, 12] width 90 height 11
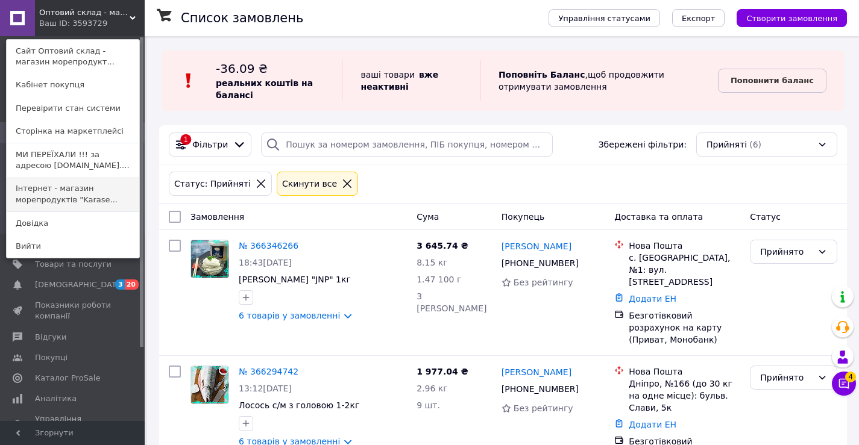
click at [85, 200] on link "Інтернет - магазин морепродуктів "Karase..." at bounding box center [73, 194] width 133 height 34
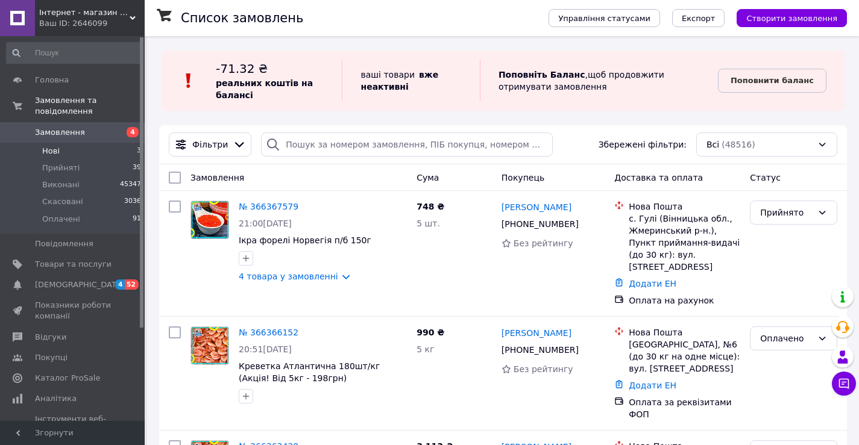
click at [54, 146] on span "Нові" at bounding box center [50, 151] width 17 height 11
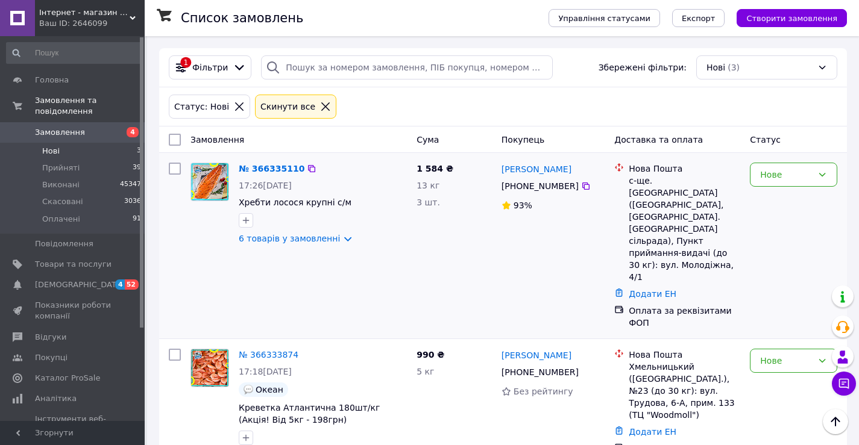
scroll to position [85, 0]
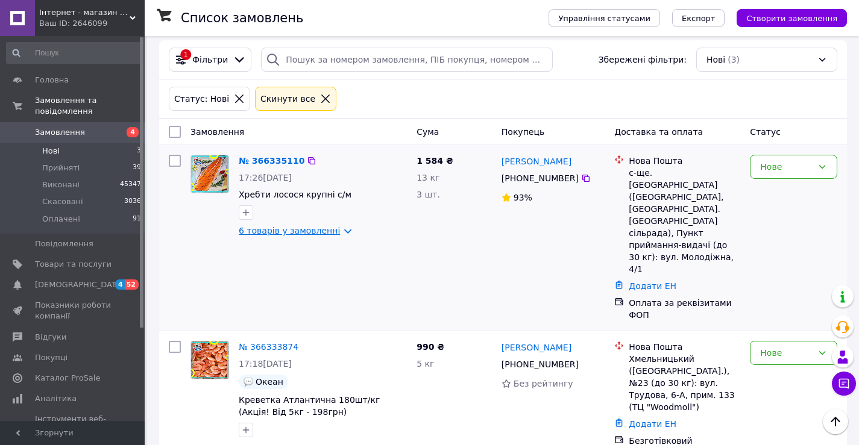
click at [257, 233] on link "6 товарів у замовленні" at bounding box center [289, 231] width 101 height 10
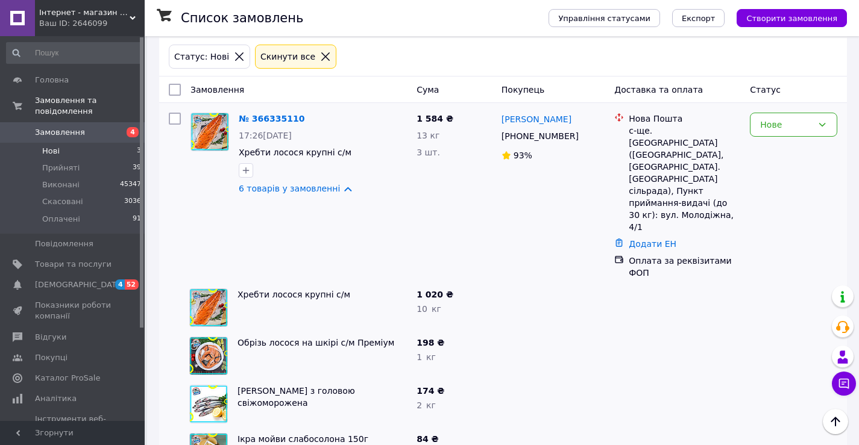
scroll to position [145, 0]
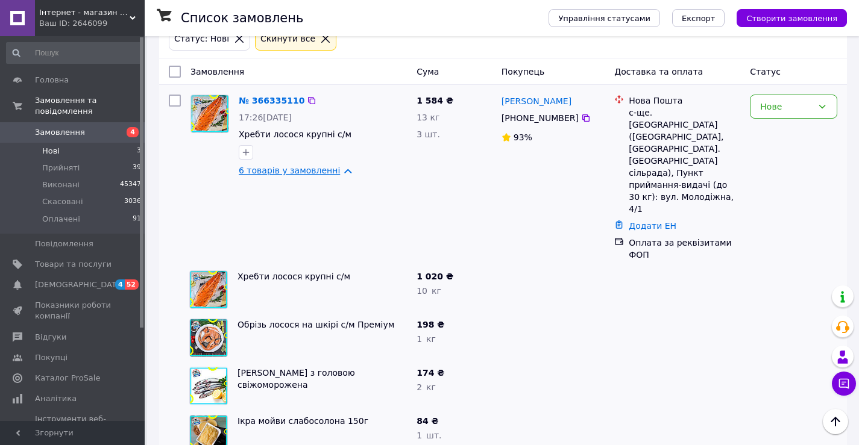
click at [276, 168] on link "6 товарів у замовленні" at bounding box center [289, 171] width 101 height 10
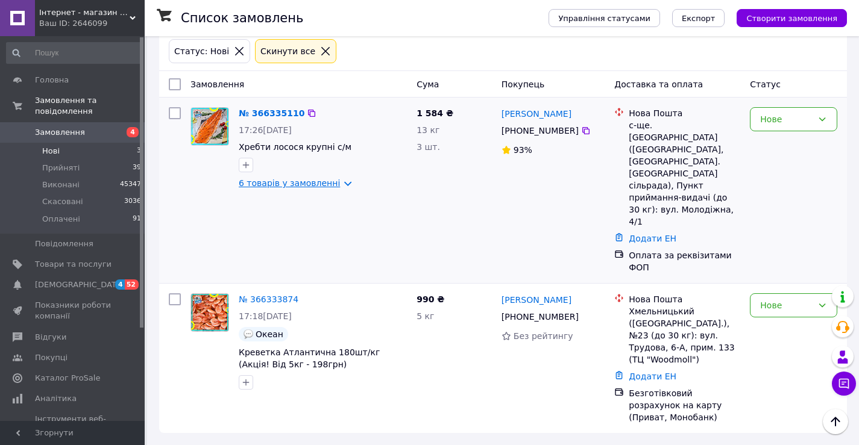
scroll to position [85, 0]
